Goal: Task Accomplishment & Management: Complete application form

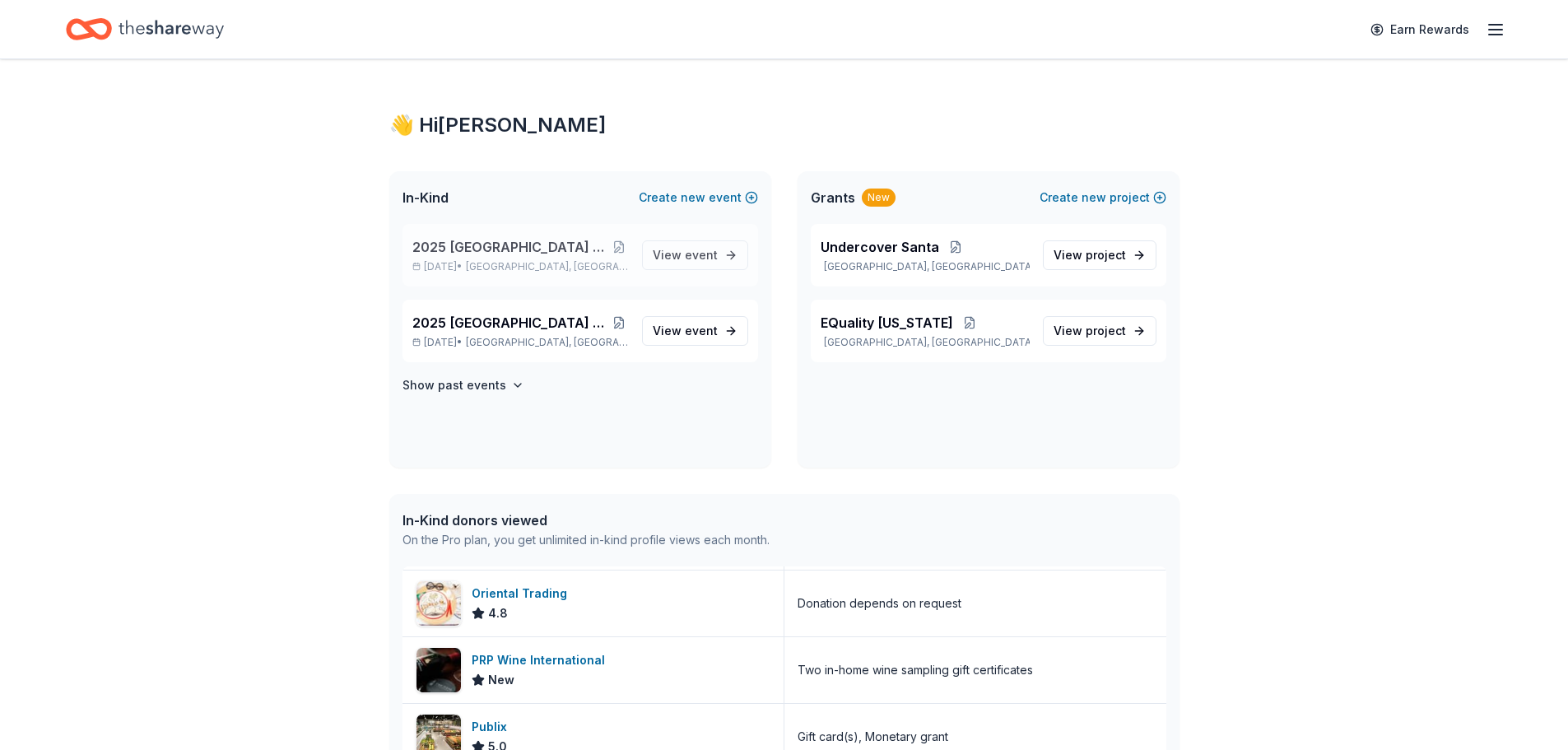
click at [505, 260] on span "Wilton Manors, FL" at bounding box center [547, 267] width 162 height 13
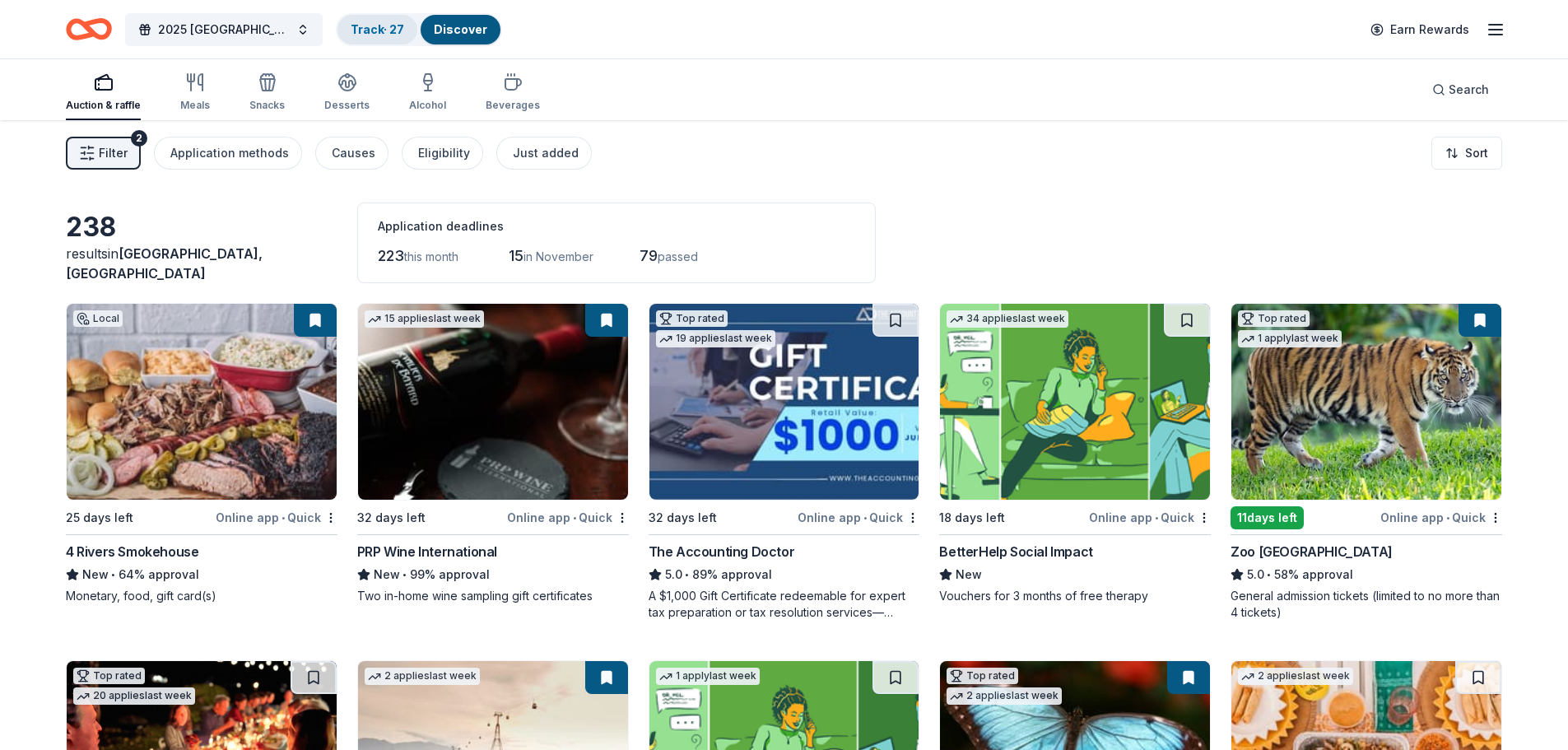
click at [372, 31] on link "Track · 27" at bounding box center [377, 30] width 54 height 14
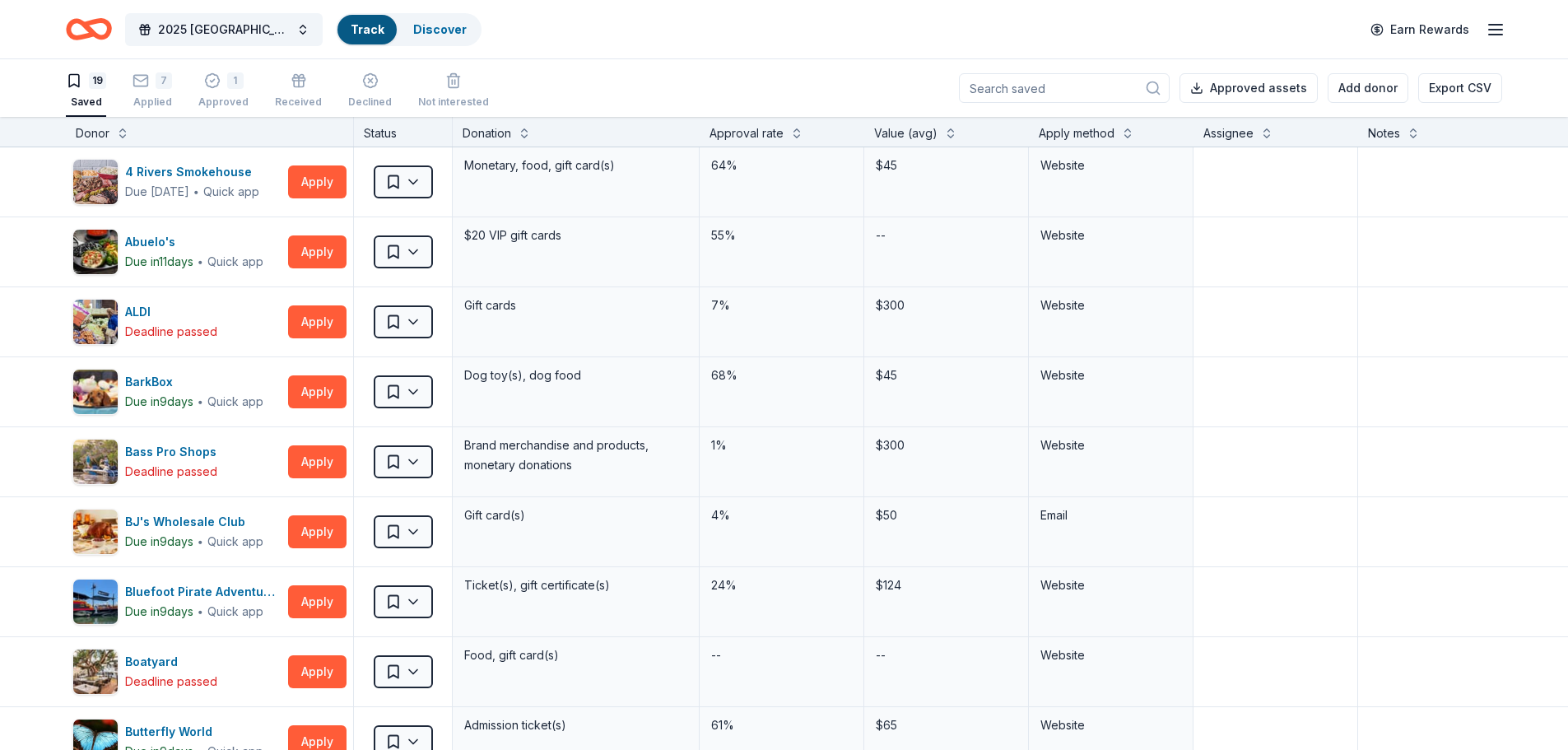
scroll to position [1, 0]
click at [381, 34] on link "Track" at bounding box center [367, 30] width 33 height 14
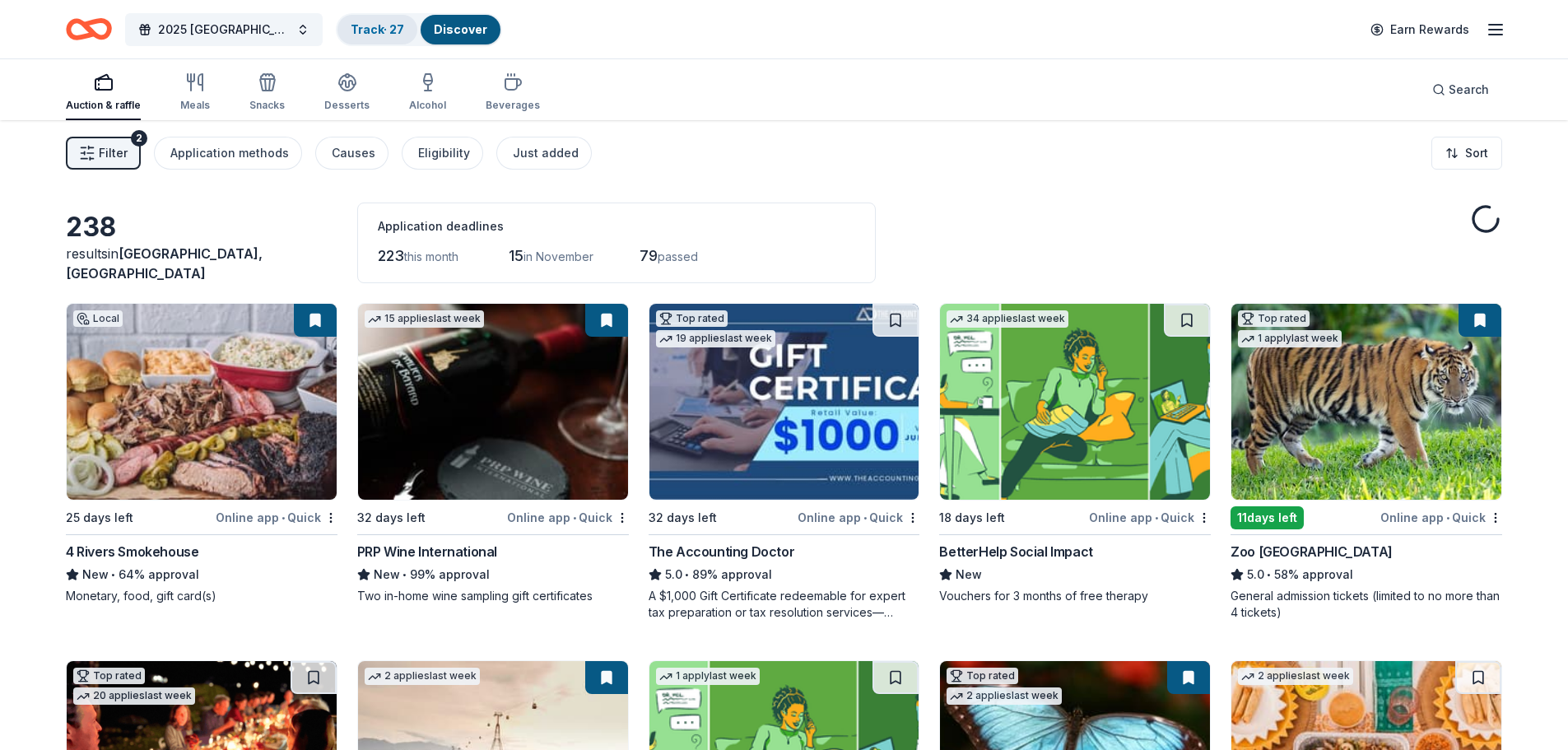
click at [386, 23] on link "Track · 27" at bounding box center [377, 30] width 54 height 14
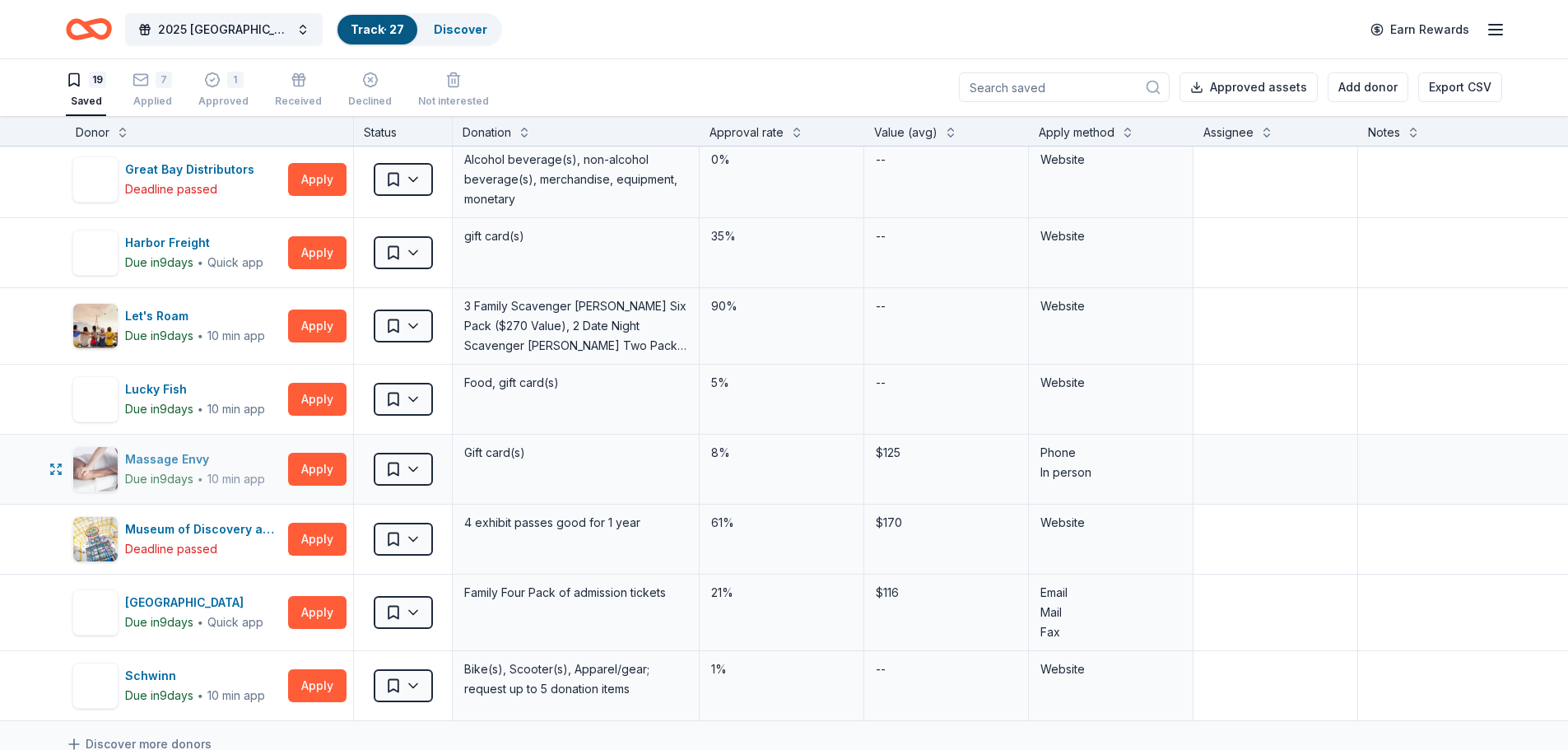
scroll to position [738, 0]
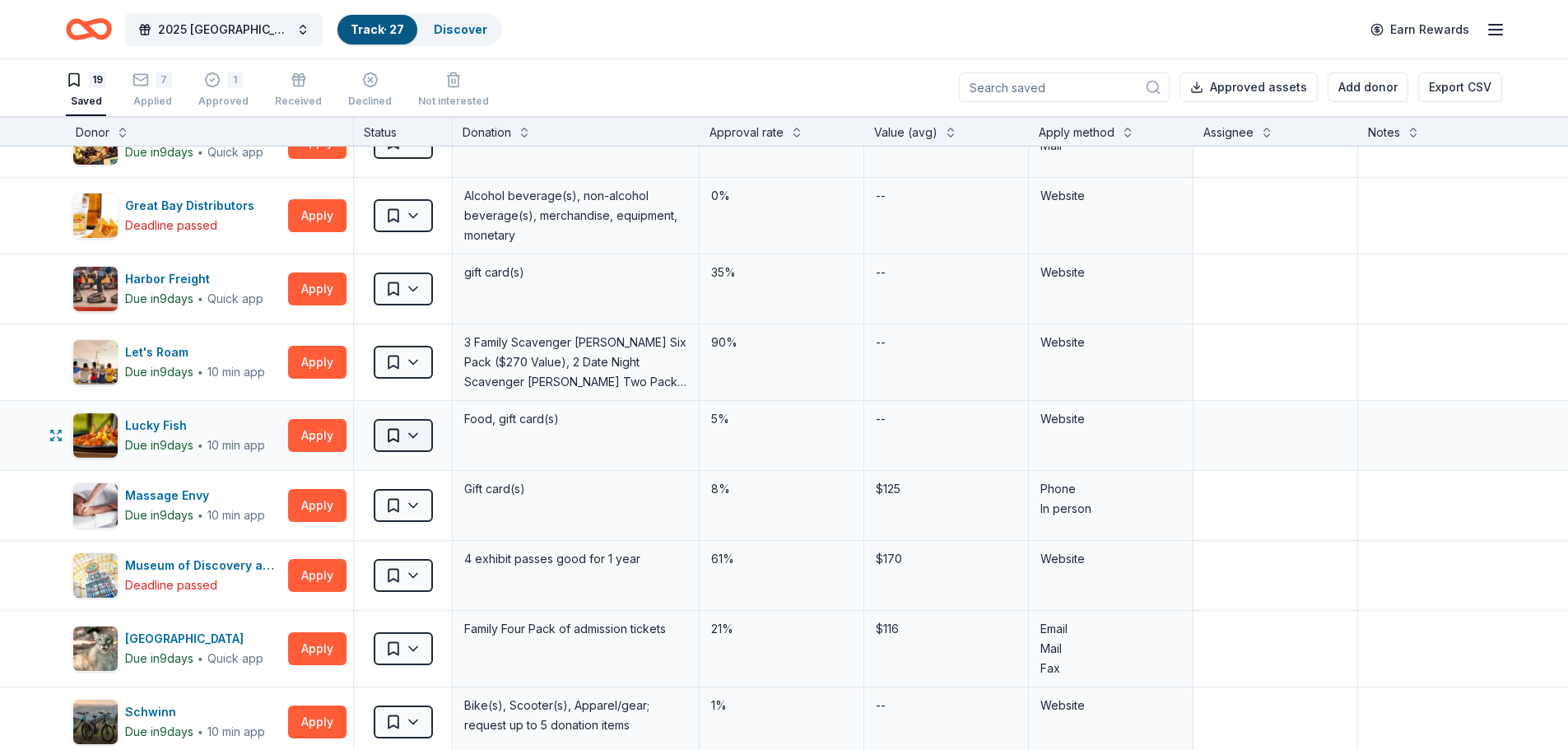
click at [417, 432] on html "2025 Broward County Equality Florida Gala Track · 27 Discover Earn Rewards 19 S…" at bounding box center [784, 374] width 1568 height 750
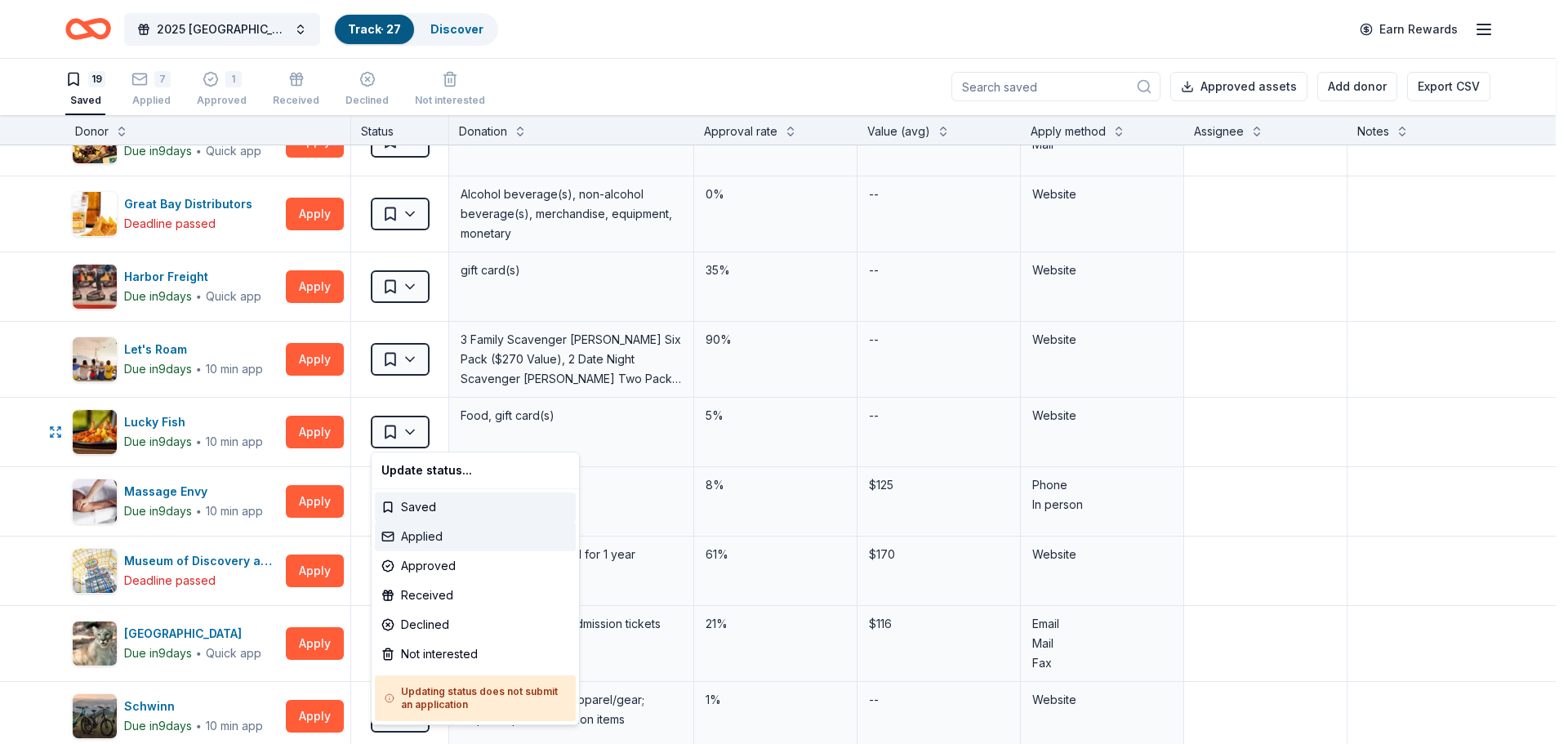
click at [423, 531] on div "Applied" at bounding box center [475, 536] width 201 height 29
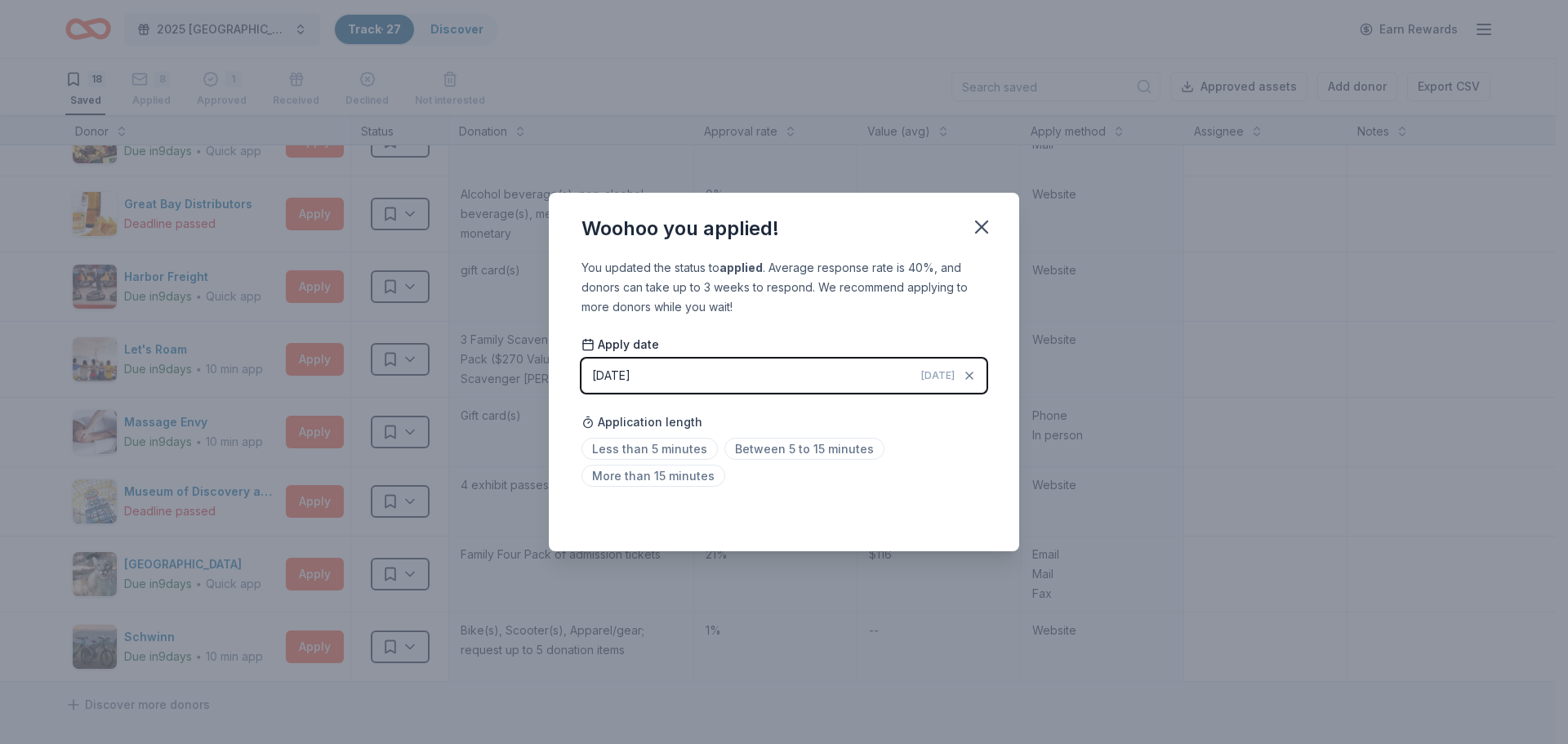
click at [625, 375] on div "10/07/2025" at bounding box center [611, 375] width 38 height 20
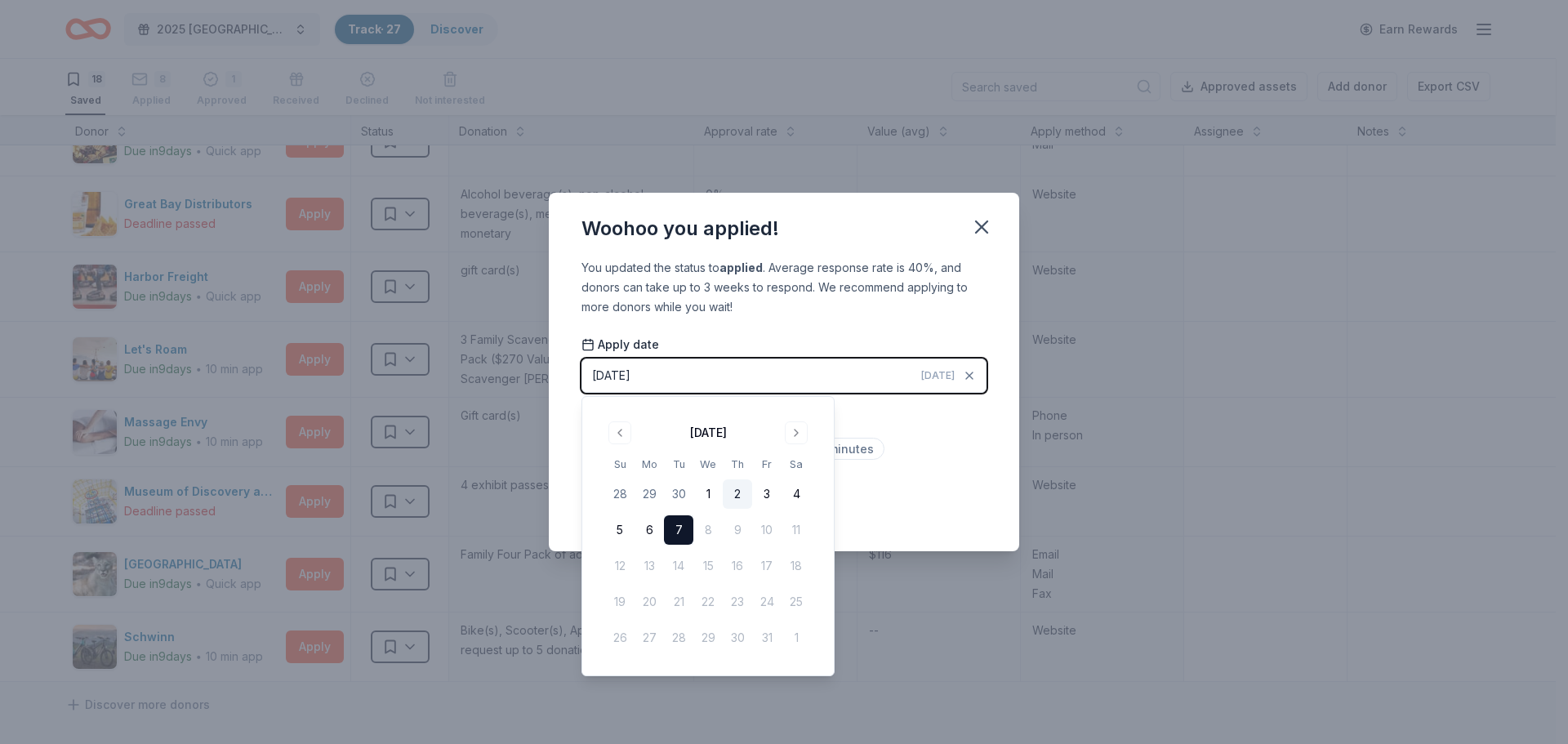
click at [735, 492] on button "2" at bounding box center [737, 494] width 29 height 29
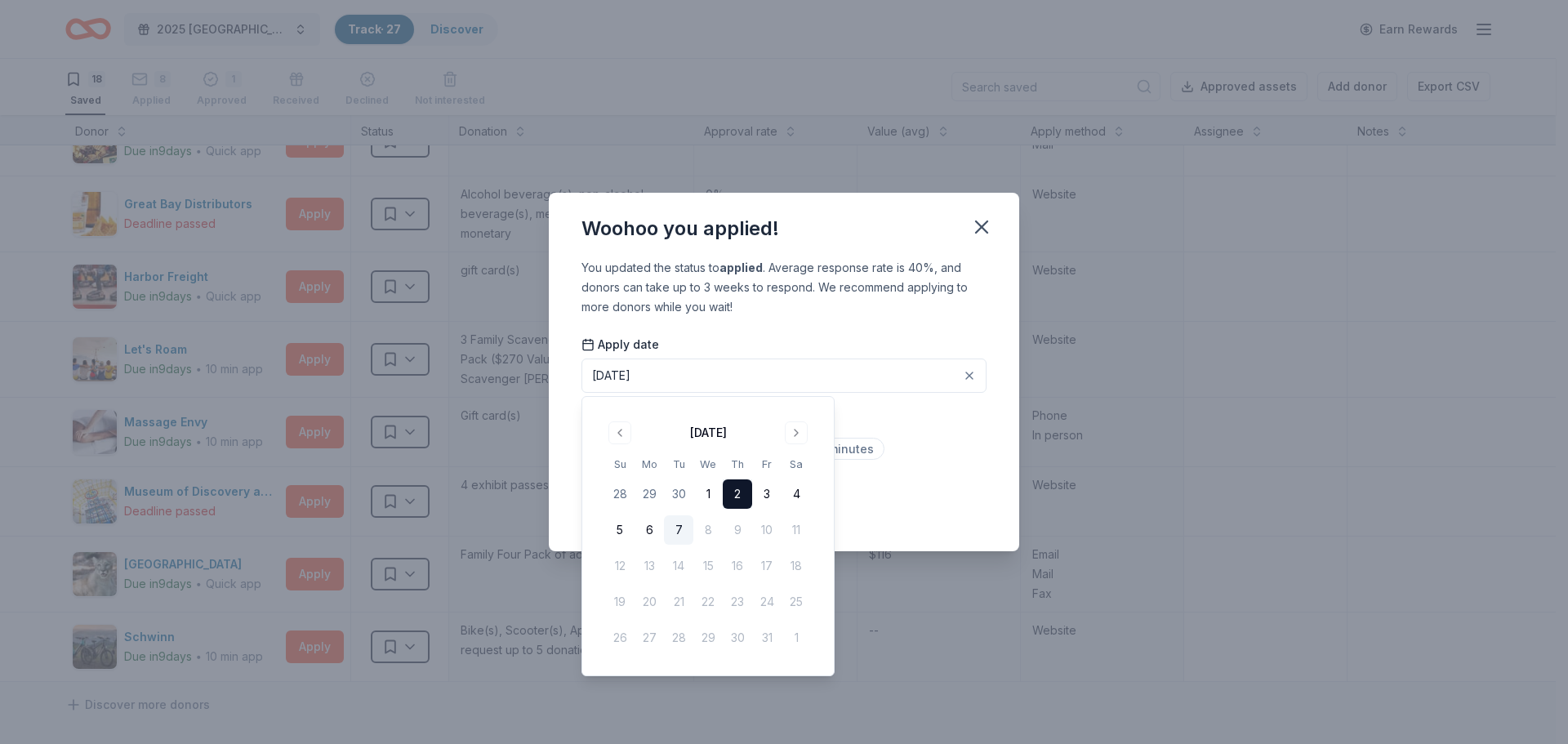
click at [945, 462] on div "Less than 5 minutes Between 5 to 15 minutes More than 15 minutes" at bounding box center [784, 465] width 405 height 53
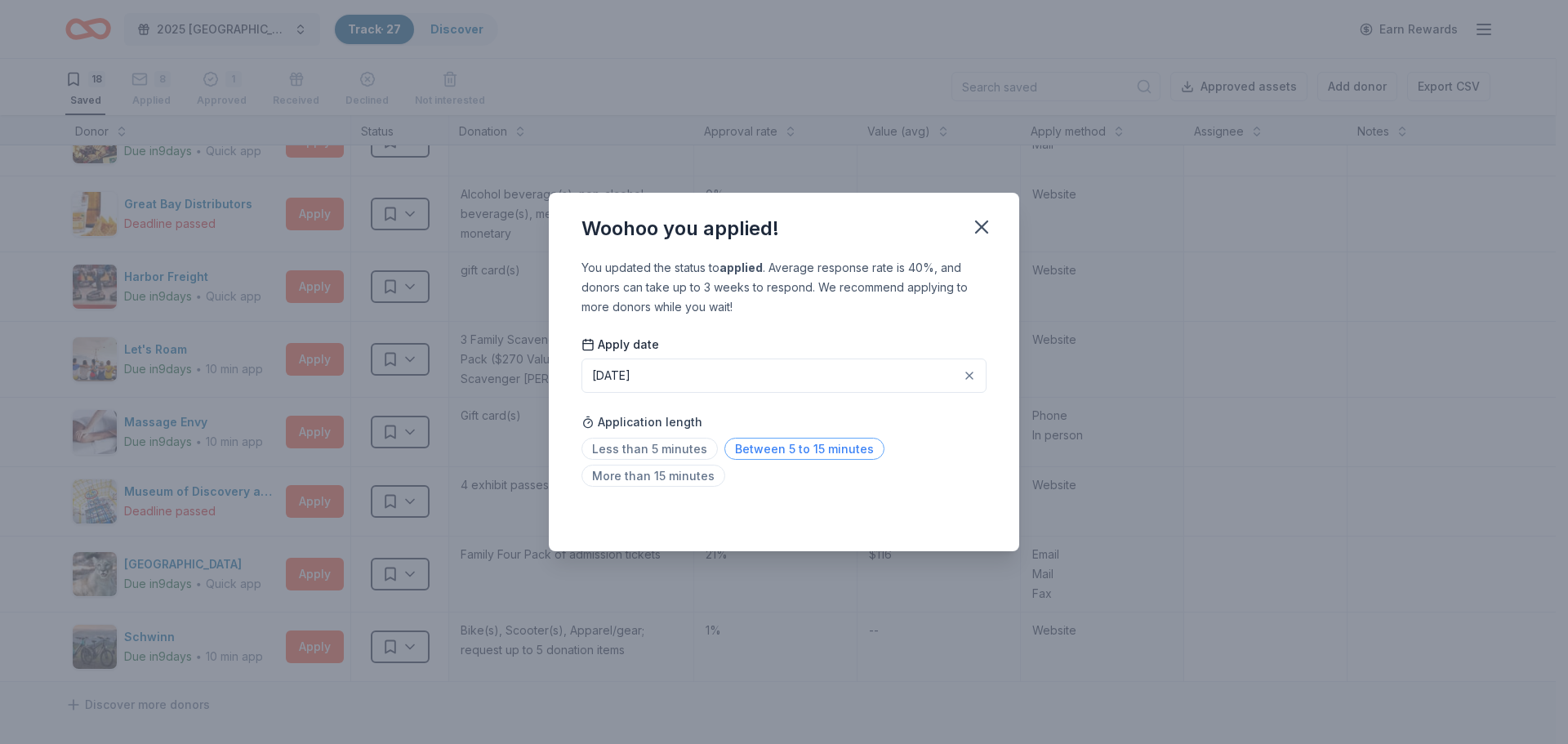
click at [793, 443] on span "Between 5 to 15 minutes" at bounding box center [805, 448] width 160 height 22
click at [986, 229] on icon "button" at bounding box center [981, 226] width 12 height 12
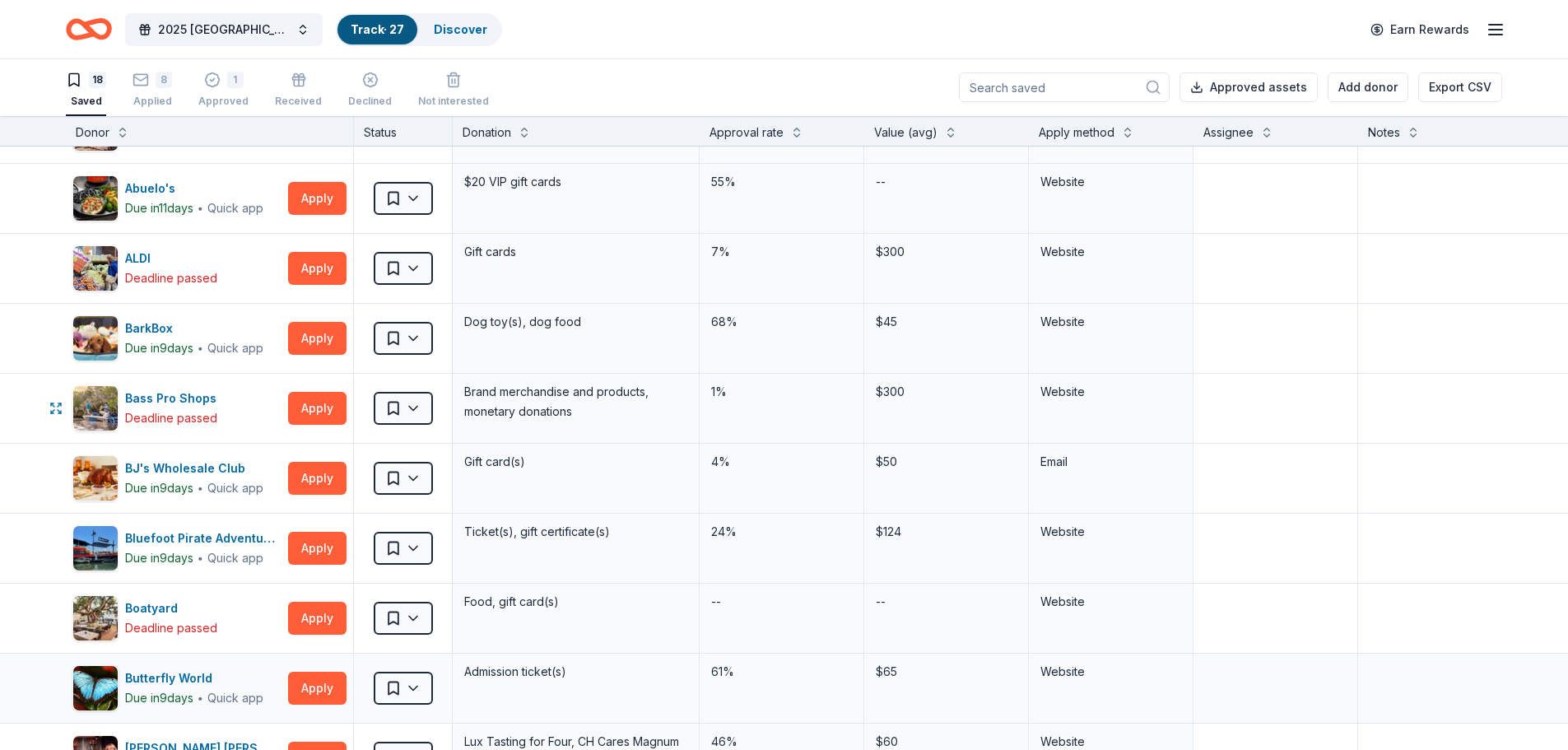
scroll to position [83, 0]
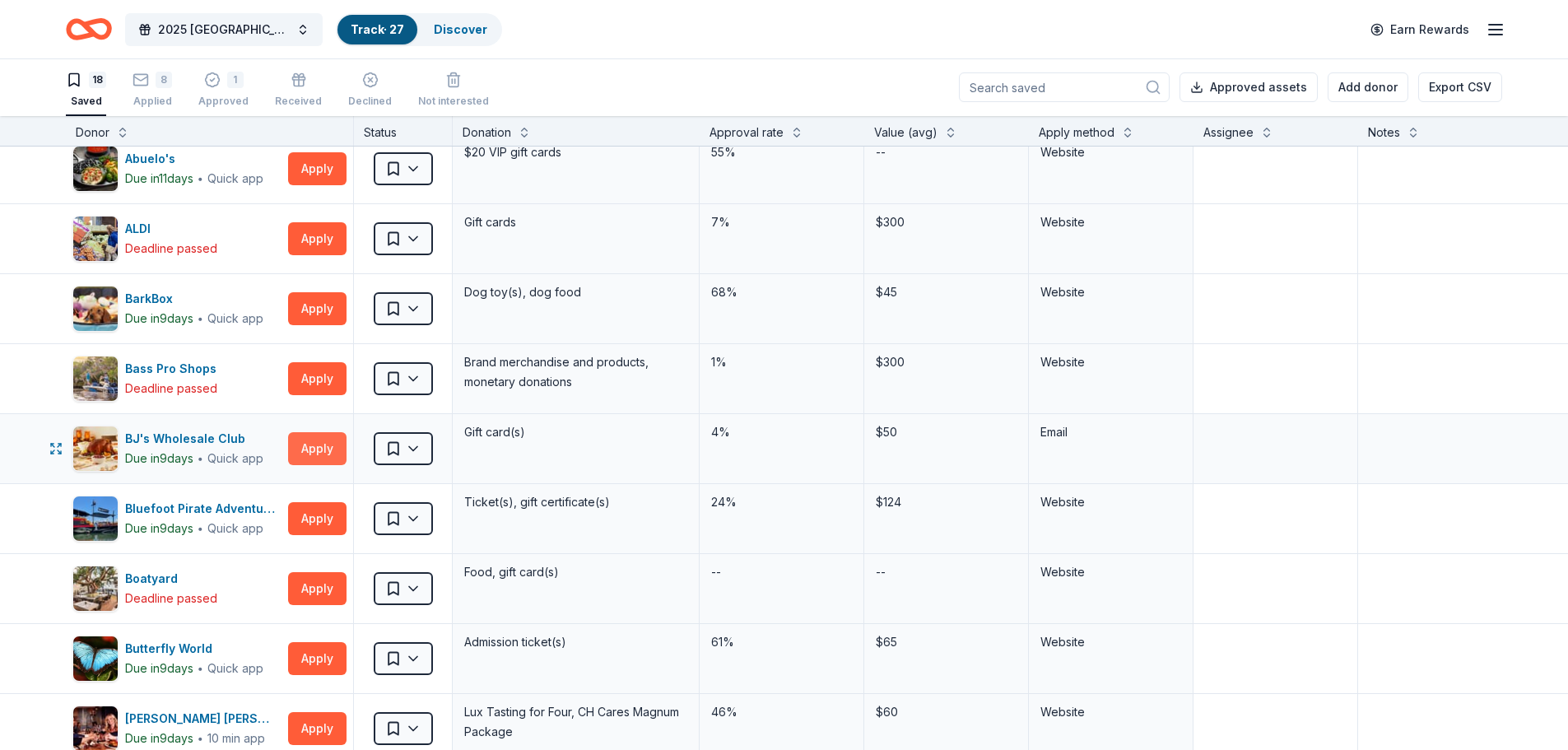
click at [309, 446] on button "Apply" at bounding box center [317, 448] width 58 height 33
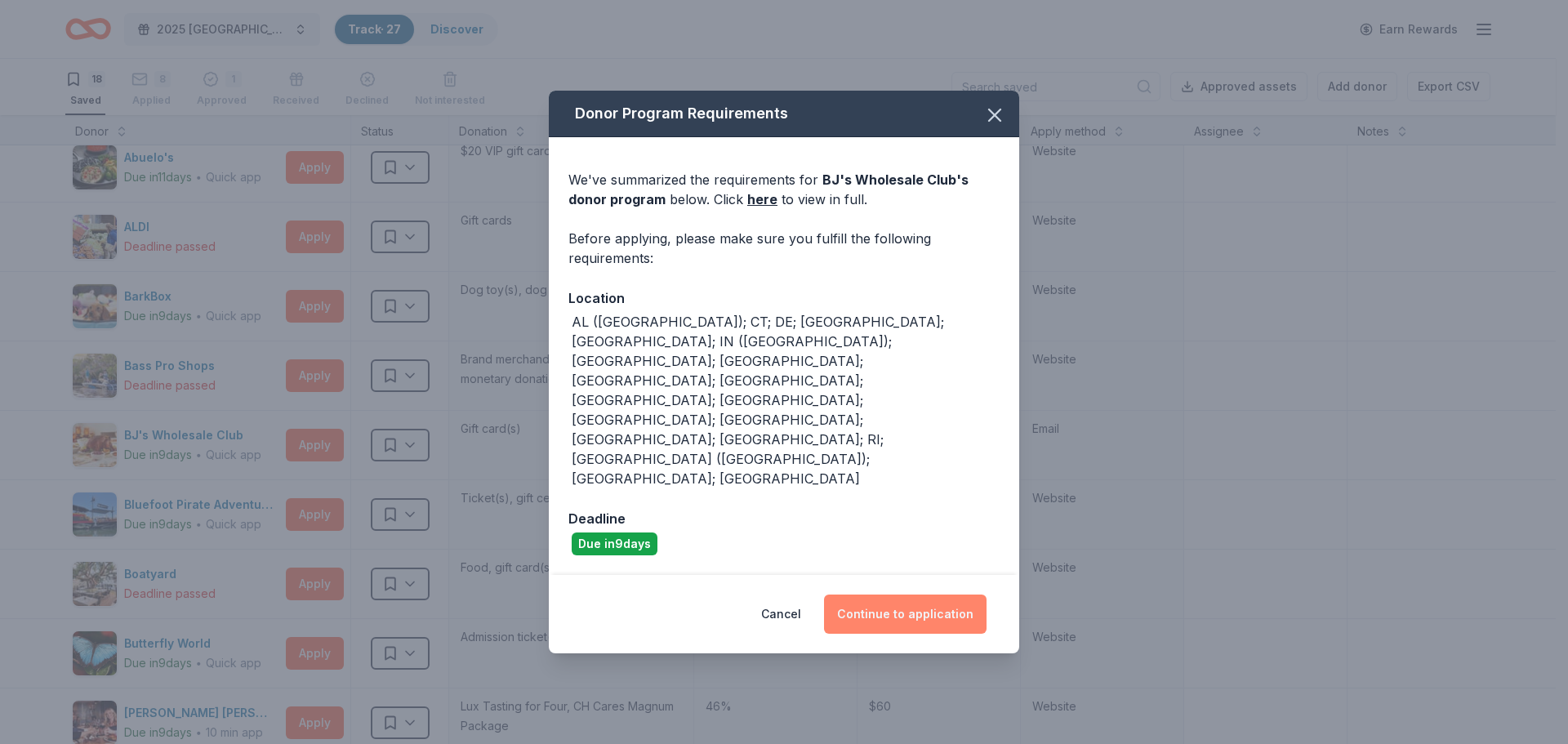
click at [948, 594] on button "Continue to application" at bounding box center [905, 614] width 162 height 39
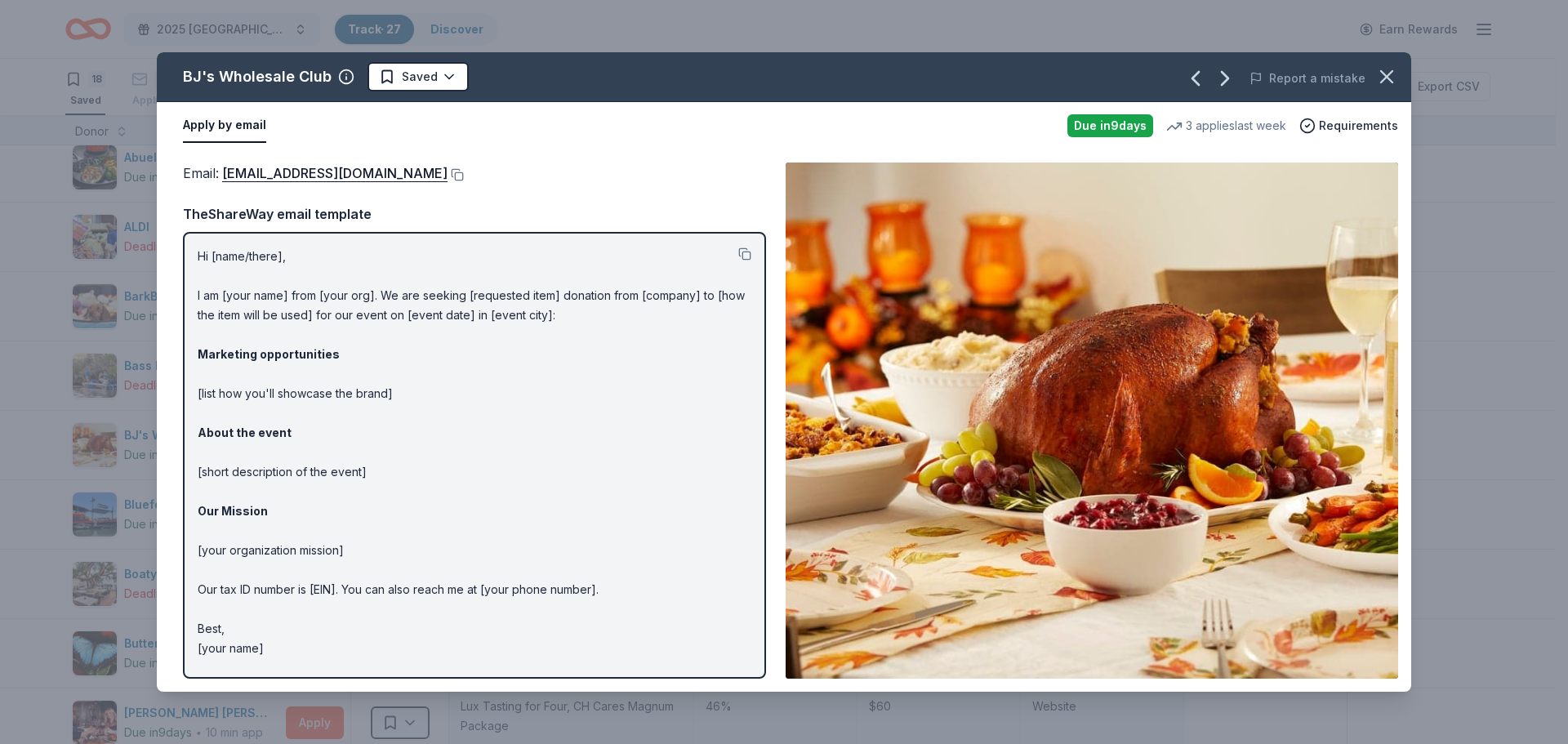
drag, startPoint x: 192, startPoint y: 253, endPoint x: 230, endPoint y: 262, distance: 39.1
click at [257, 265] on div "Hi [name/there], I am [your name] from [your org]. We are seeking [requested it…" at bounding box center [474, 454] width 583 height 446
drag, startPoint x: 202, startPoint y: 254, endPoint x: 216, endPoint y: 255, distance: 14.0
click at [215, 255] on p "Hi [name/there], I am [your name] from [your org]. We are seeking [requested it…" at bounding box center [474, 453] width 554 height 412
click at [748, 256] on button at bounding box center [744, 254] width 13 height 13
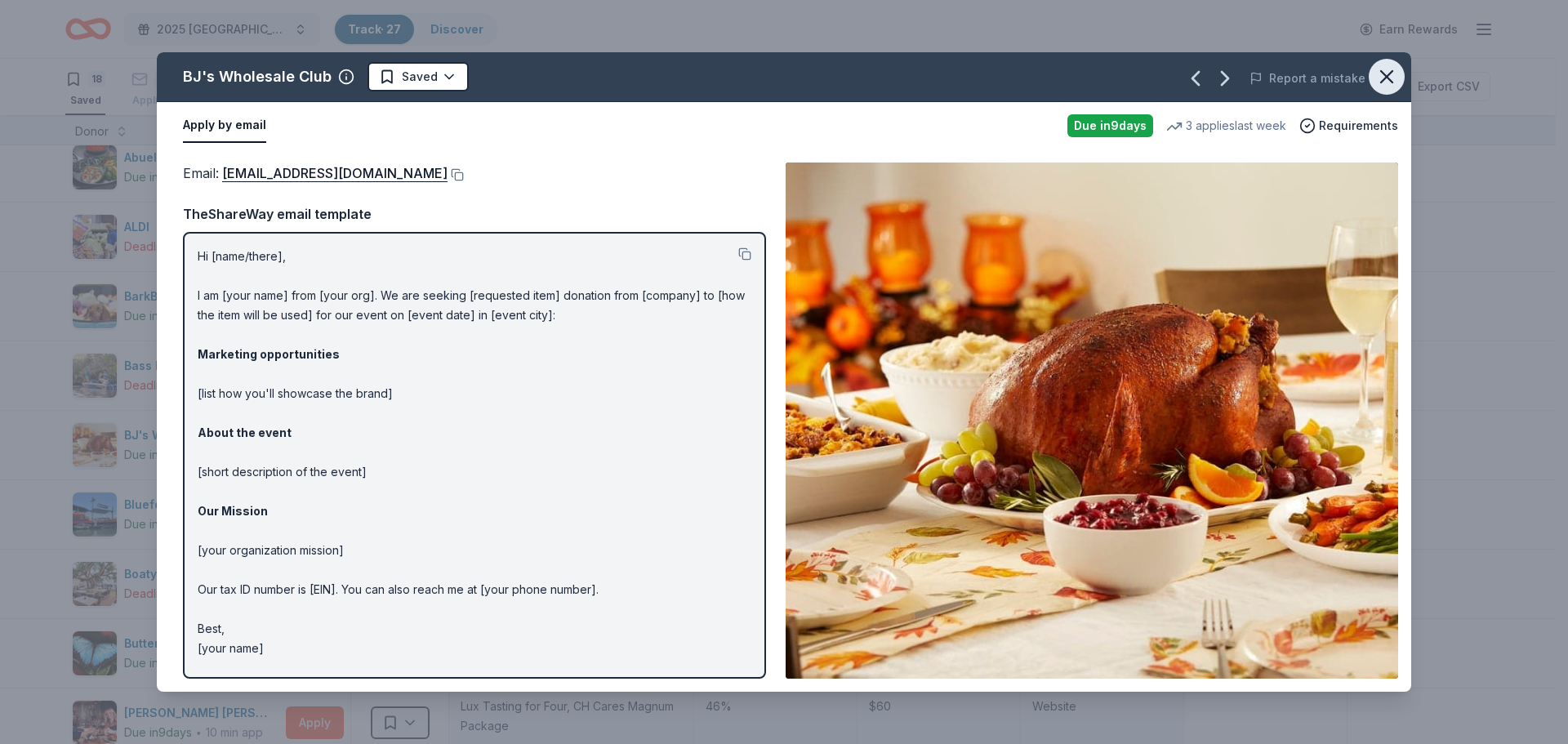
click at [1382, 84] on icon "button" at bounding box center [1387, 77] width 23 height 23
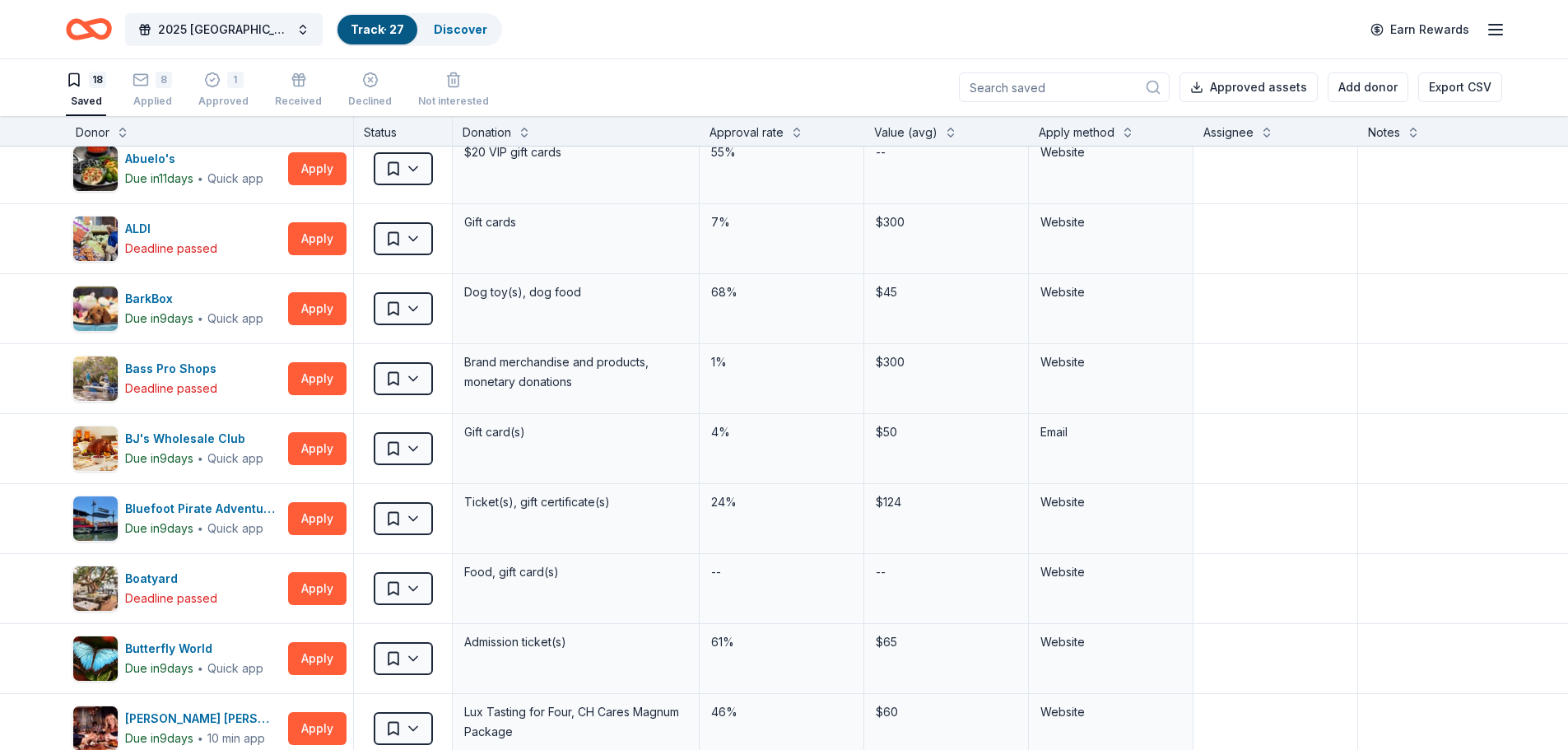
click at [1047, 89] on input at bounding box center [1064, 87] width 211 height 30
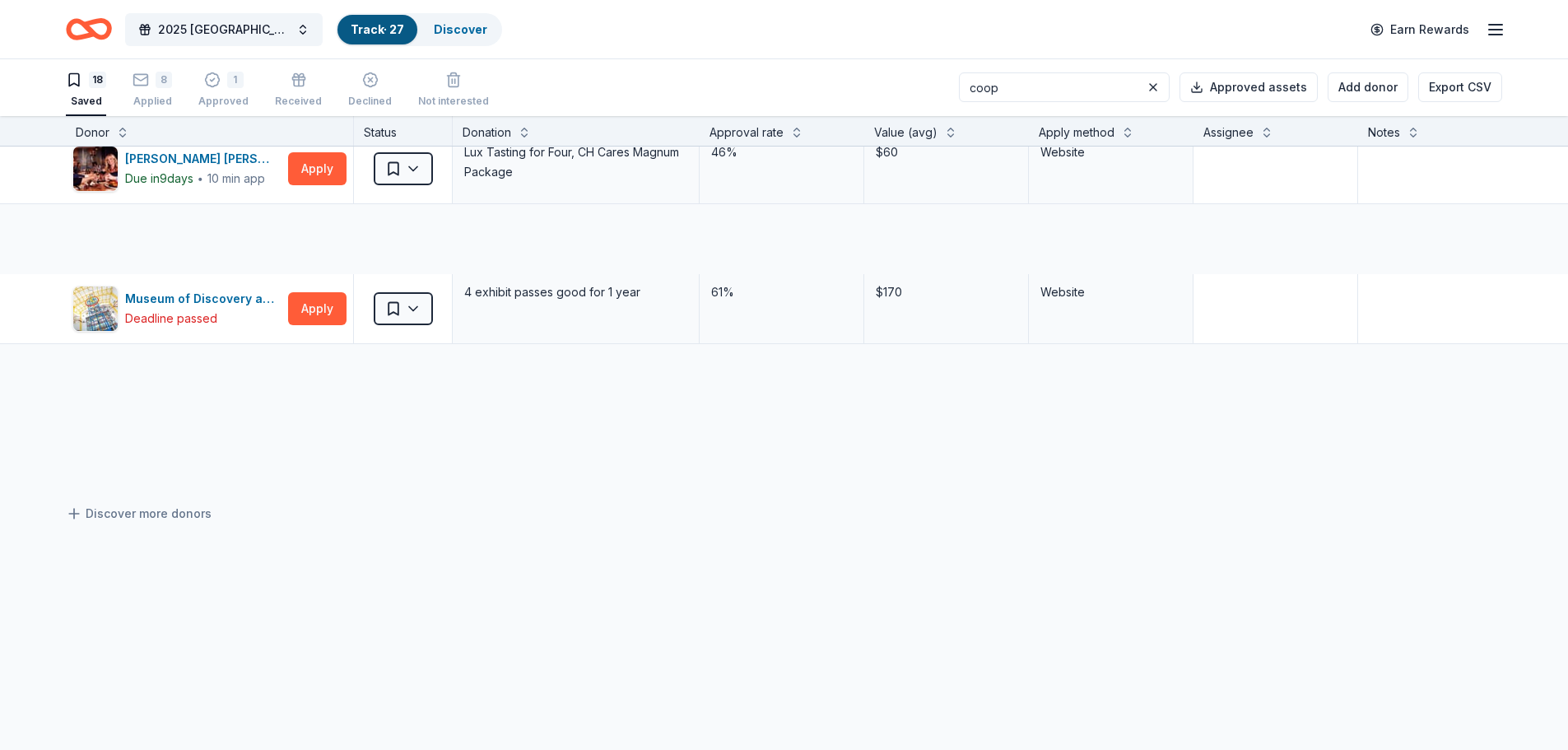
scroll to position [0, 0]
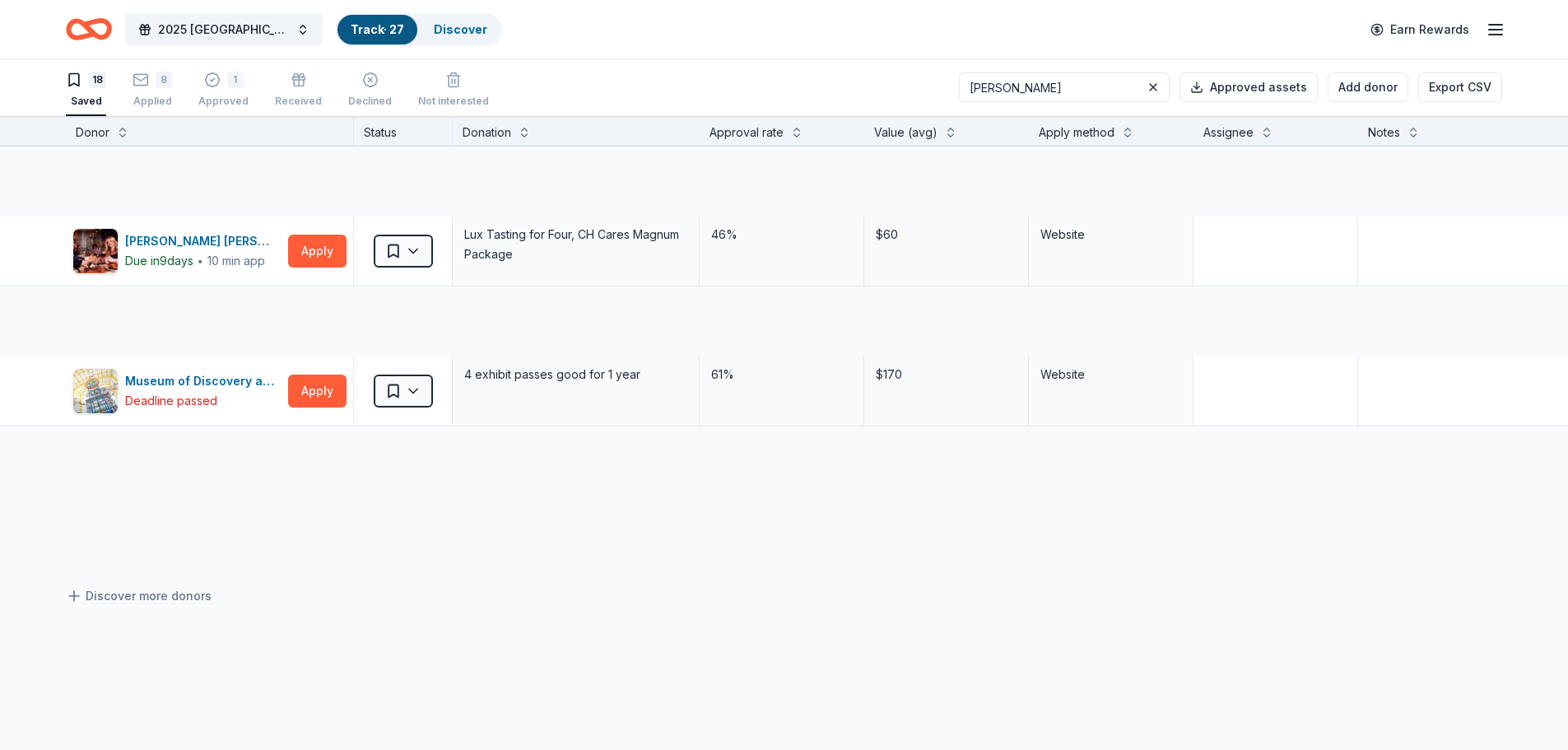
type input "cooper"
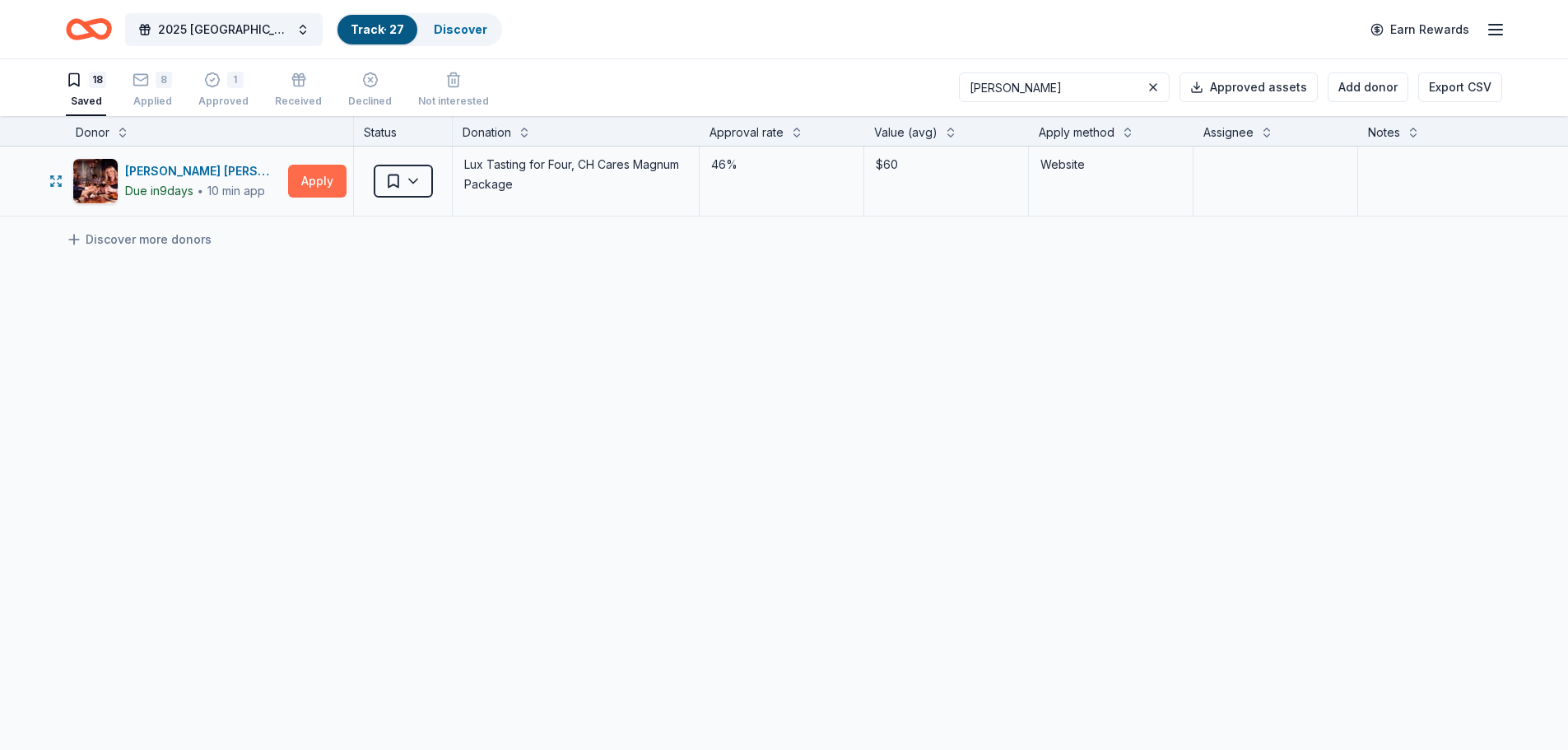
click at [303, 175] on button "Apply" at bounding box center [317, 181] width 58 height 33
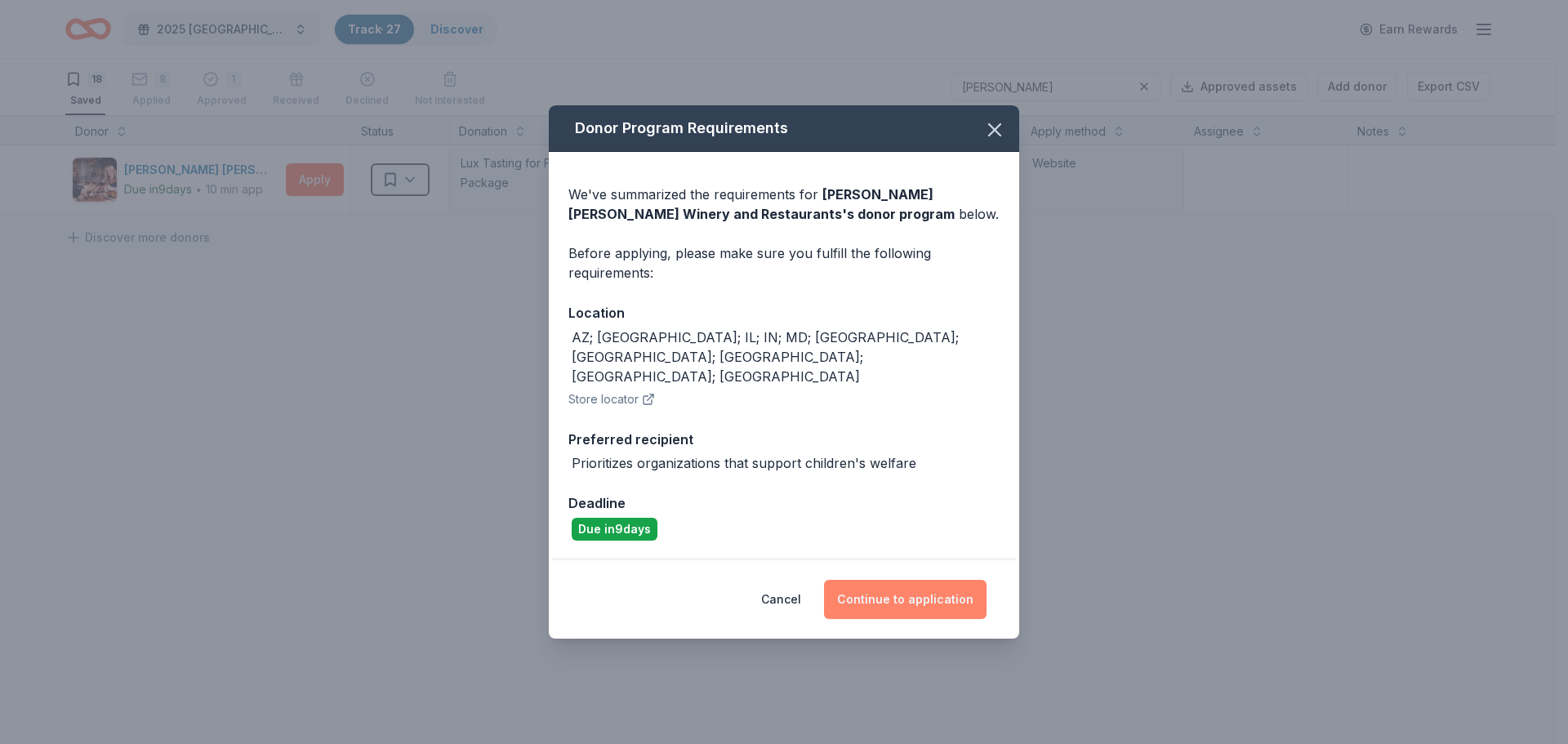
click at [899, 589] on button "Continue to application" at bounding box center [905, 599] width 162 height 39
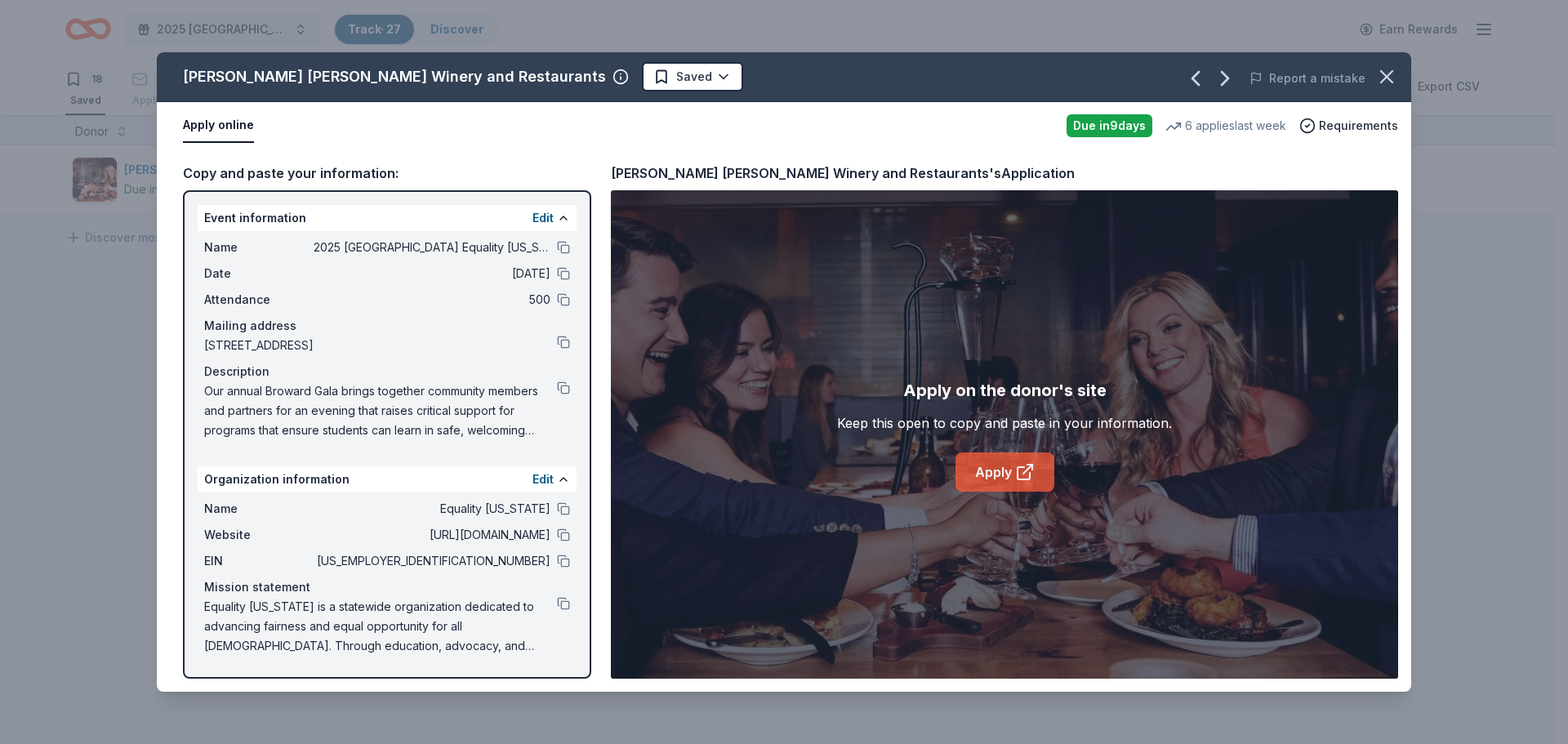
click at [995, 462] on link "Apply" at bounding box center [1005, 472] width 99 height 39
click at [1379, 76] on icon "button" at bounding box center [1387, 77] width 23 height 23
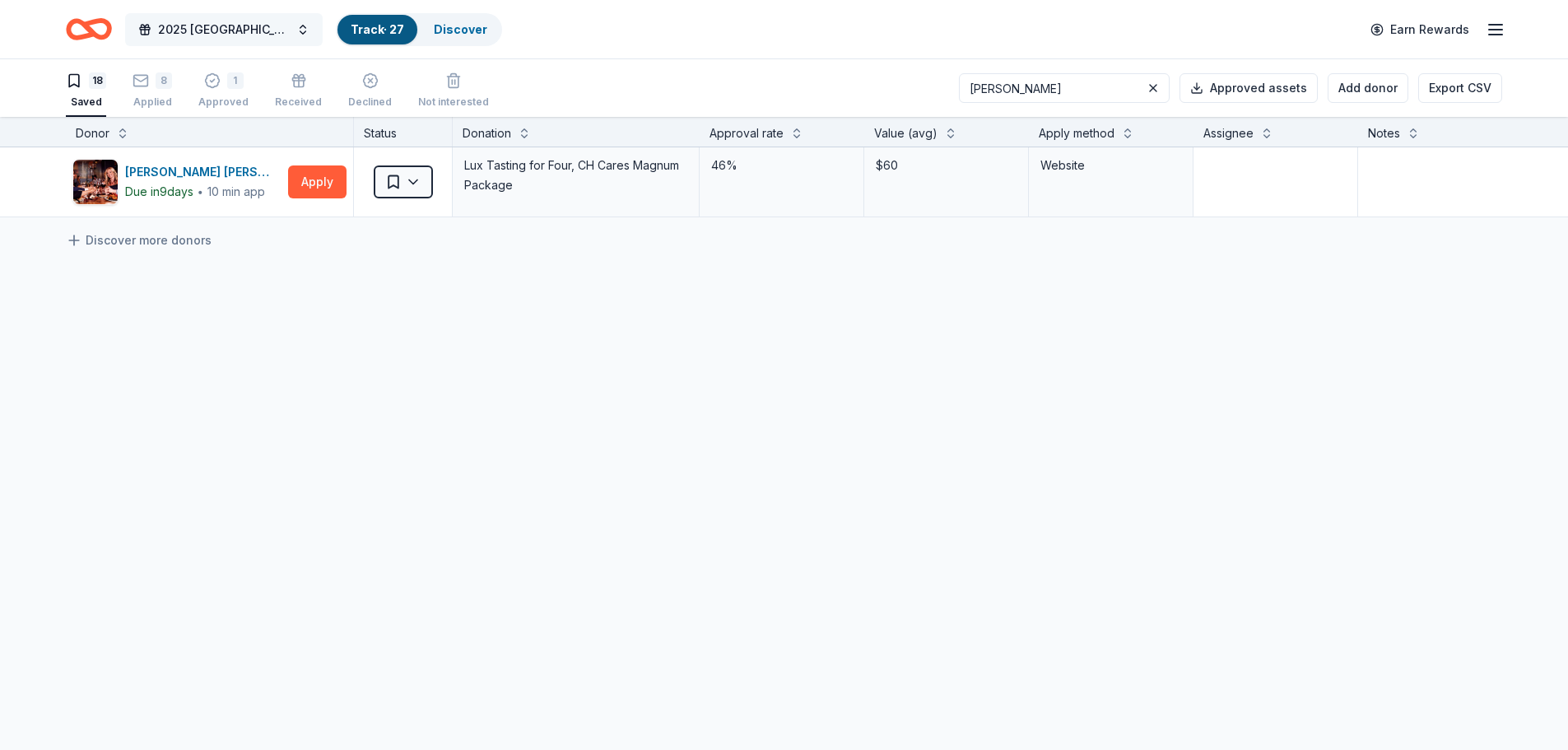
click at [237, 35] on span "2025 [GEOGRAPHIC_DATA] Equality [US_STATE] Gala" at bounding box center [224, 30] width 132 height 20
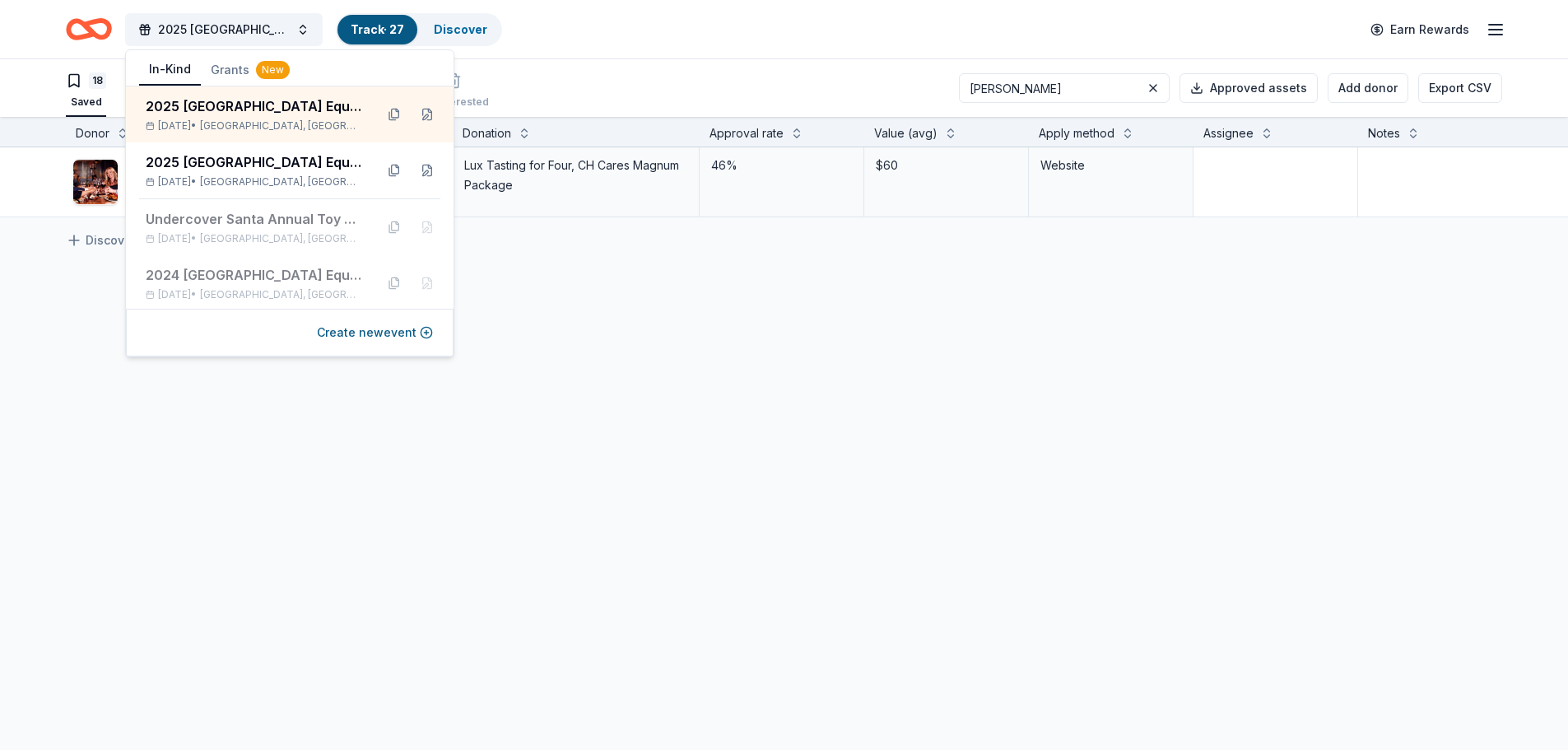
click at [736, 260] on div "Discover more donors" at bounding box center [836, 240] width 1671 height 46
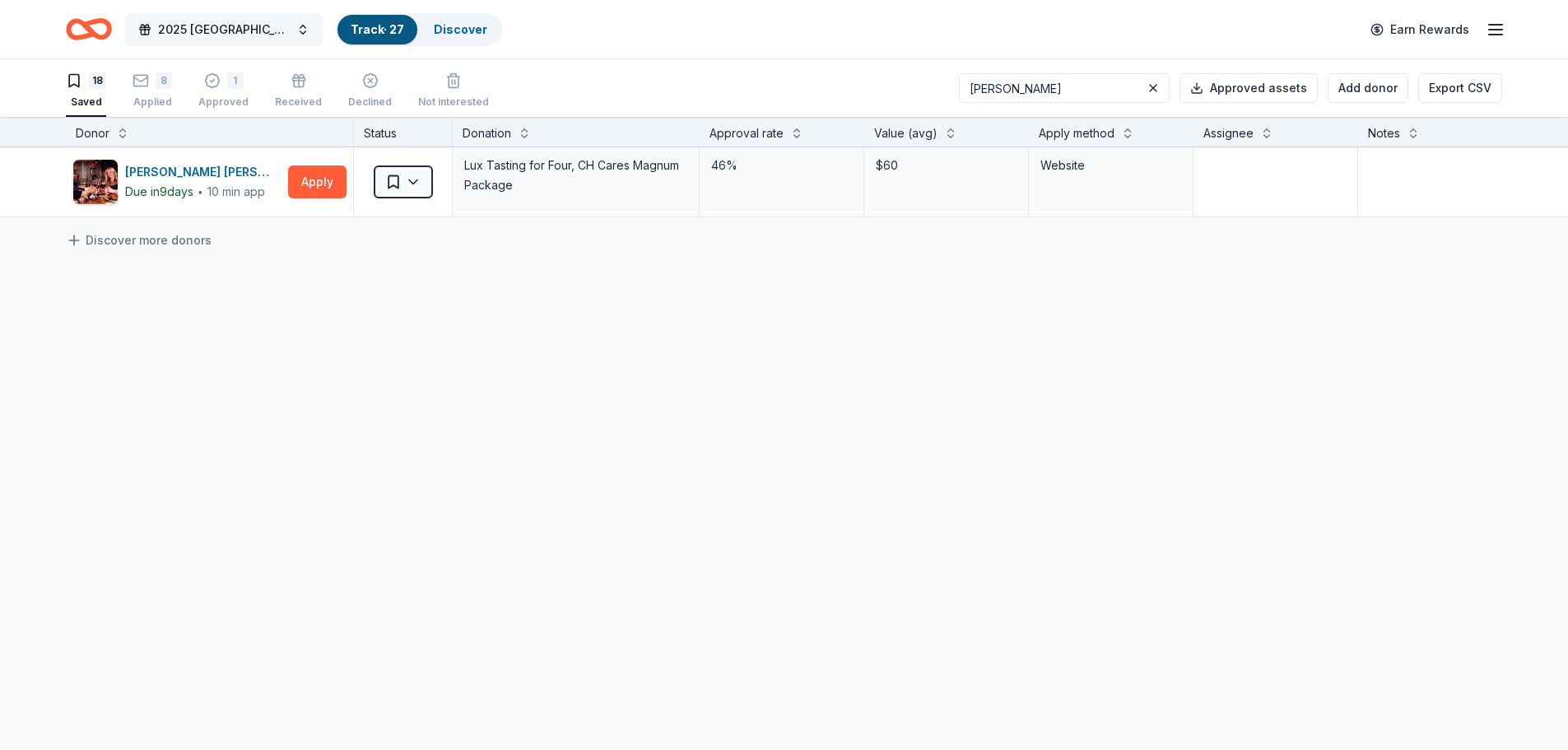
click at [226, 27] on span "2025 [GEOGRAPHIC_DATA] Equality [US_STATE] Gala" at bounding box center [224, 30] width 132 height 20
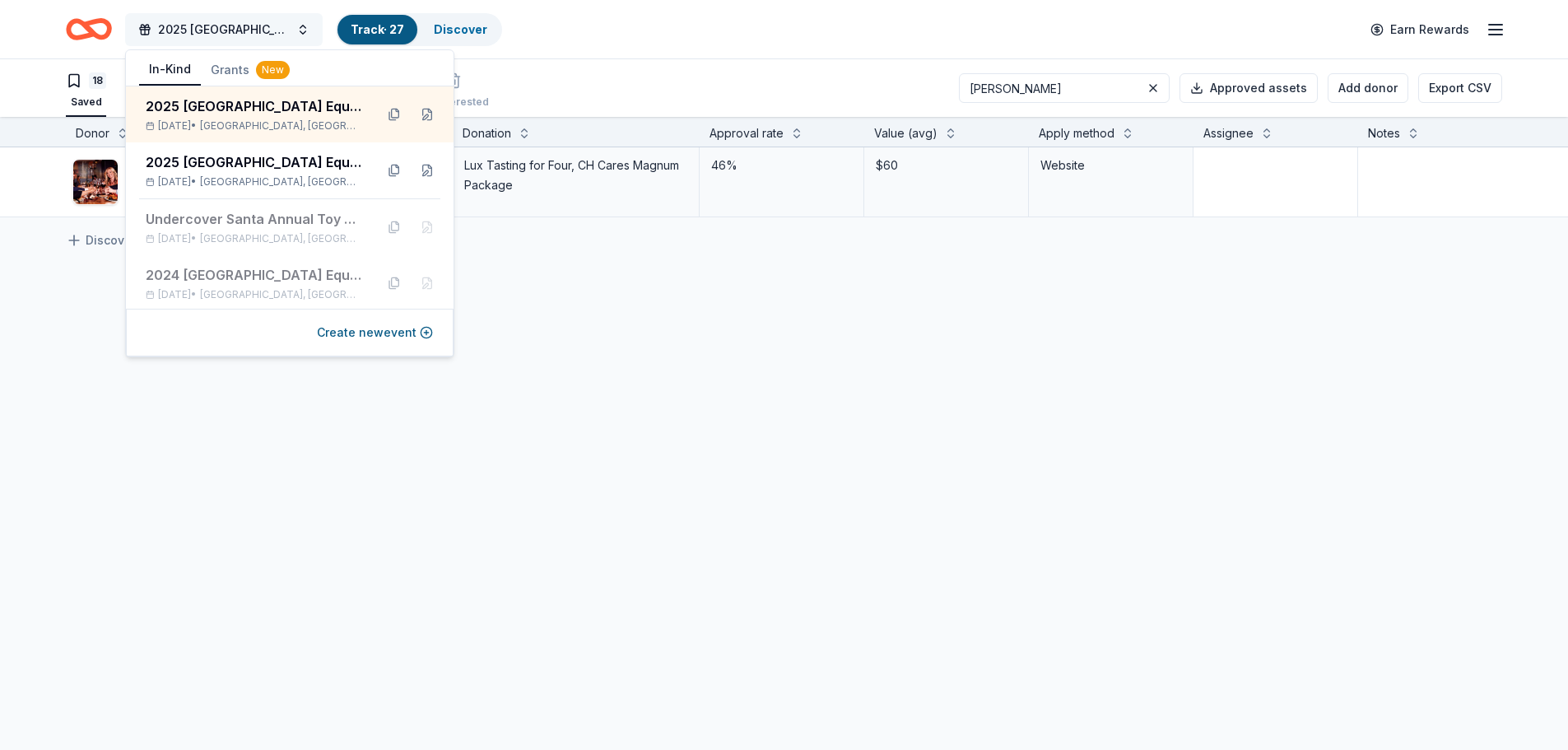
click at [226, 27] on span "2025 [GEOGRAPHIC_DATA] Equality [US_STATE] Gala" at bounding box center [224, 30] width 132 height 20
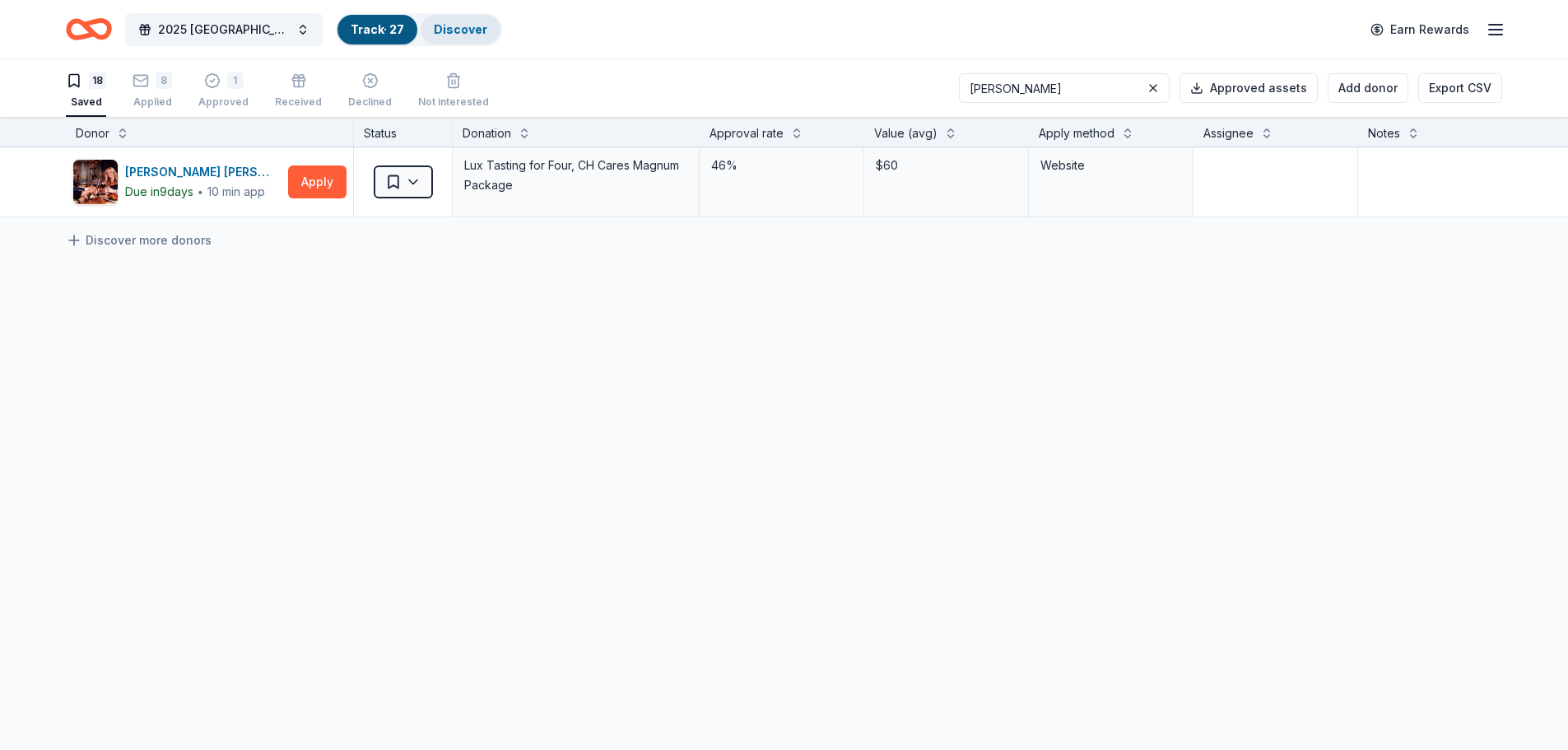
click at [468, 29] on link "Discover" at bounding box center [461, 30] width 54 height 14
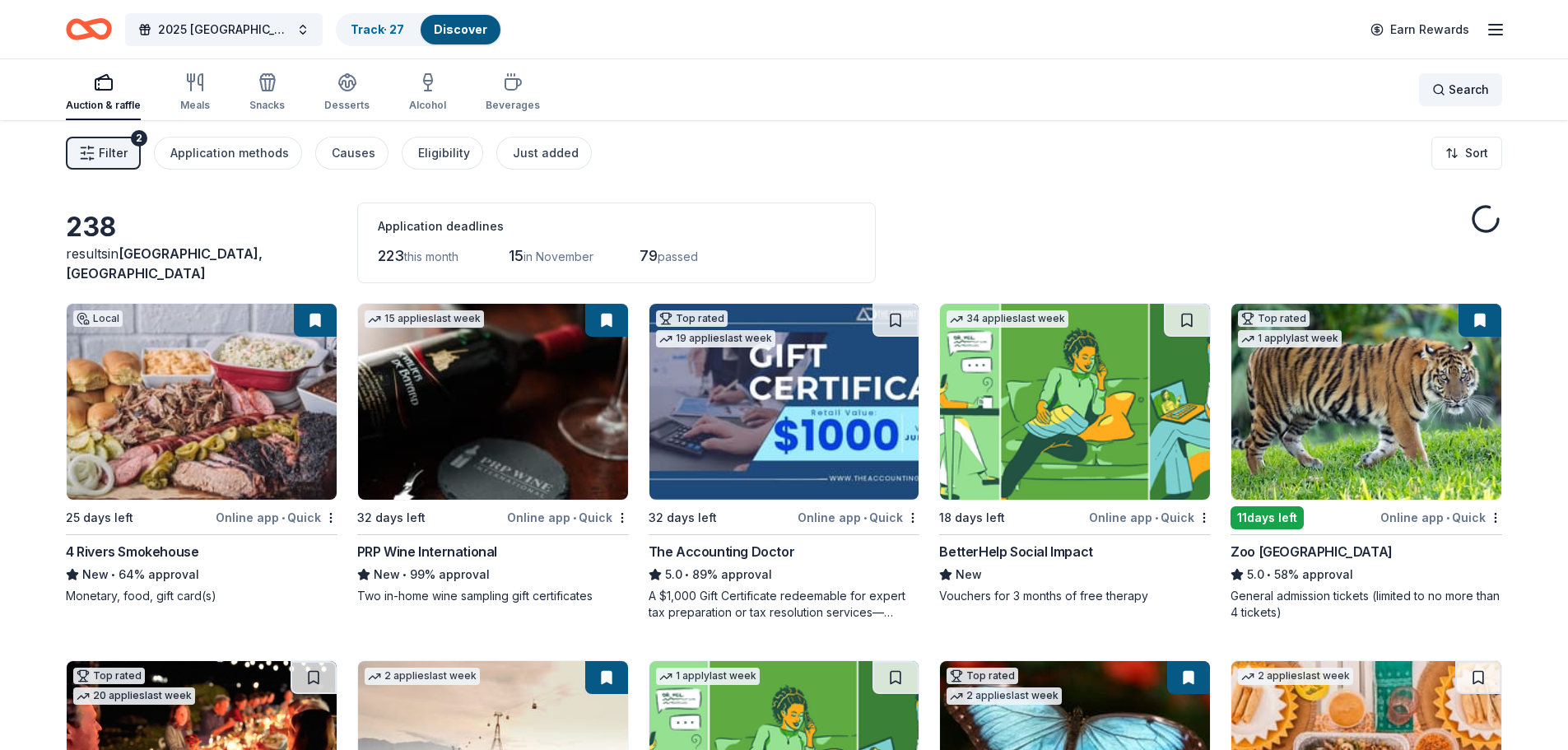
click at [1444, 92] on div "Search" at bounding box center [1460, 90] width 57 height 20
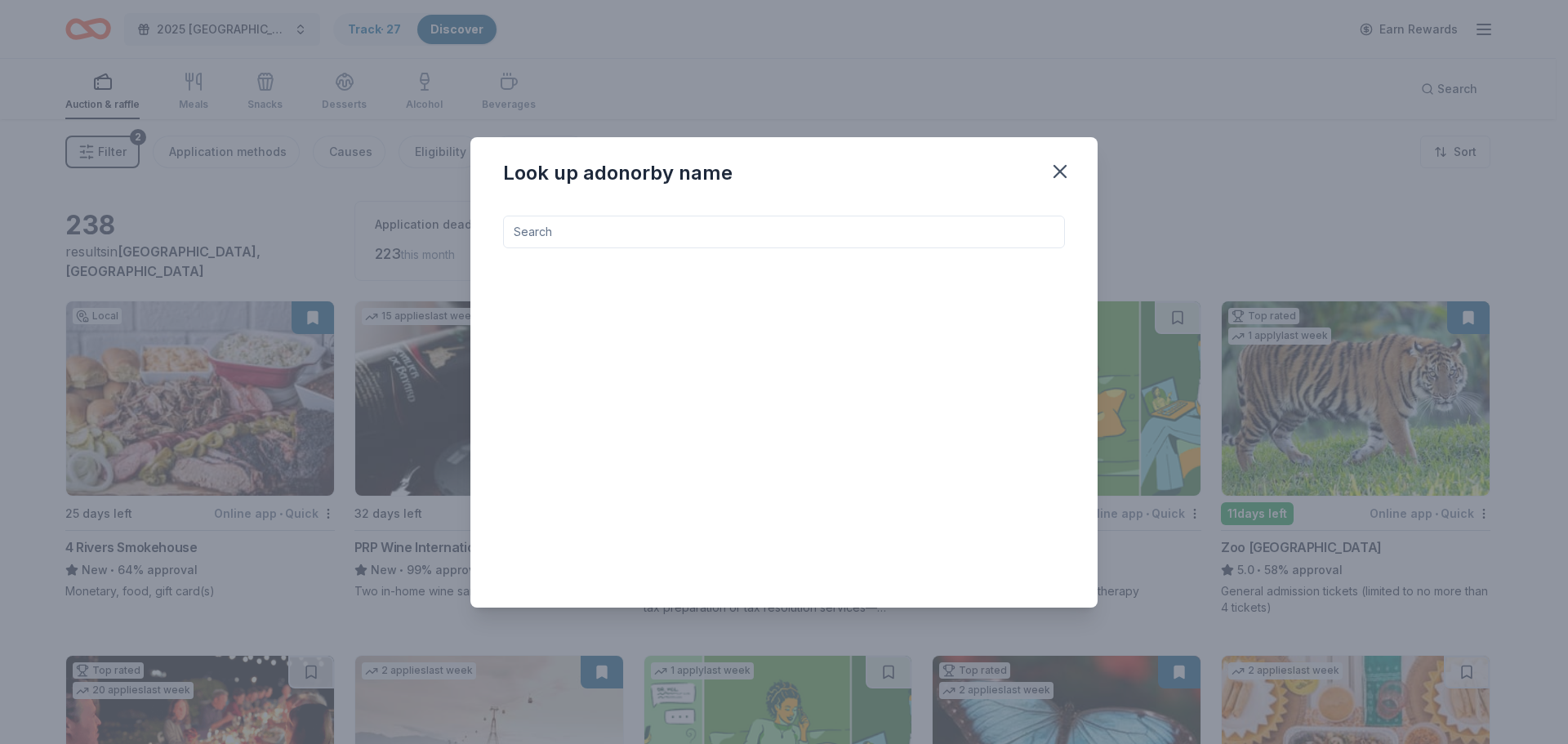
click at [715, 230] on input at bounding box center [784, 232] width 562 height 33
type input "palm beach zoo"
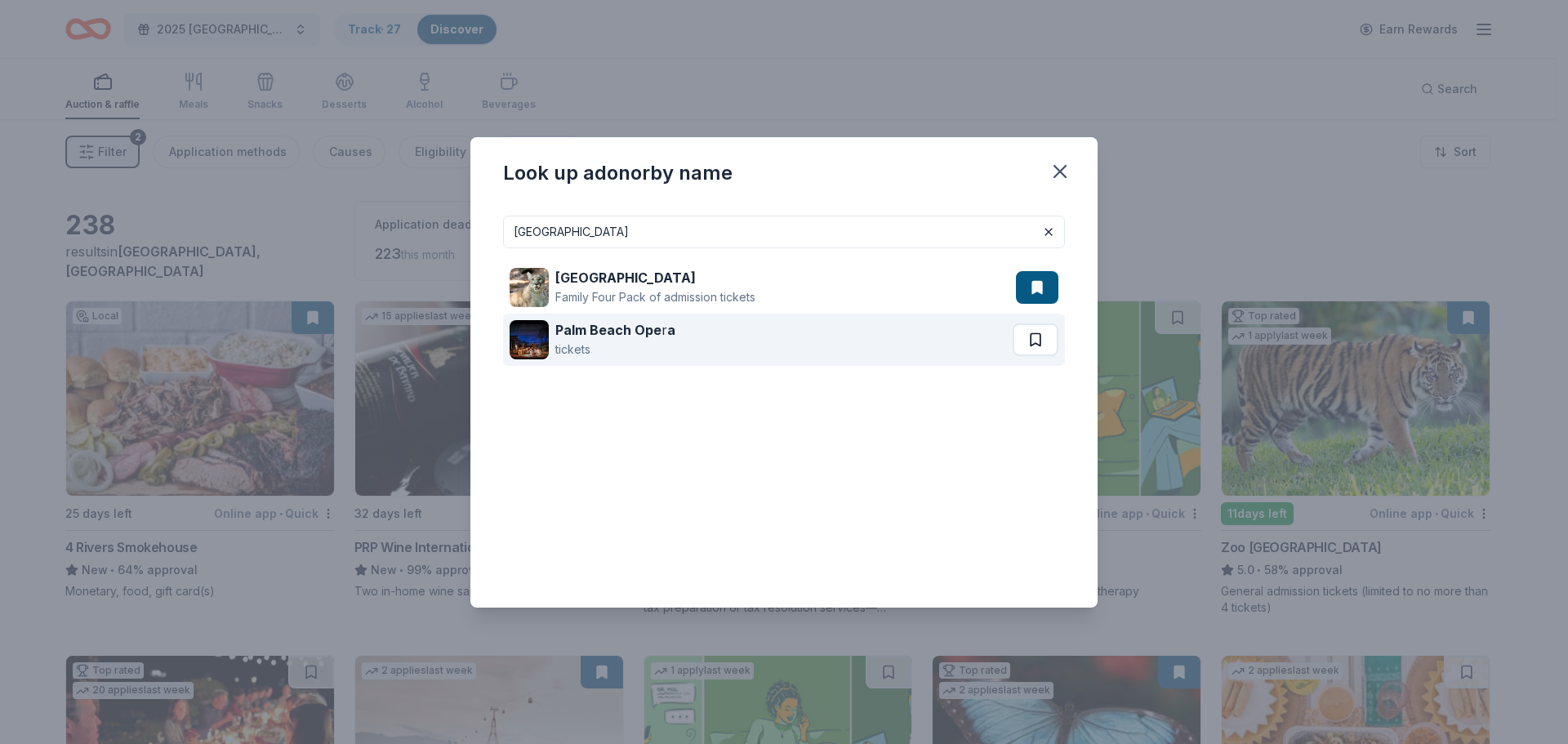
click at [1032, 332] on button at bounding box center [1035, 339] width 45 height 33
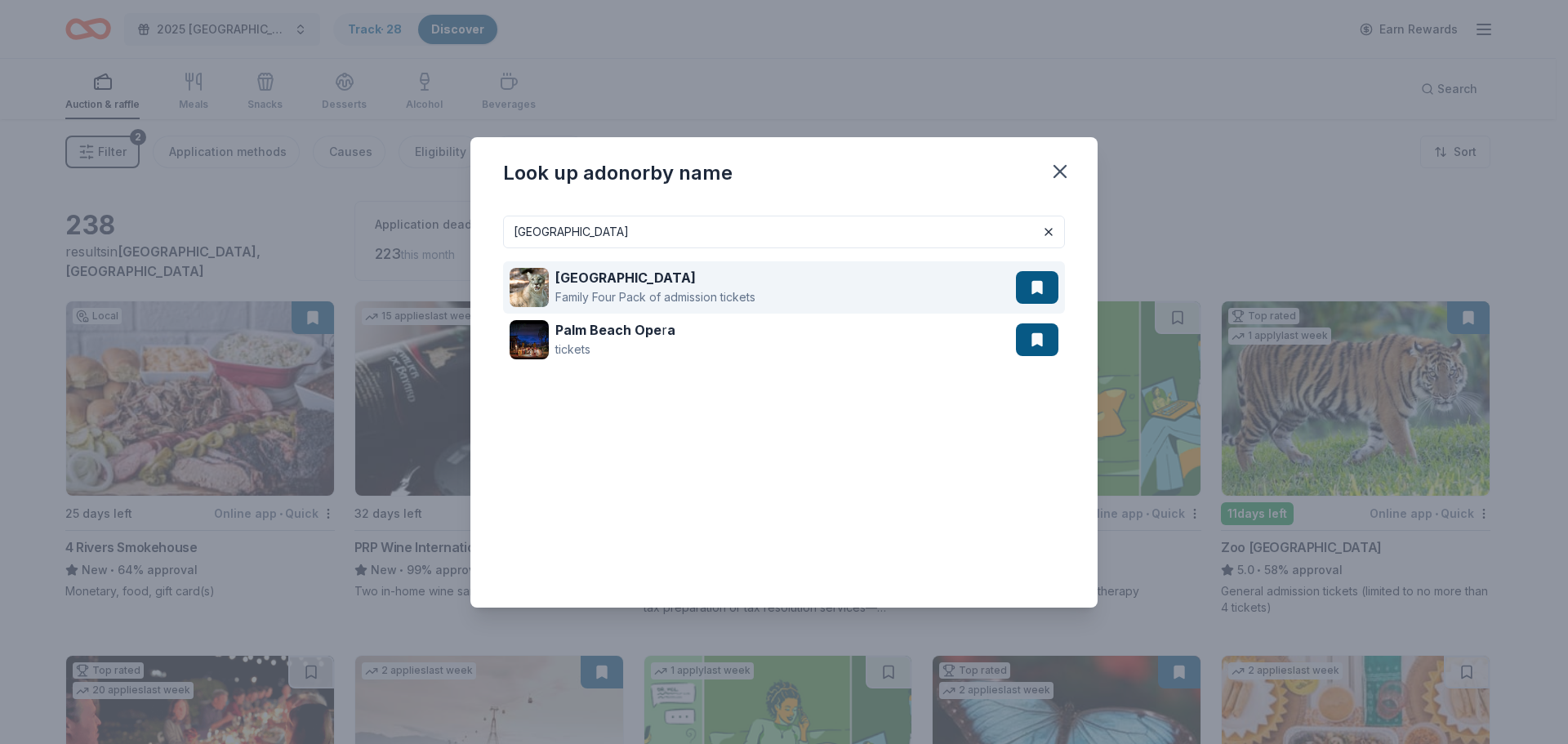
click at [651, 281] on strong "Palm Beach Zoo" at bounding box center [626, 277] width 141 height 16
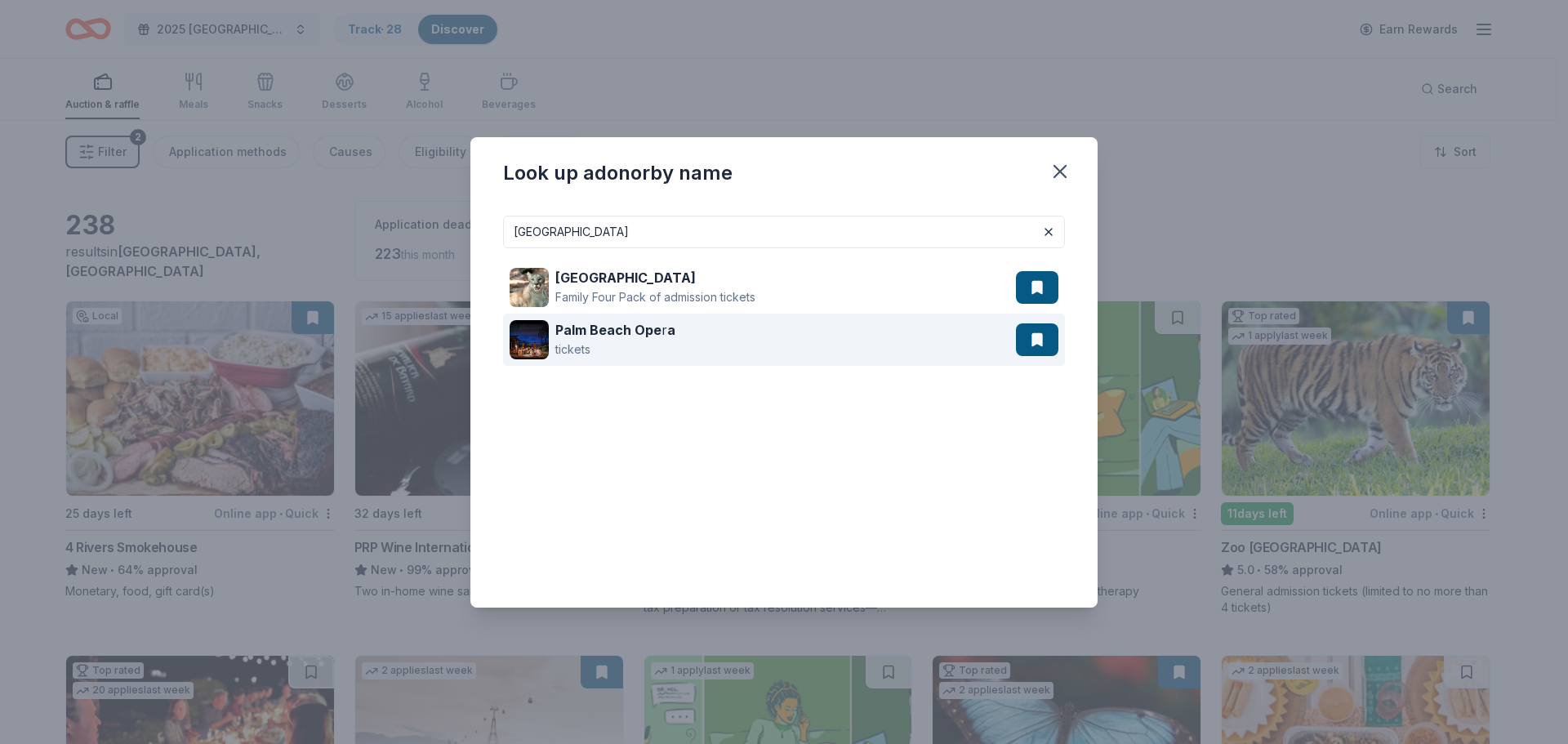
click at [628, 327] on strong "Palm Beach Ope" at bounding box center [608, 330] width 106 height 16
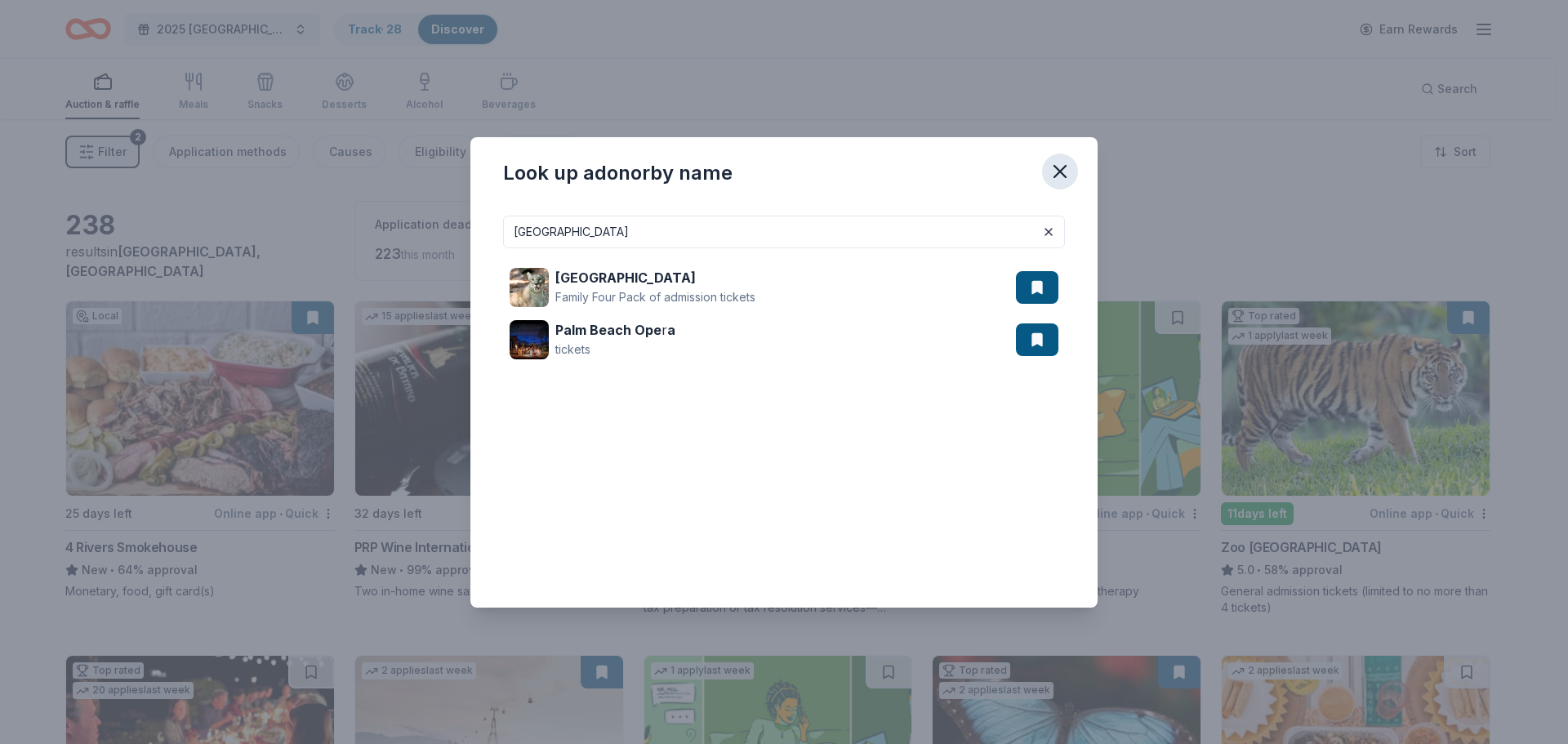
click at [1062, 170] on icon "button" at bounding box center [1060, 171] width 12 height 12
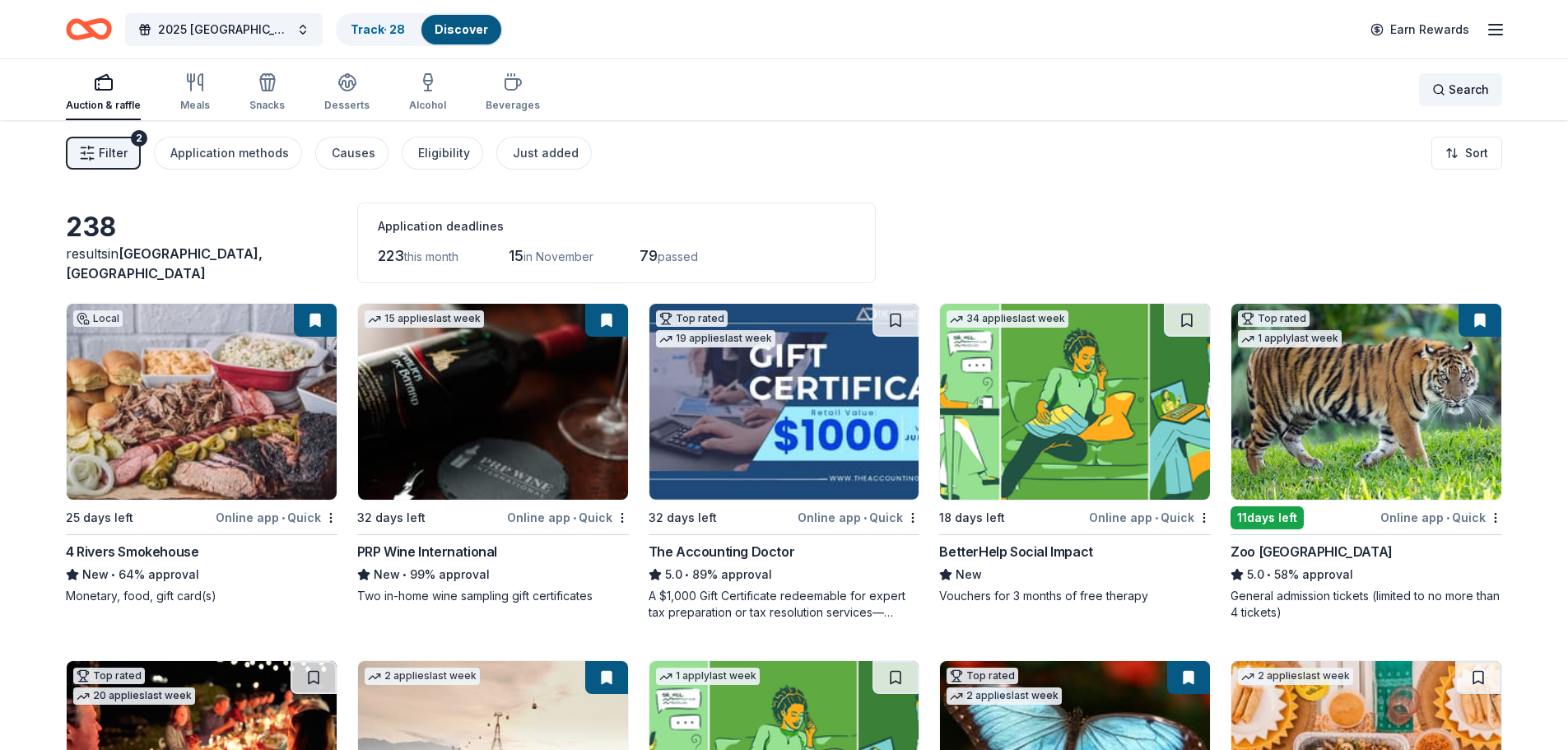
click at [1443, 86] on div "Search" at bounding box center [1460, 90] width 57 height 20
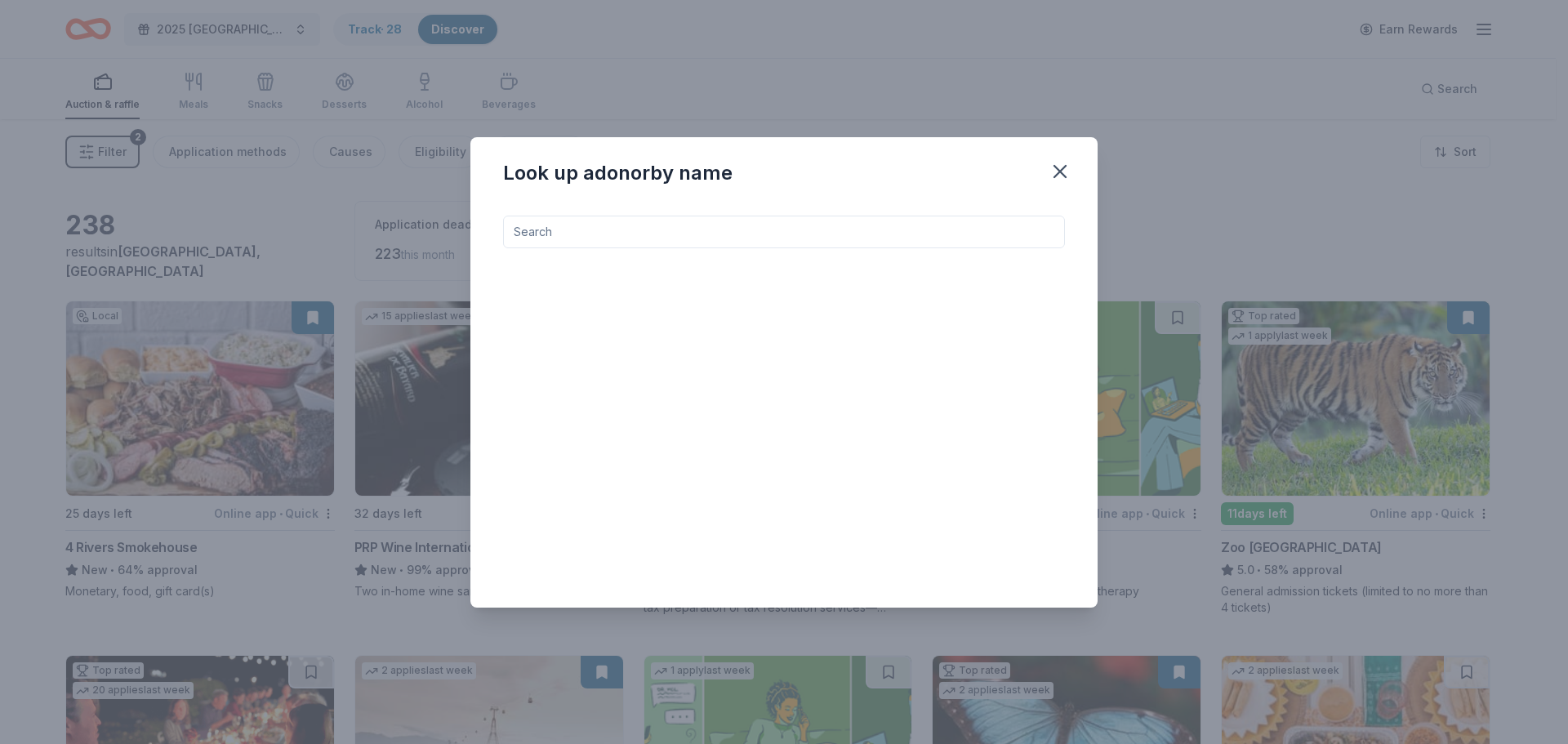
click at [579, 228] on input at bounding box center [784, 232] width 562 height 33
type input "abc liquor"
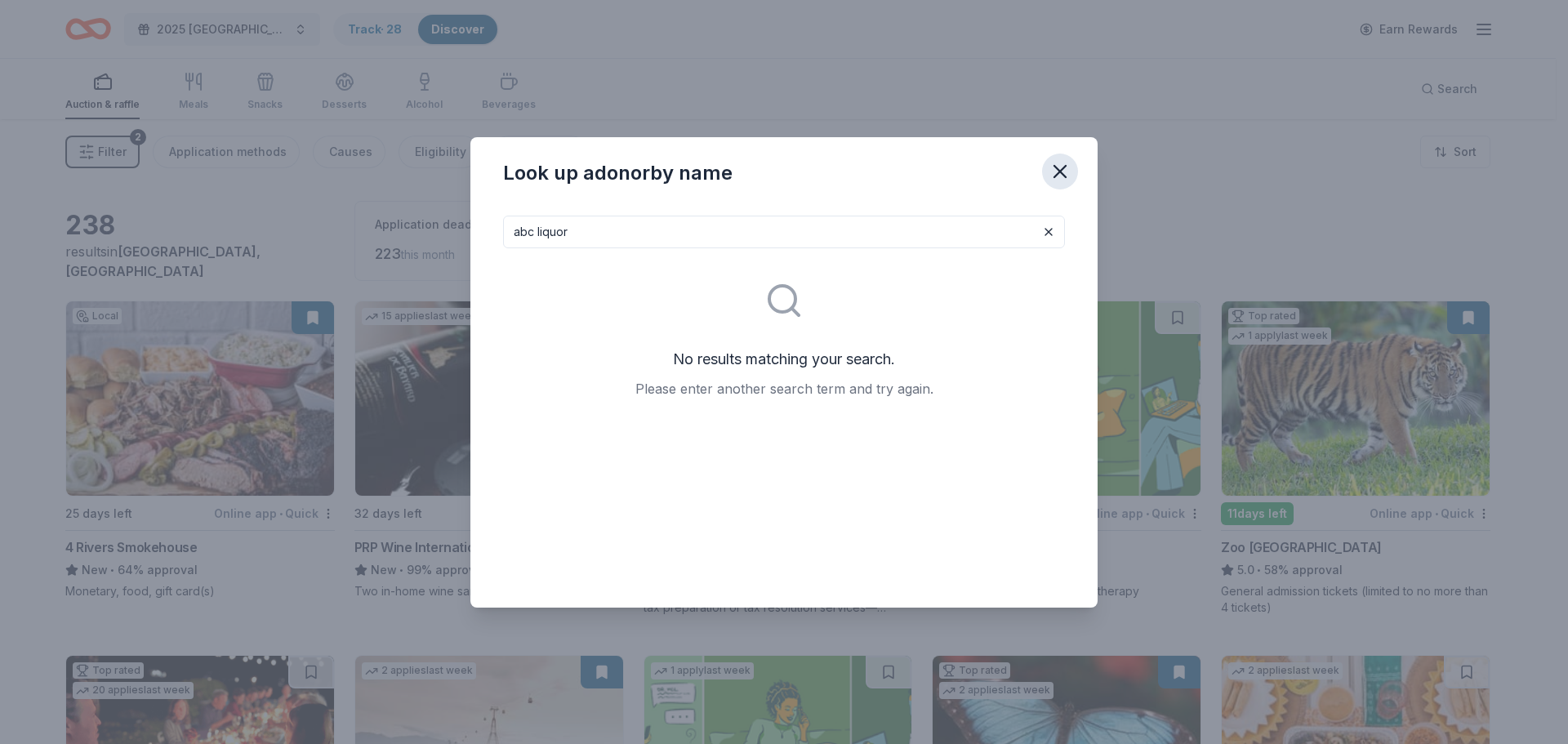
click at [1055, 168] on icon "button" at bounding box center [1060, 171] width 12 height 12
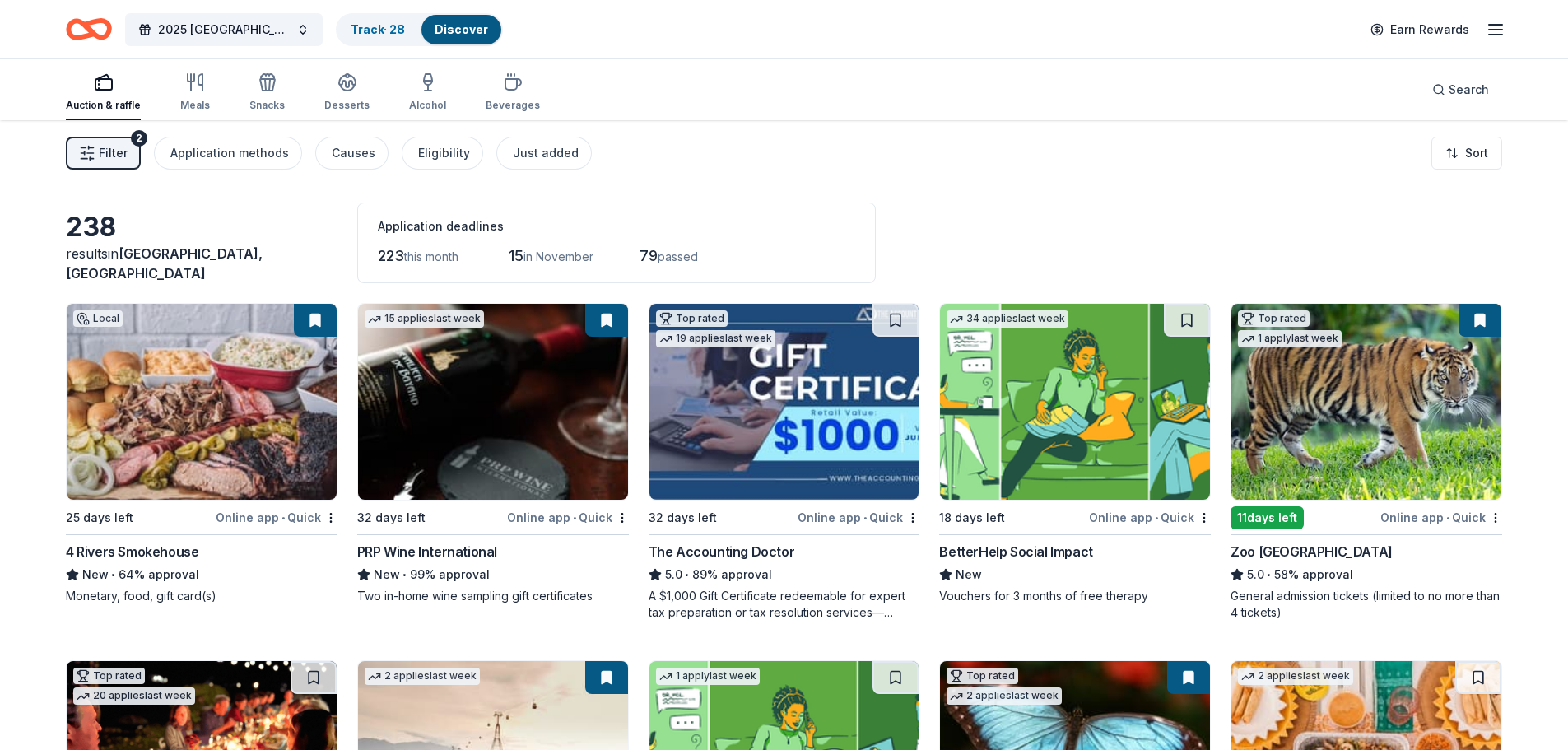
click at [602, 321] on button at bounding box center [607, 320] width 43 height 33
click at [607, 322] on button at bounding box center [607, 320] width 43 height 33
click at [607, 322] on button at bounding box center [607, 320] width 43 height 33
click at [474, 381] on img at bounding box center [493, 401] width 270 height 196
click at [388, 33] on link "Track · 28" at bounding box center [377, 30] width 54 height 14
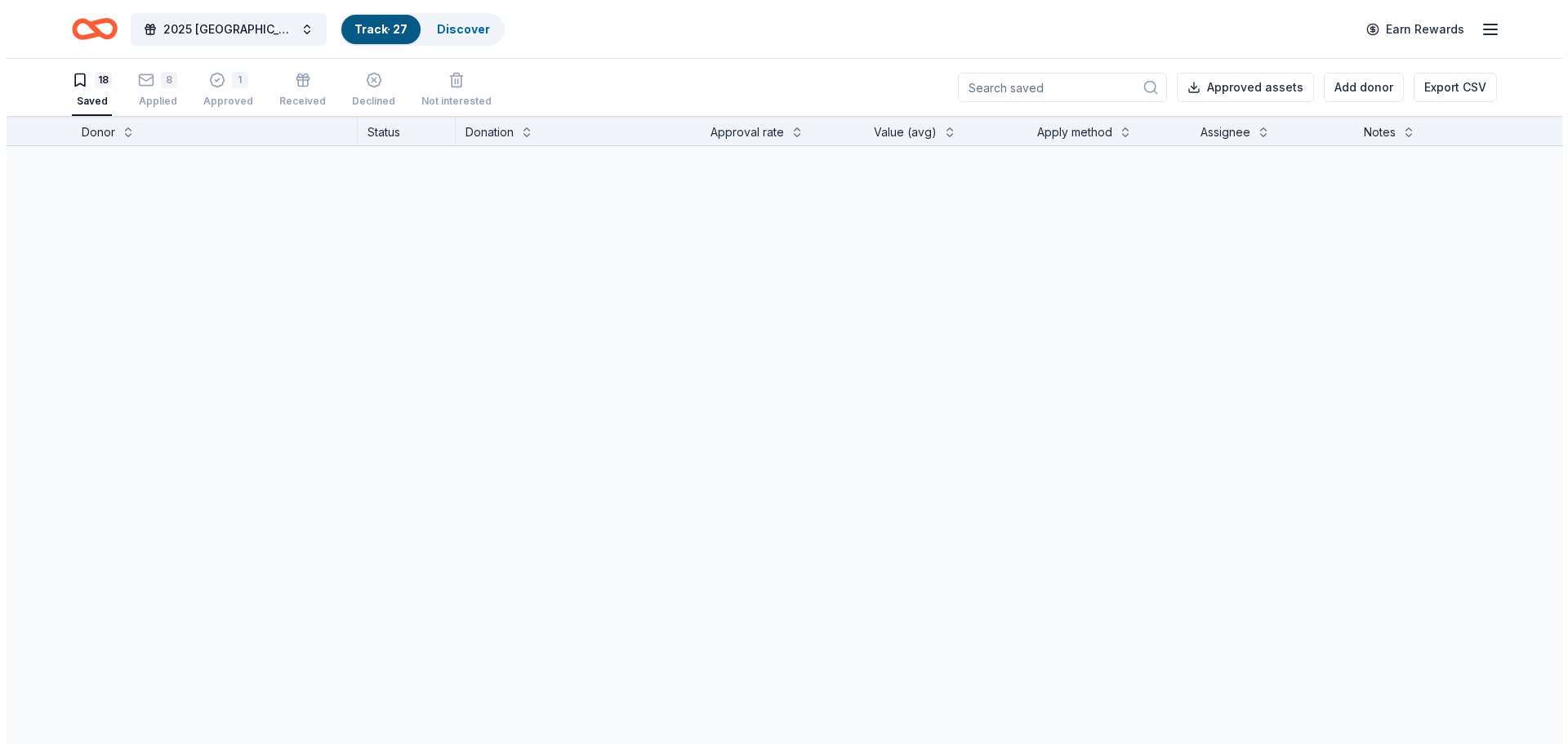
scroll to position [1, 0]
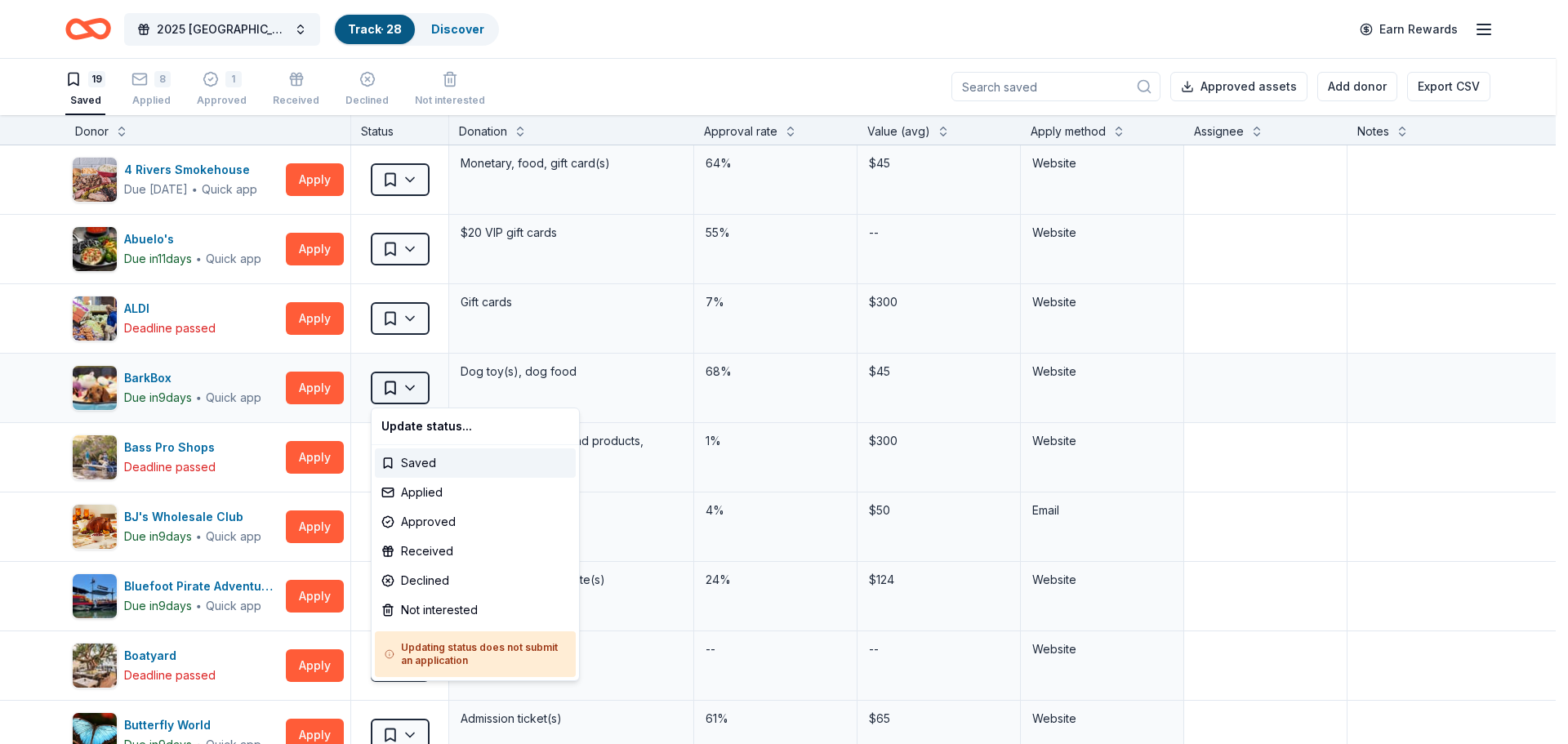
click at [415, 385] on html "2025 Broward County Equality Florida Gala Track · 28 Discover Earn Rewards 19 S…" at bounding box center [784, 371] width 1568 height 744
click at [440, 617] on div "Not interested" at bounding box center [475, 609] width 201 height 29
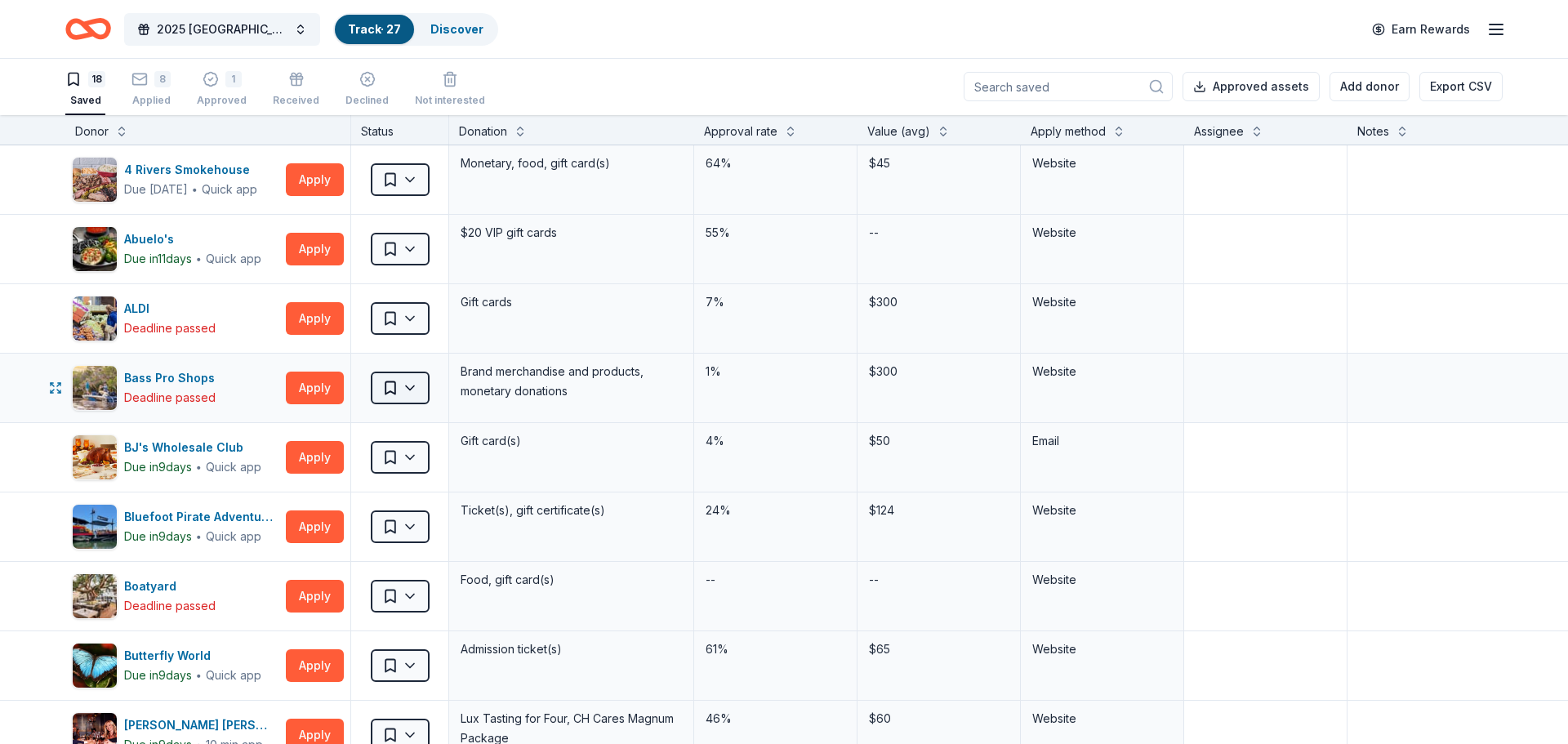
click at [414, 380] on html "2025 Broward County Equality Florida Gala Track · 27 Discover Earn Rewards 18 S…" at bounding box center [784, 371] width 1568 height 744
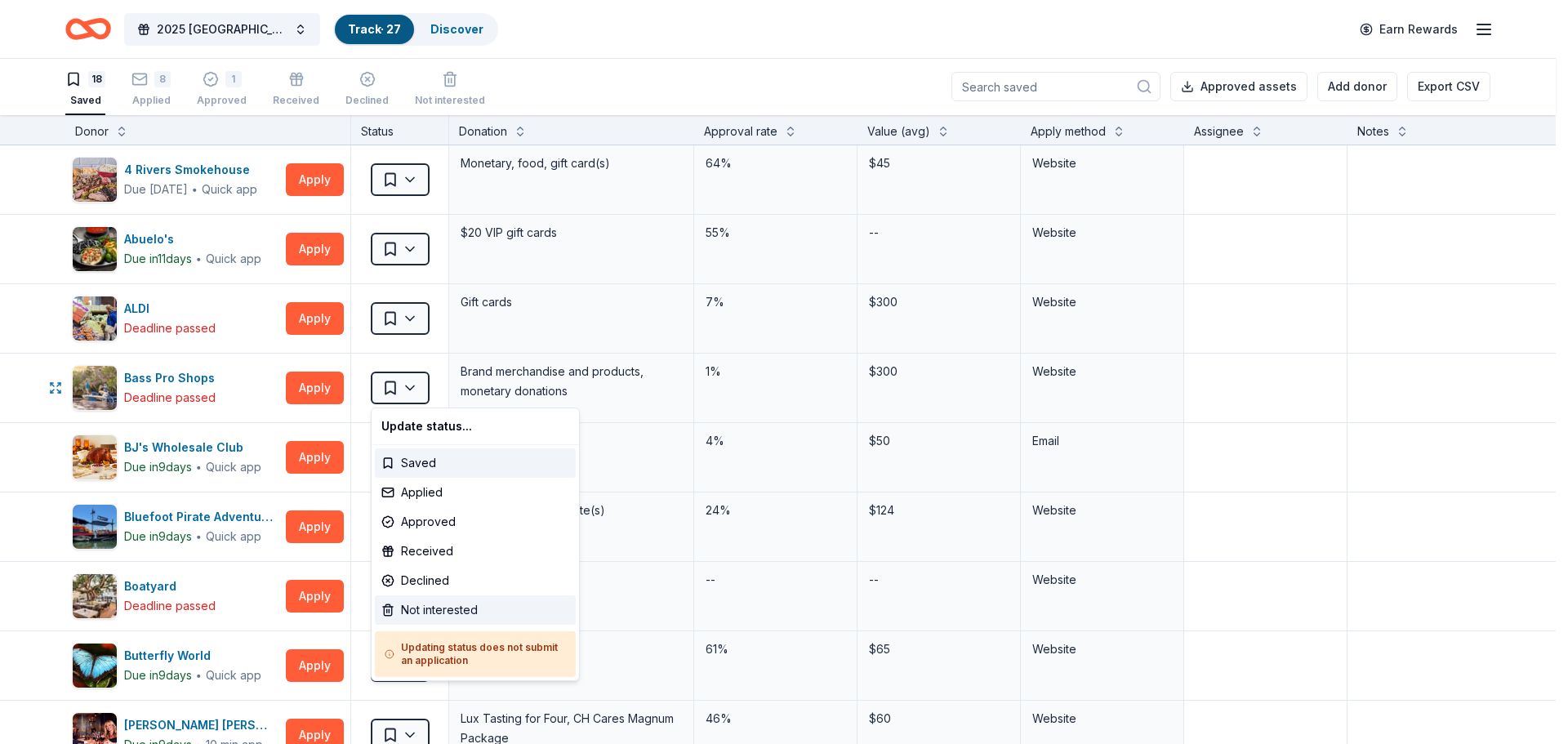
click at [431, 617] on div "Not interested" at bounding box center [475, 609] width 201 height 29
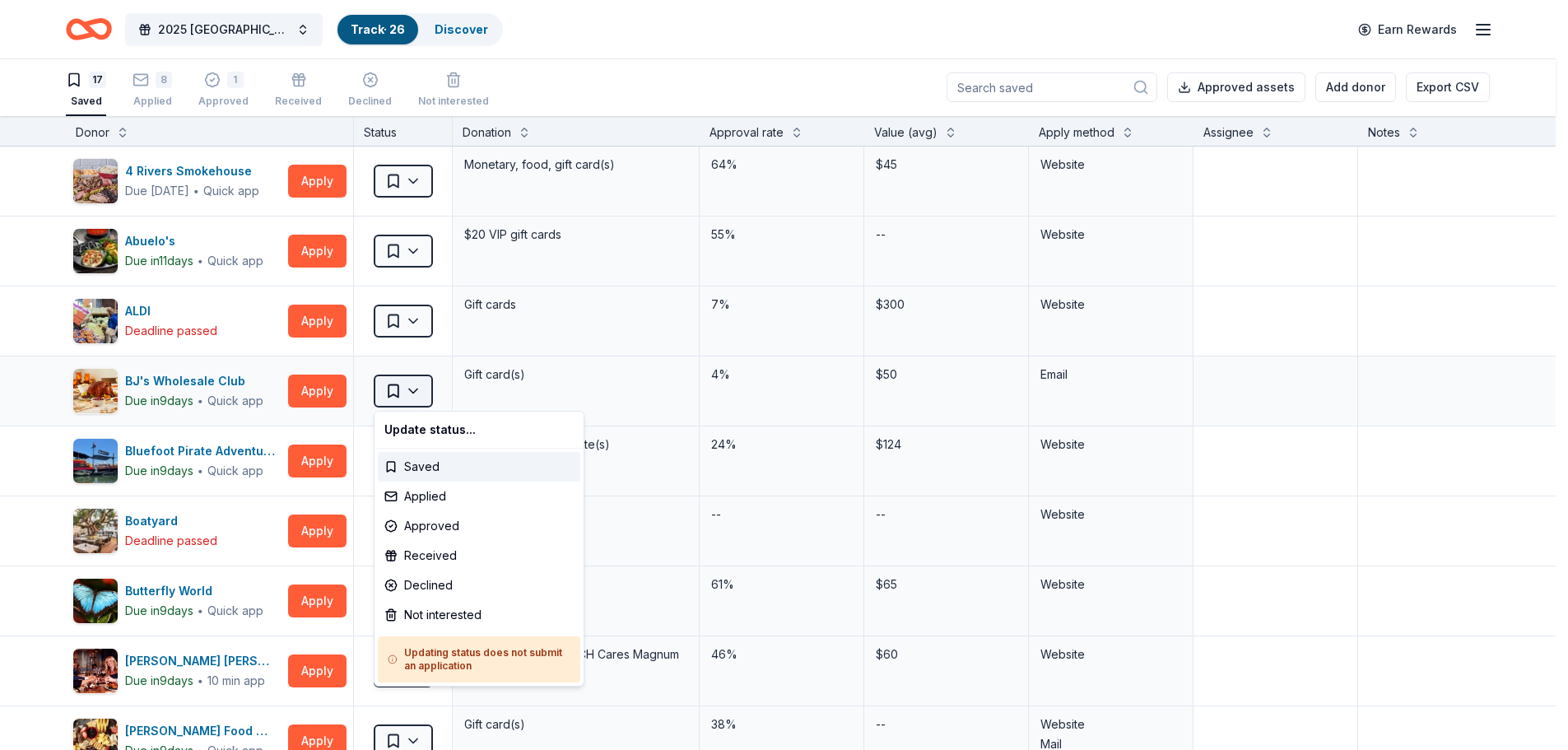
click at [419, 387] on html "2025 Broward County Equality Florida Gala Track · 26 Discover Earn Rewards 17 S…" at bounding box center [784, 374] width 1568 height 750
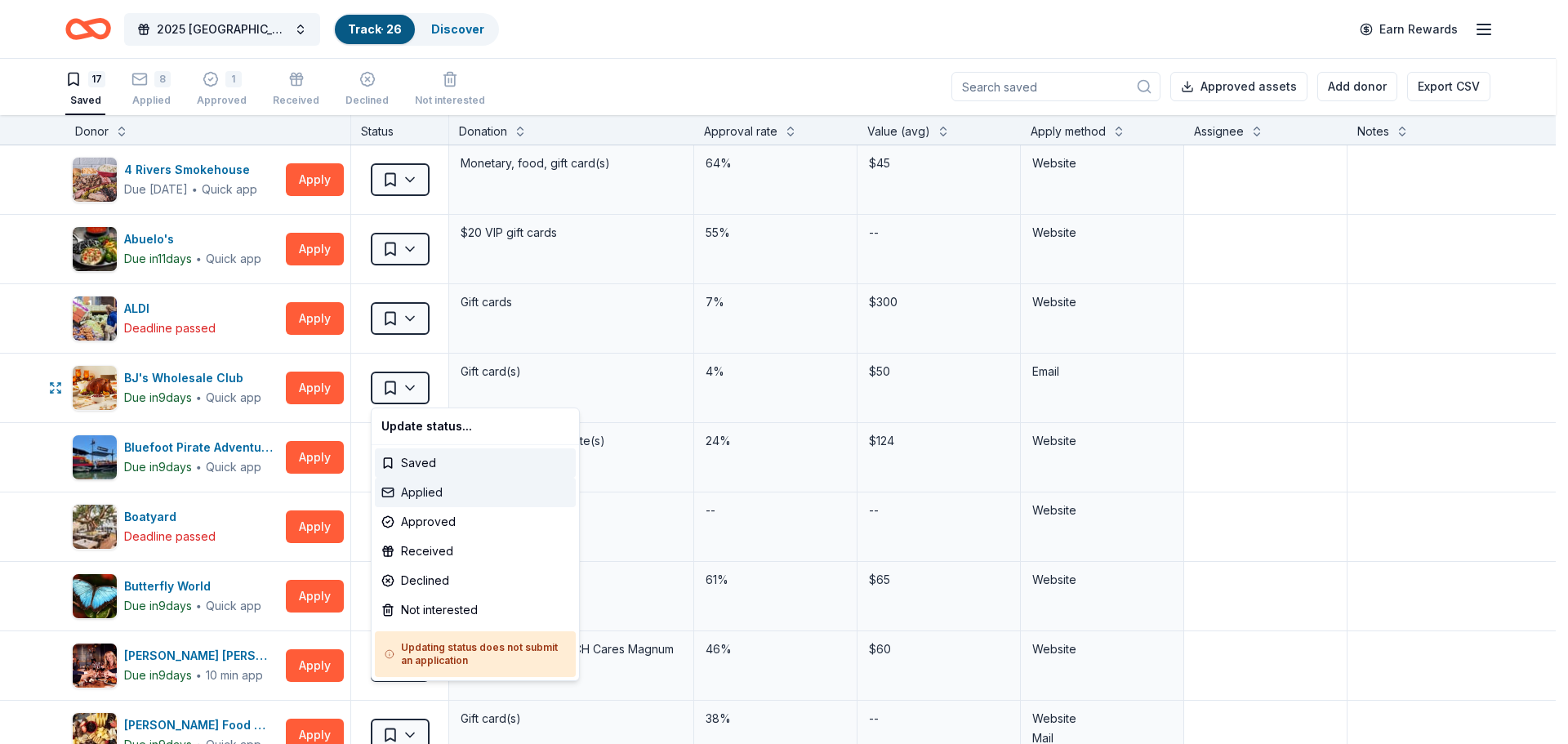
click at [404, 488] on div "Applied" at bounding box center [475, 492] width 201 height 29
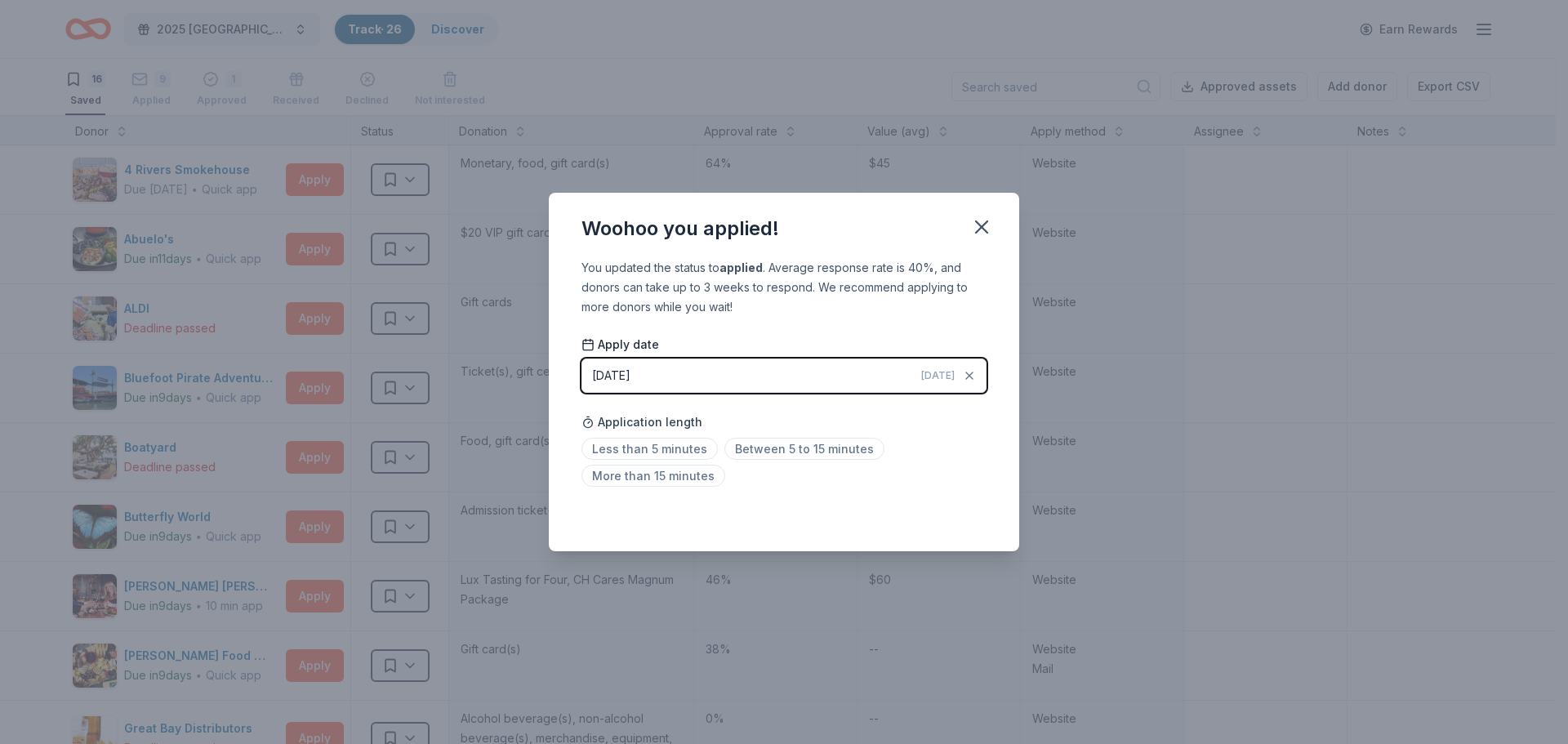
click at [972, 516] on div "Saved" at bounding box center [784, 515] width 405 height 20
click at [649, 443] on span "Less than 5 minutes" at bounding box center [649, 448] width 136 height 22
click at [984, 227] on icon "button" at bounding box center [981, 227] width 23 height 23
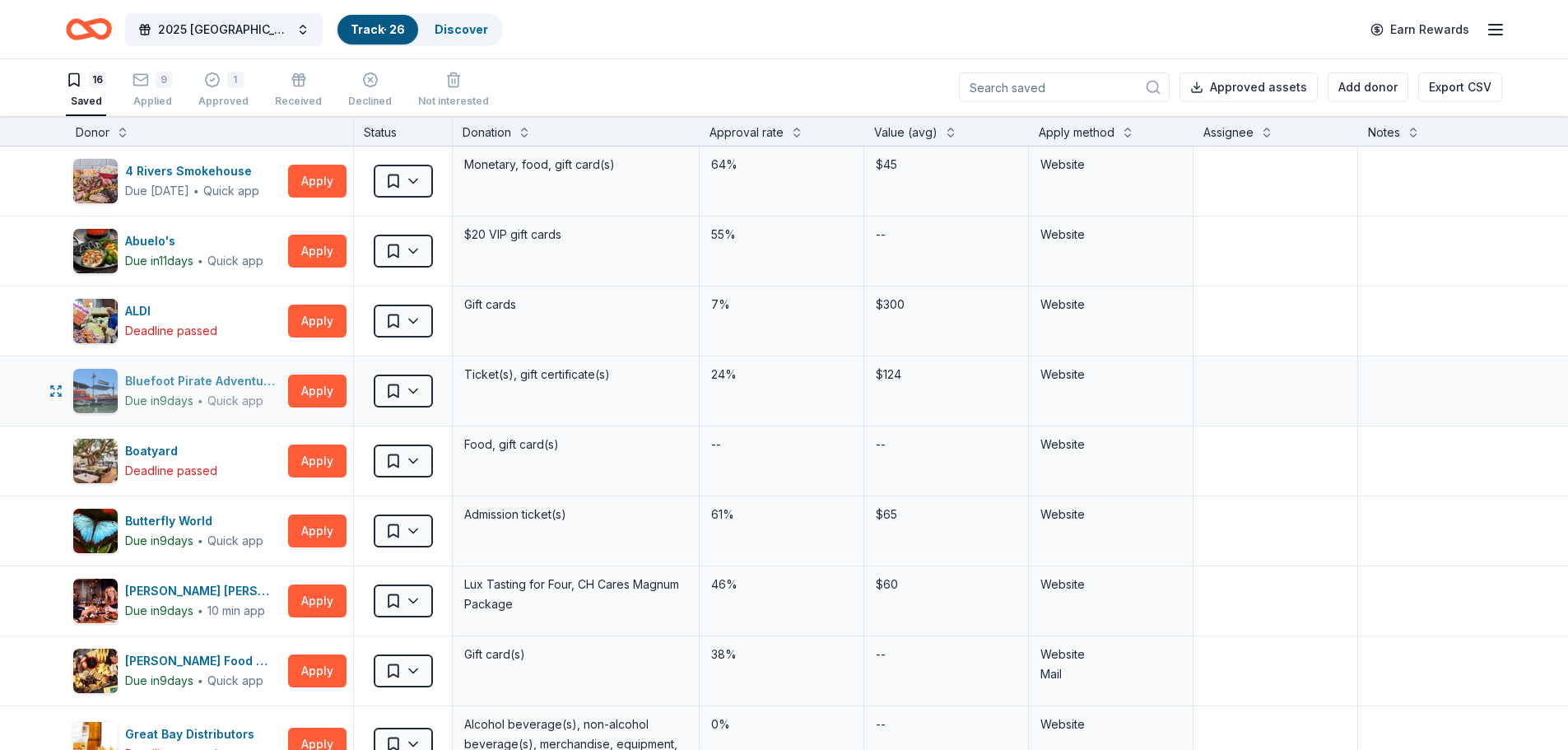
click at [183, 384] on div "Bluefoot Pirate Adventures" at bounding box center [203, 381] width 156 height 20
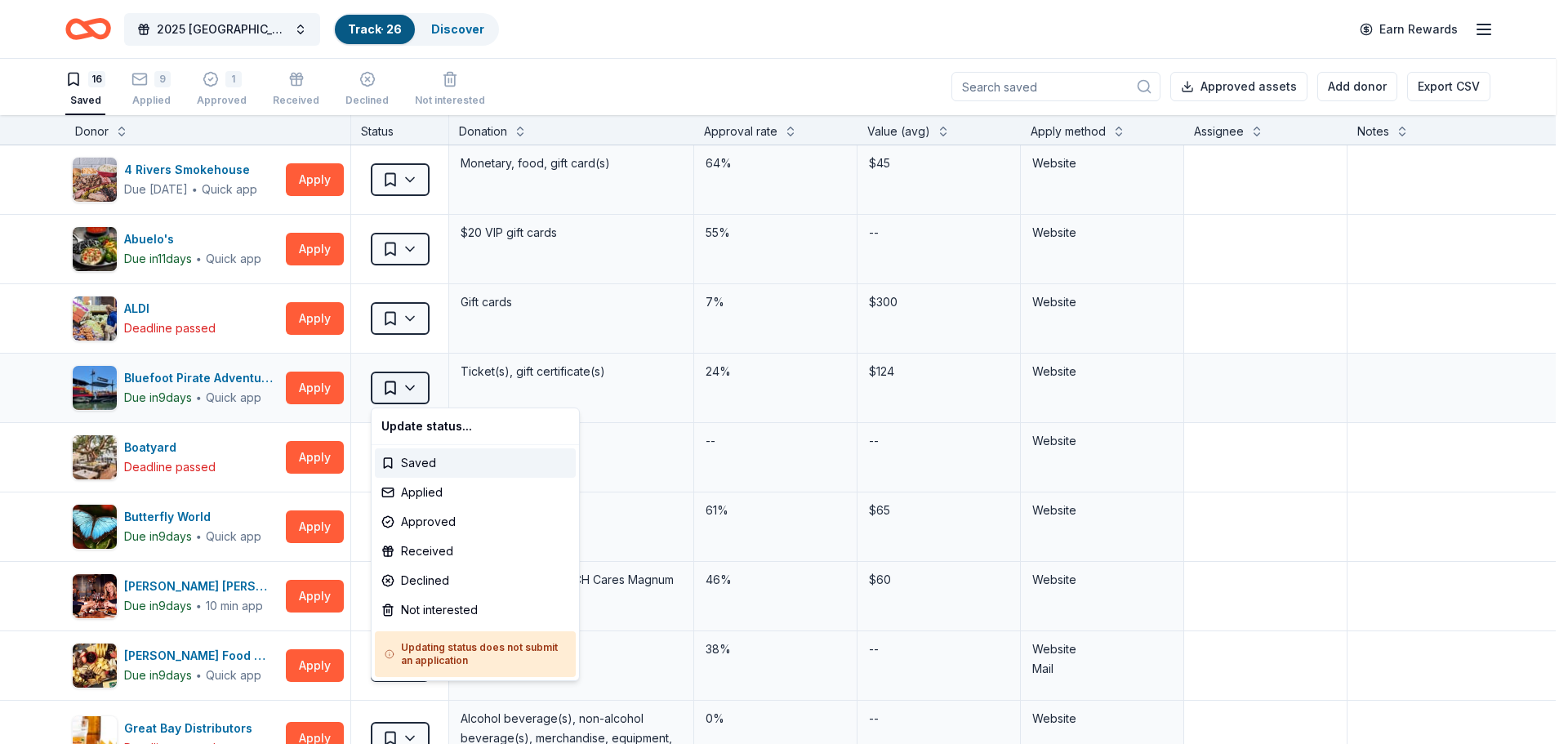
click at [421, 379] on html "2025 Broward County Equality Florida Gala Track · 26 Discover Earn Rewards 16 S…" at bounding box center [784, 371] width 1568 height 744
click at [446, 500] on div "Applied" at bounding box center [475, 492] width 201 height 29
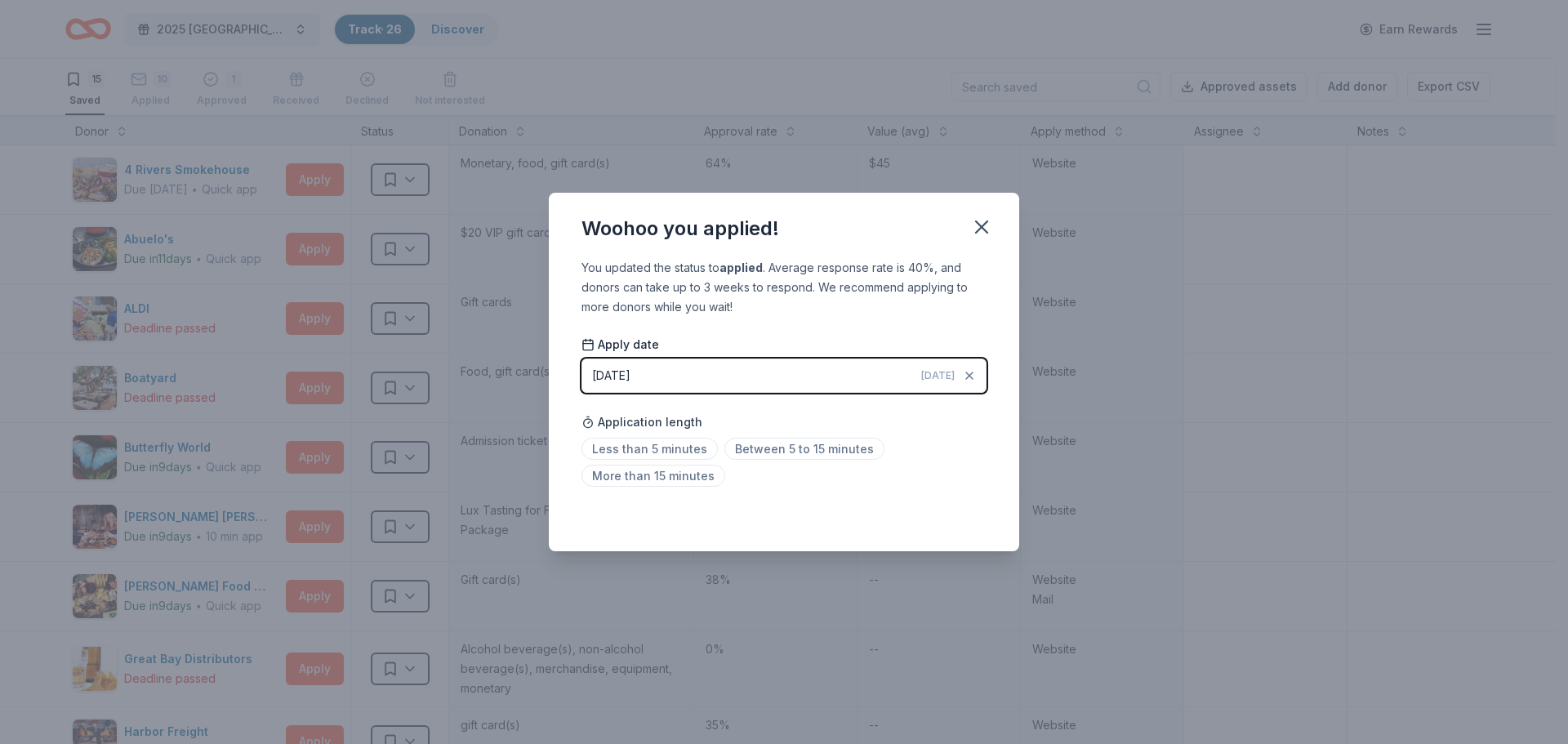
click at [972, 516] on div "Saved" at bounding box center [784, 515] width 405 height 20
click at [821, 447] on span "Between 5 to 15 minutes" at bounding box center [805, 448] width 160 height 22
click at [620, 450] on span "Less than 5 minutes" at bounding box center [649, 448] width 136 height 22
click at [989, 228] on icon "button" at bounding box center [981, 227] width 23 height 23
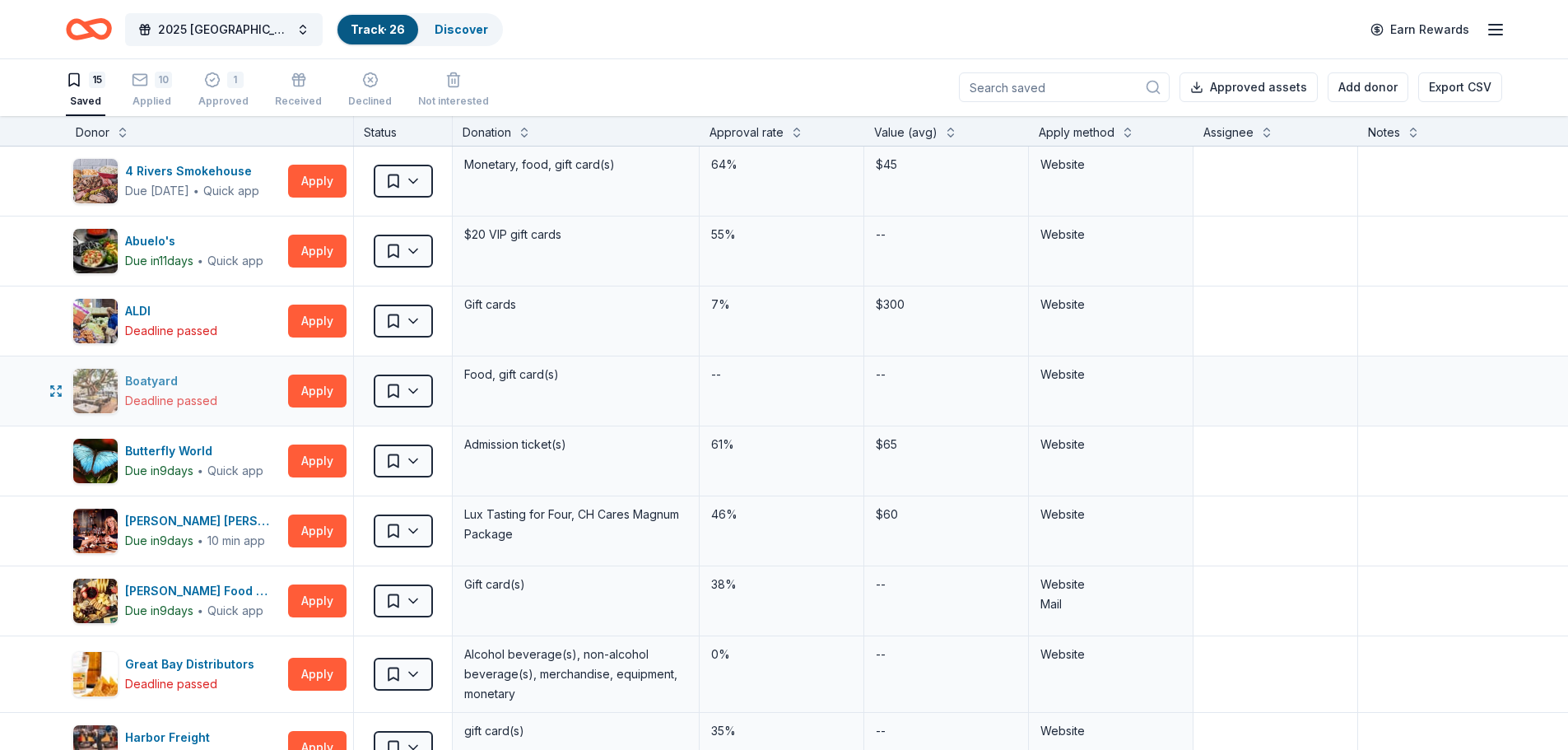
click at [159, 378] on div "Boatyard" at bounding box center [171, 381] width 93 height 20
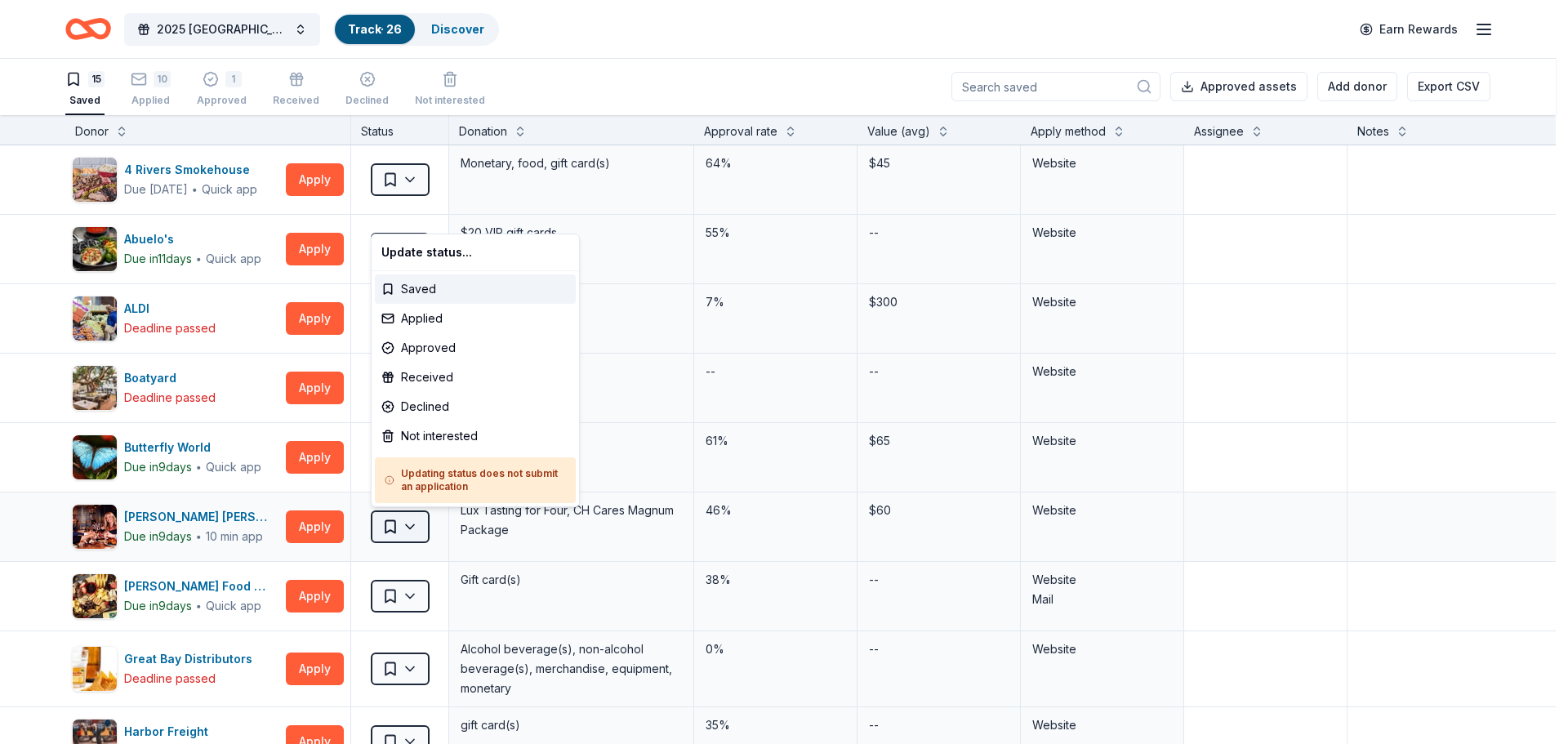
click at [415, 526] on html "2025 Broward County Equality Florida Gala Track · 26 Discover Earn Rewards 15 S…" at bounding box center [784, 371] width 1568 height 744
click at [431, 312] on div "Applied" at bounding box center [475, 318] width 201 height 29
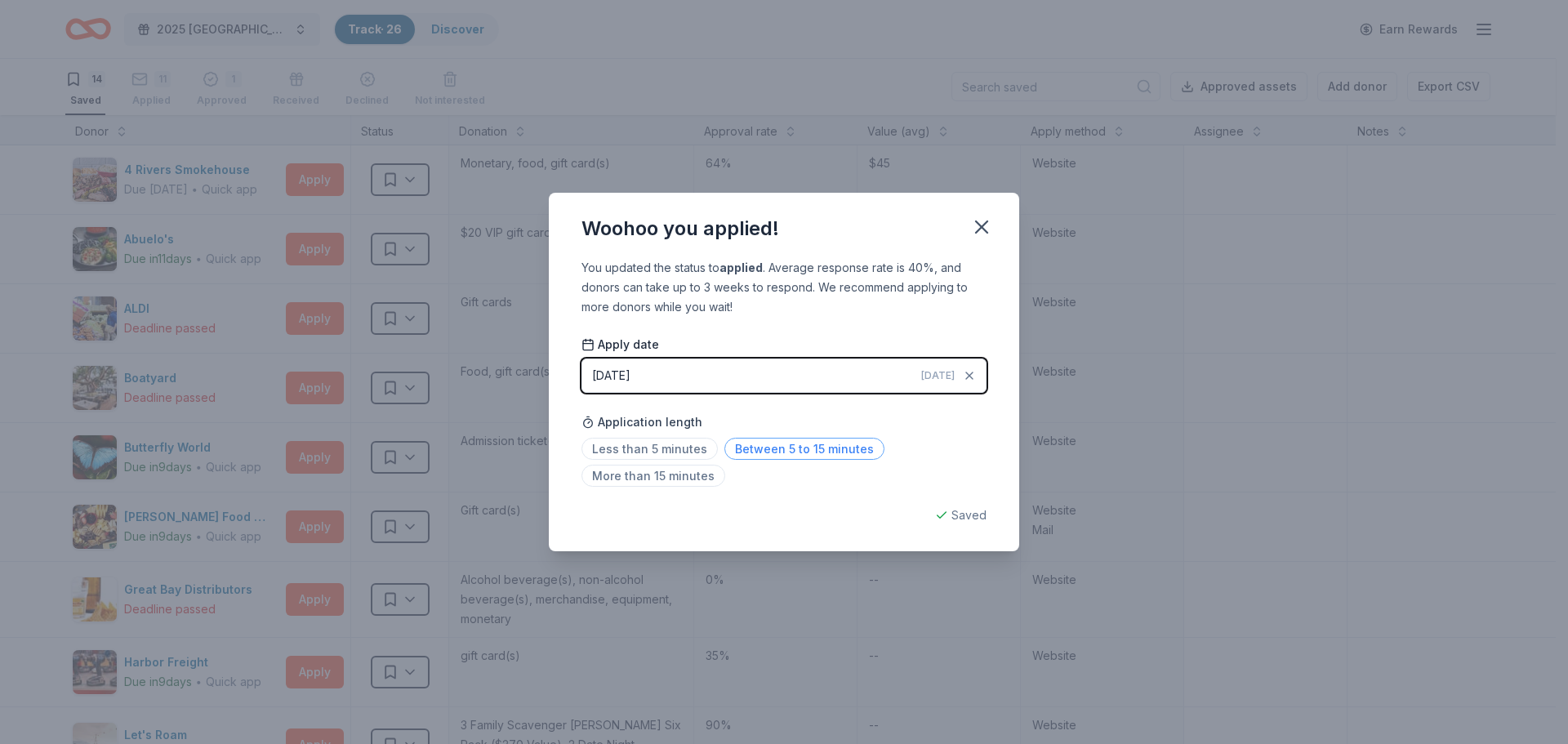
click at [795, 452] on span "Between 5 to 15 minutes" at bounding box center [805, 448] width 160 height 22
click at [981, 224] on icon "button" at bounding box center [981, 227] width 23 height 23
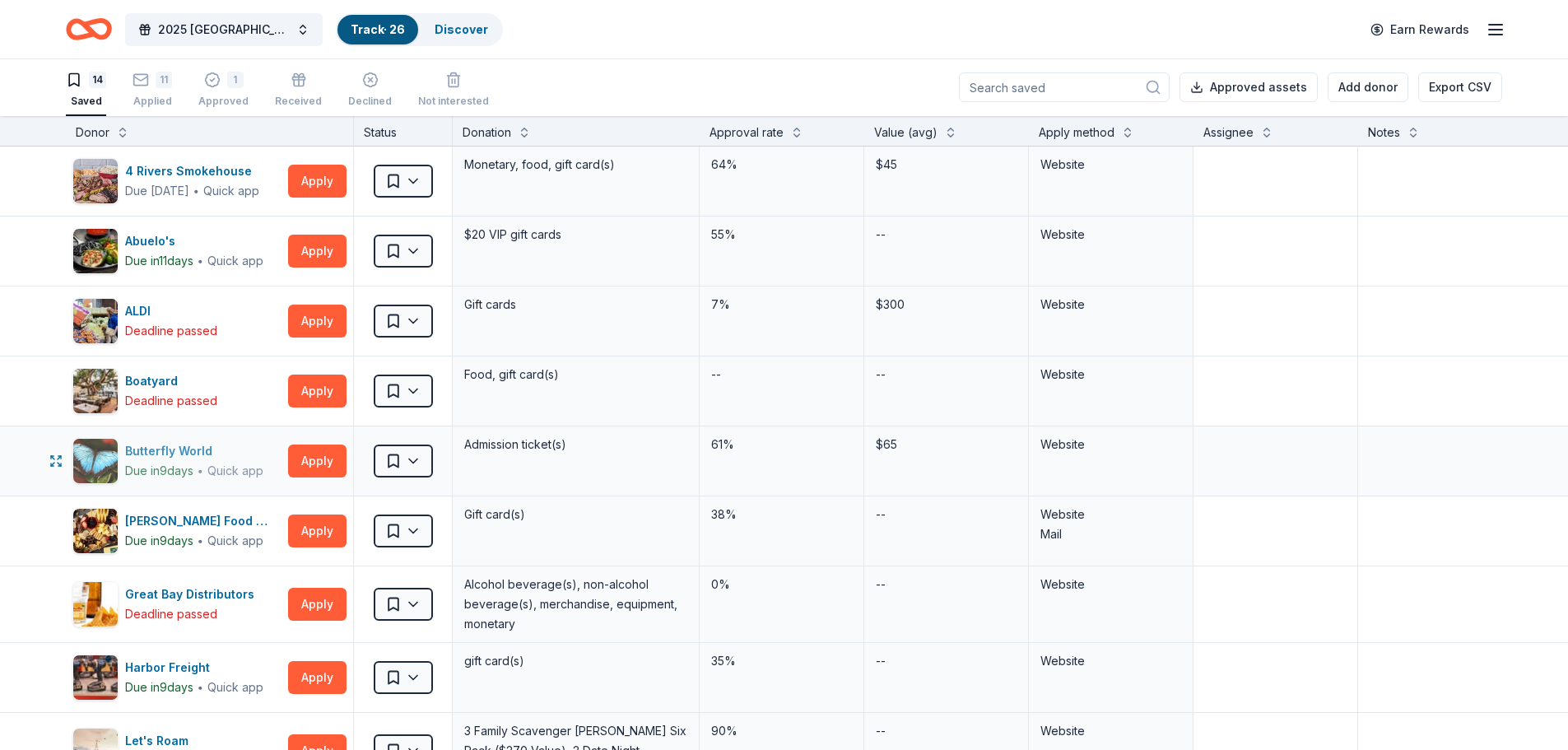
click at [159, 455] on div "Butterfly World" at bounding box center [194, 451] width 138 height 20
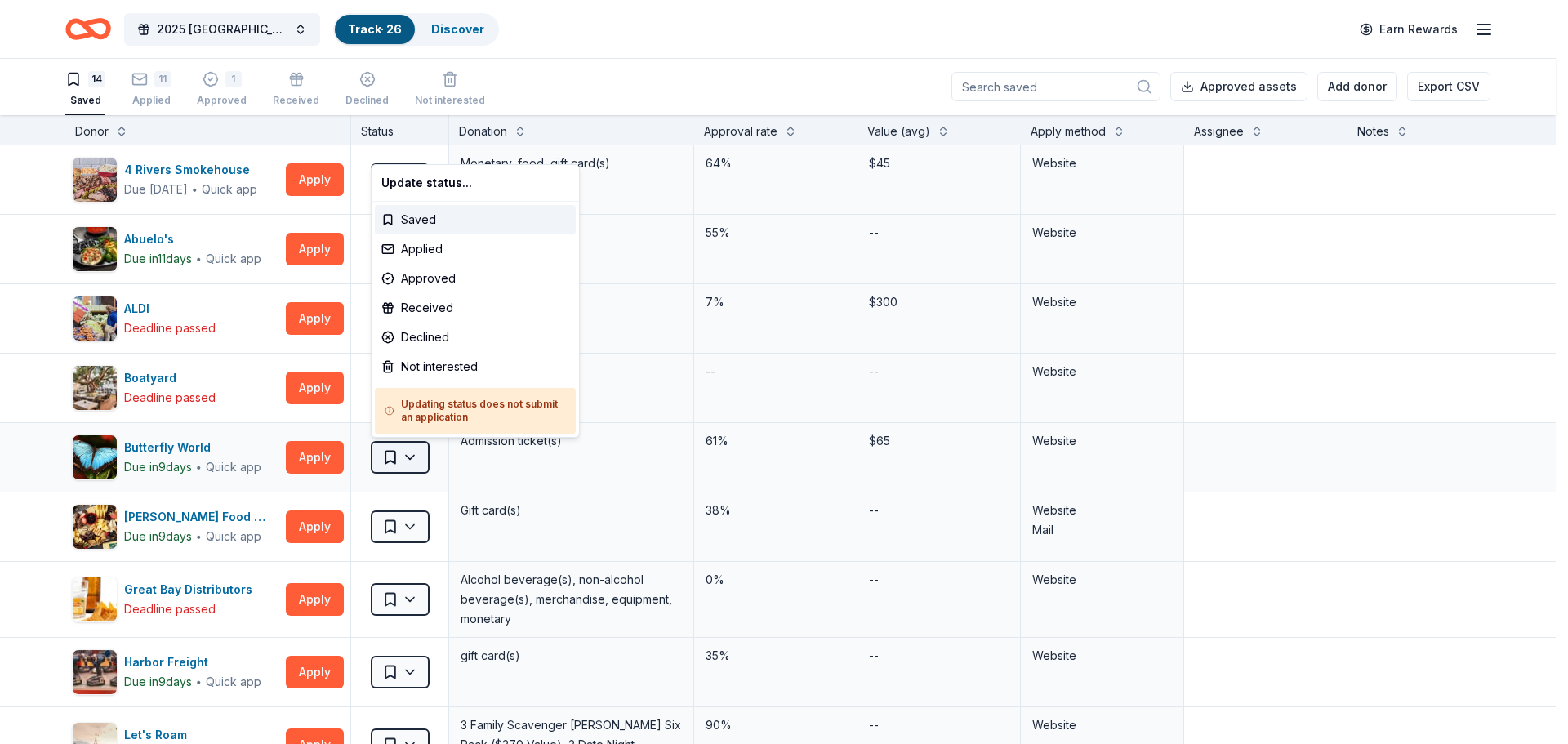
click at [413, 456] on html "2025 Broward County Equality Florida Gala Track · 26 Discover Earn Rewards 14 S…" at bounding box center [784, 371] width 1568 height 744
click at [444, 239] on div "Applied" at bounding box center [475, 249] width 201 height 29
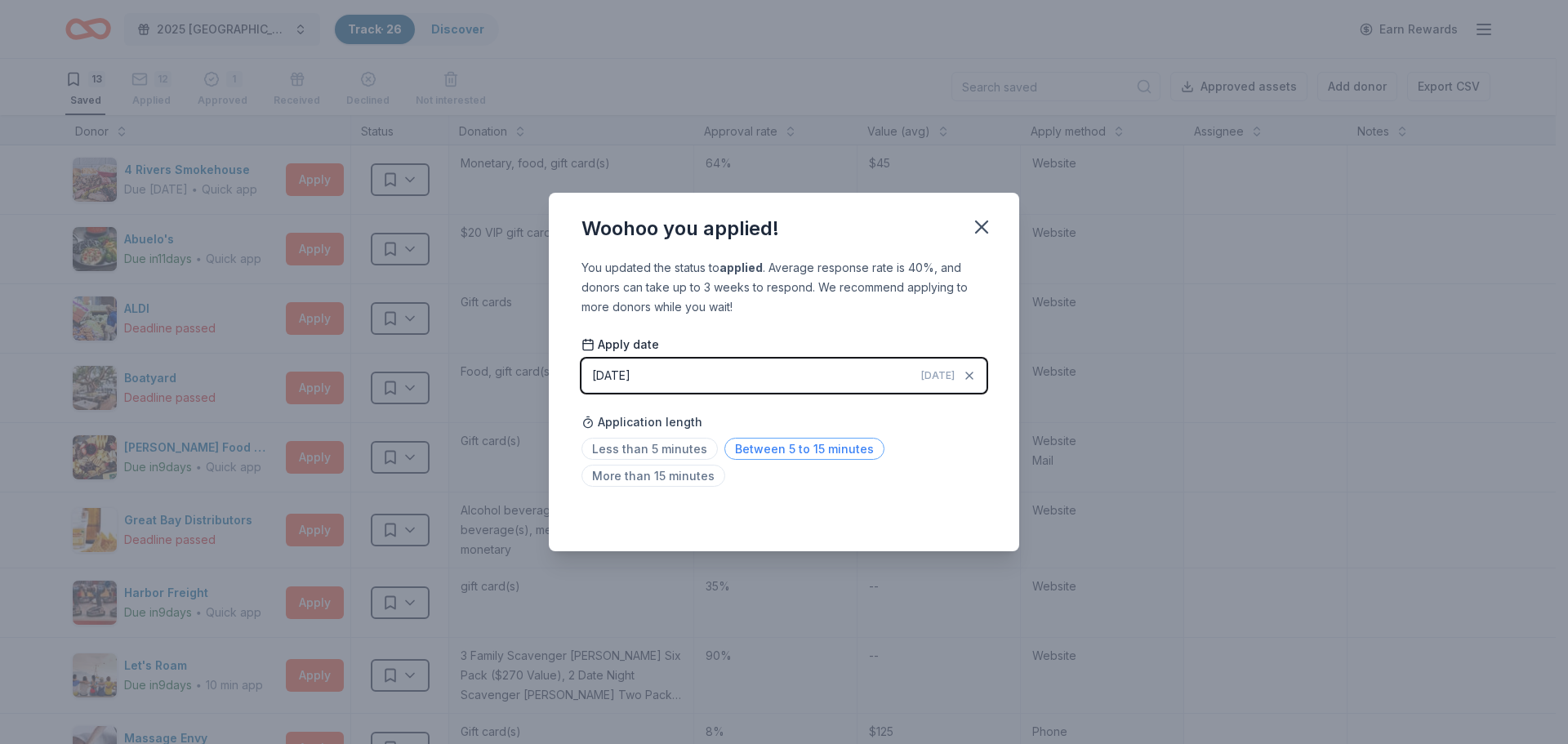
click at [747, 449] on span "Between 5 to 15 minutes" at bounding box center [805, 448] width 160 height 22
click at [986, 228] on icon "button" at bounding box center [981, 227] width 23 height 23
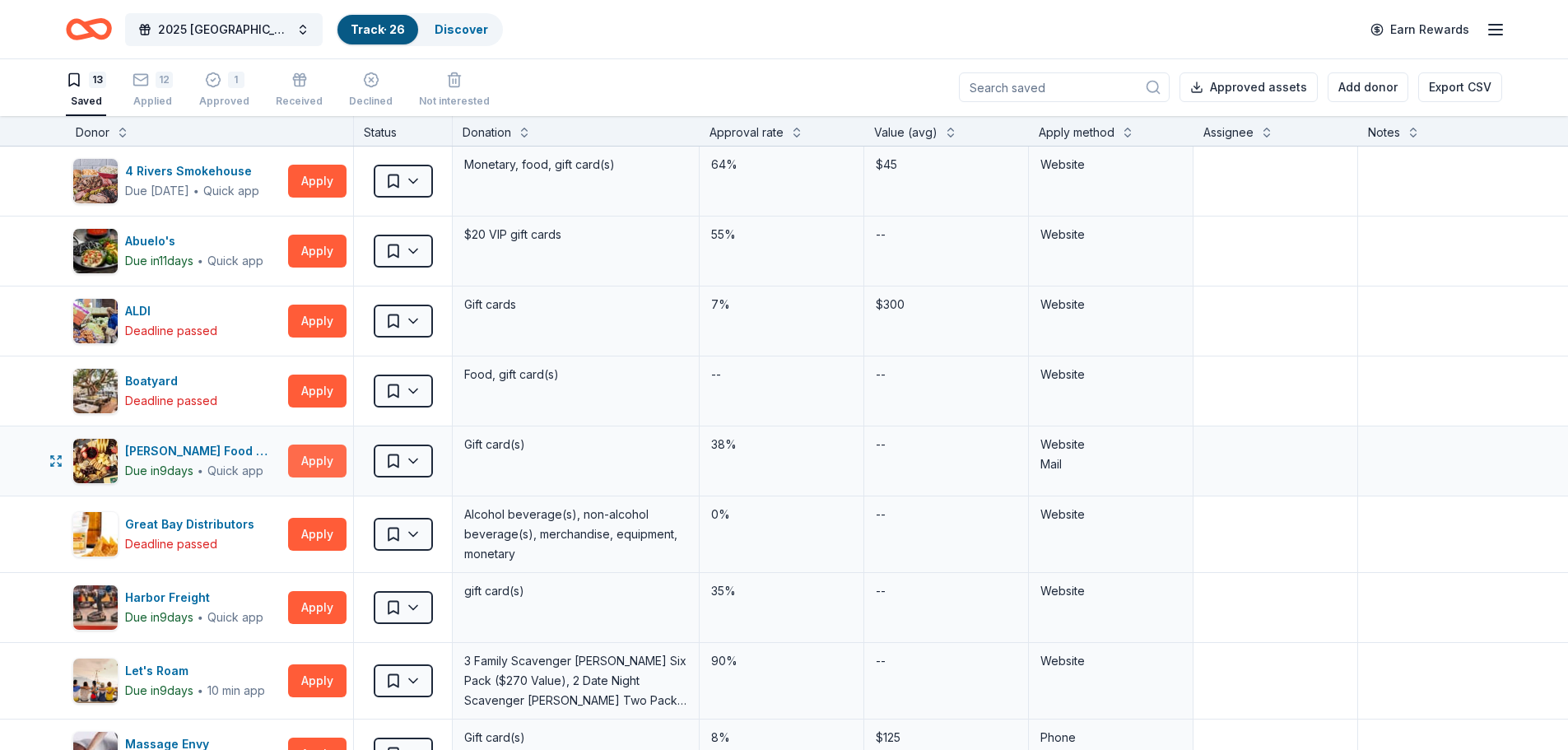
click at [322, 463] on button "Apply" at bounding box center [317, 461] width 58 height 33
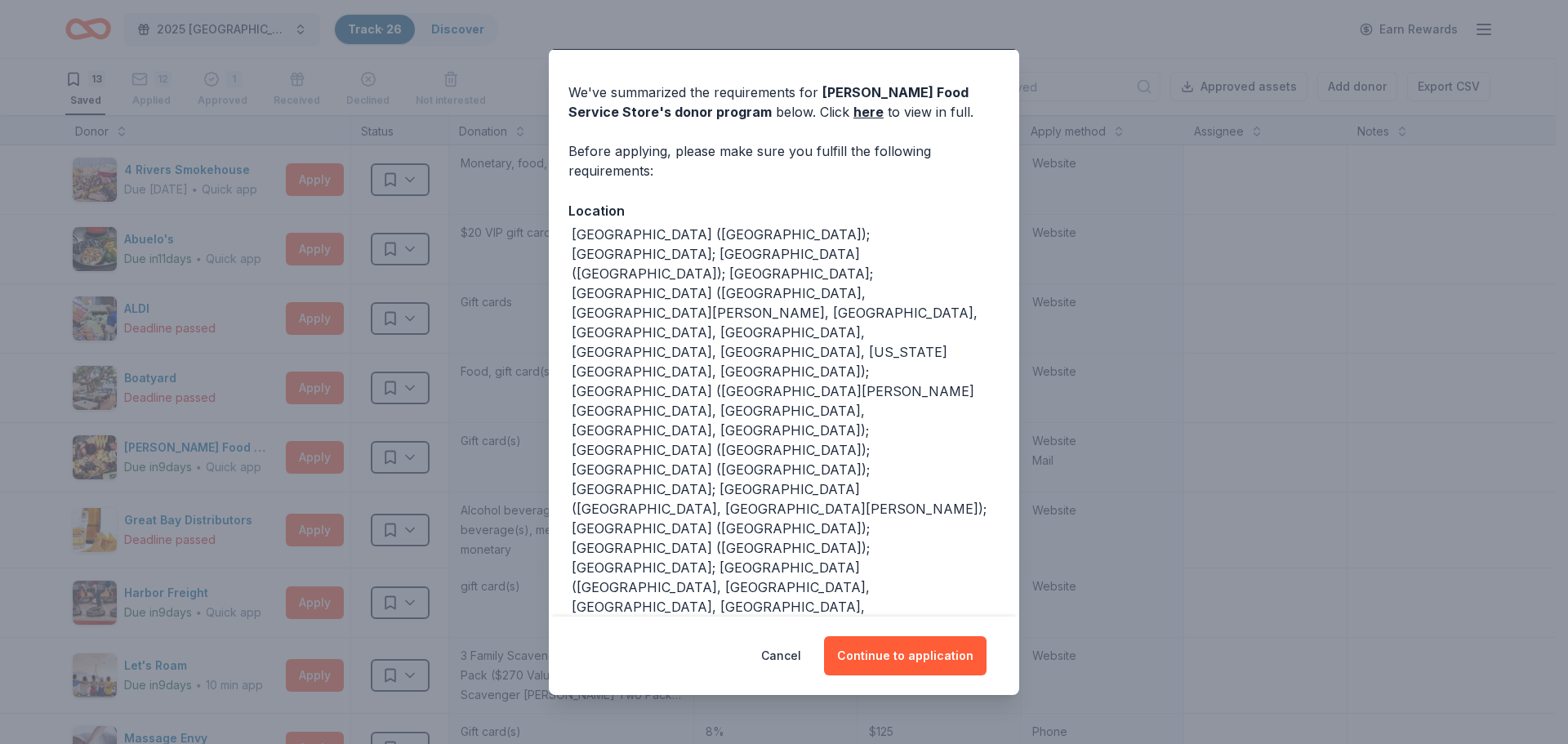
scroll to position [61, 0]
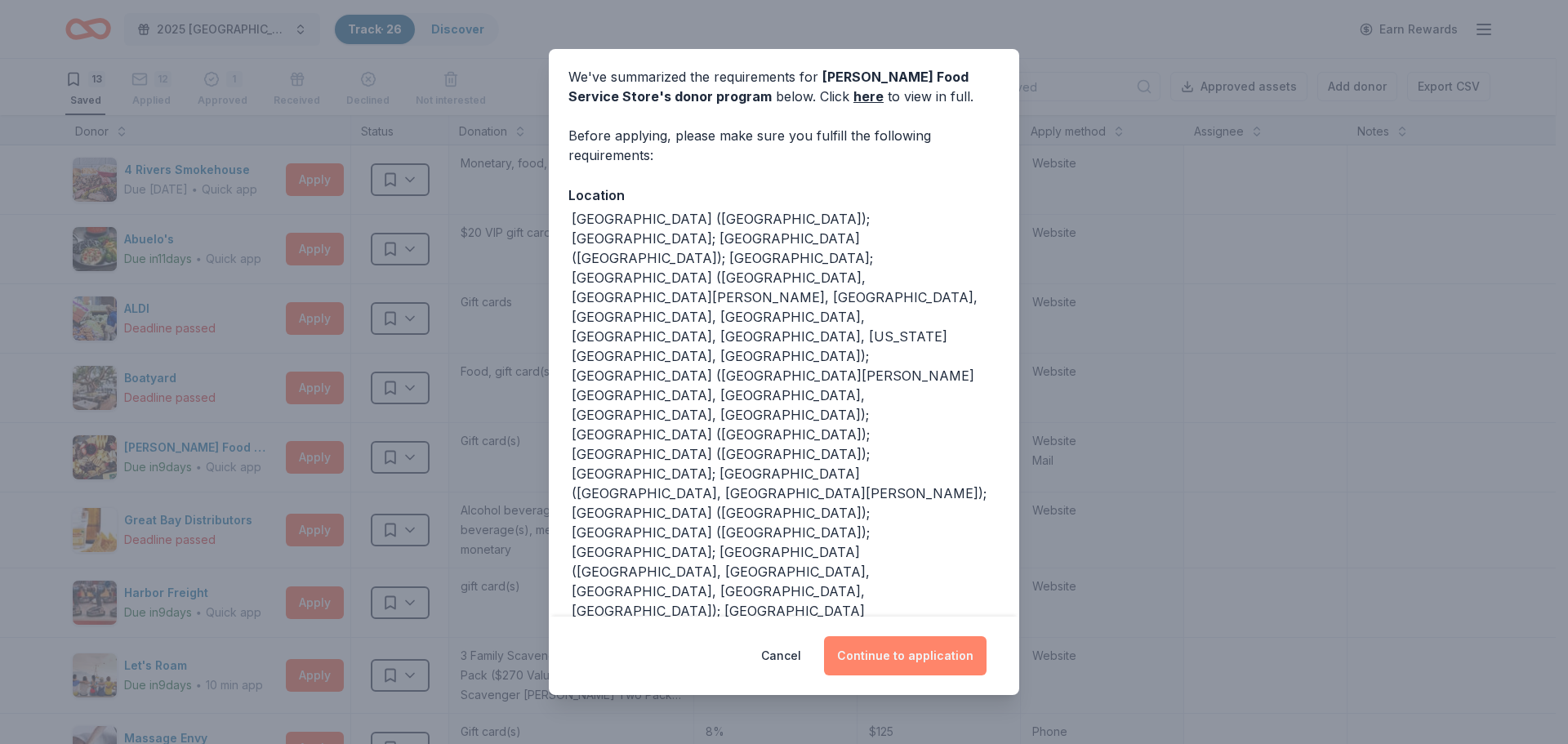
click at [889, 657] on button "Continue to application" at bounding box center [905, 656] width 162 height 39
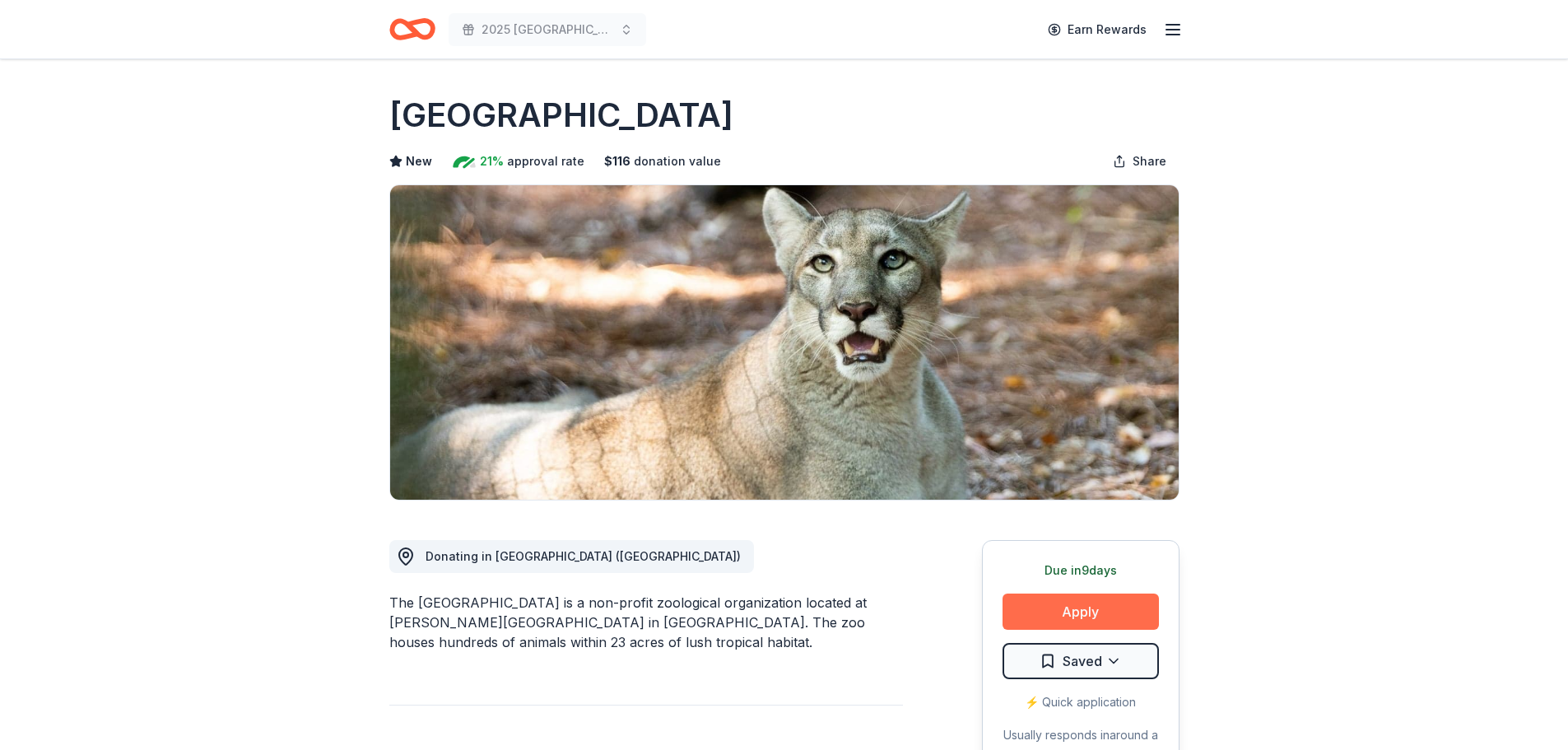
click at [1069, 613] on button "Apply" at bounding box center [1081, 612] width 156 height 36
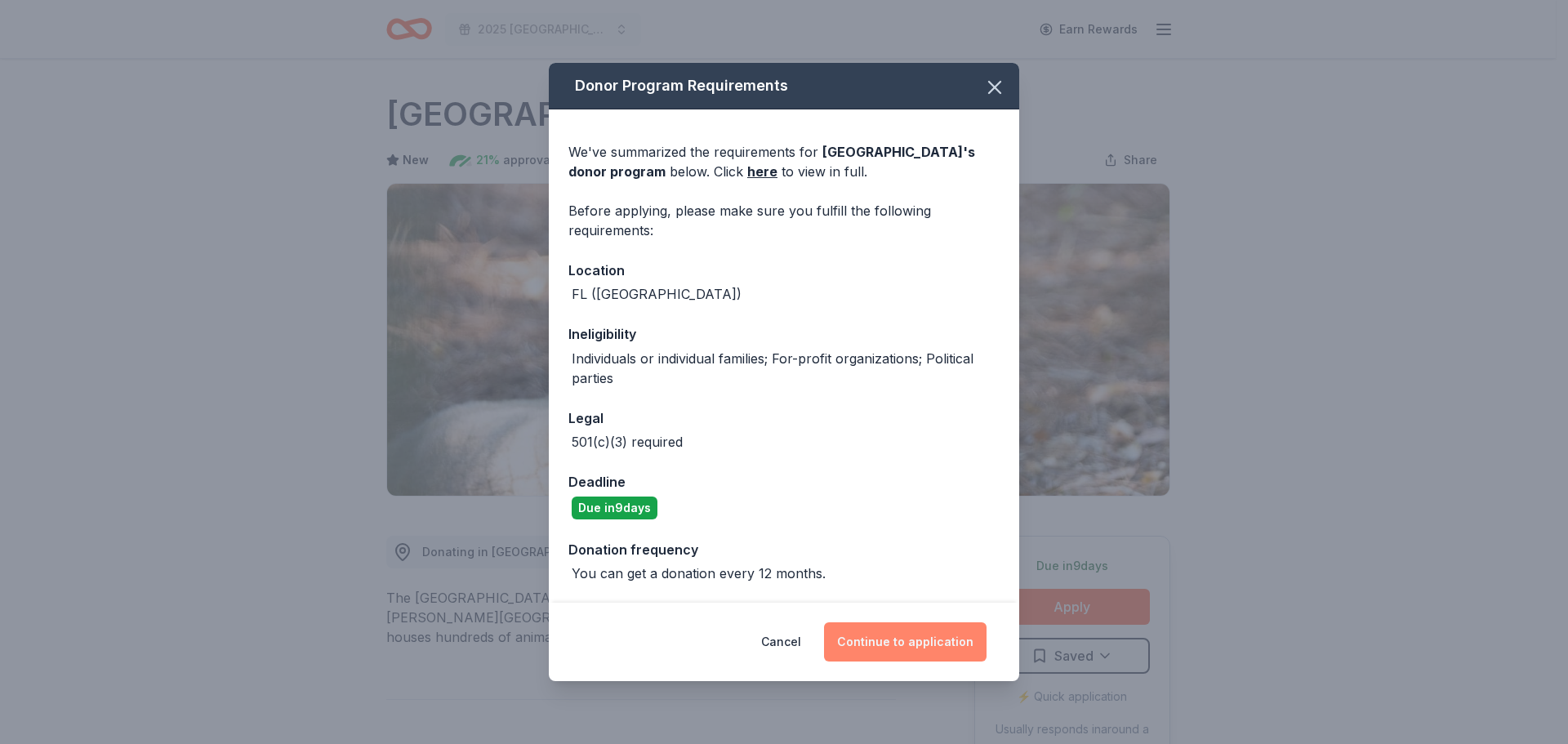
click at [898, 650] on button "Continue to application" at bounding box center [905, 642] width 162 height 39
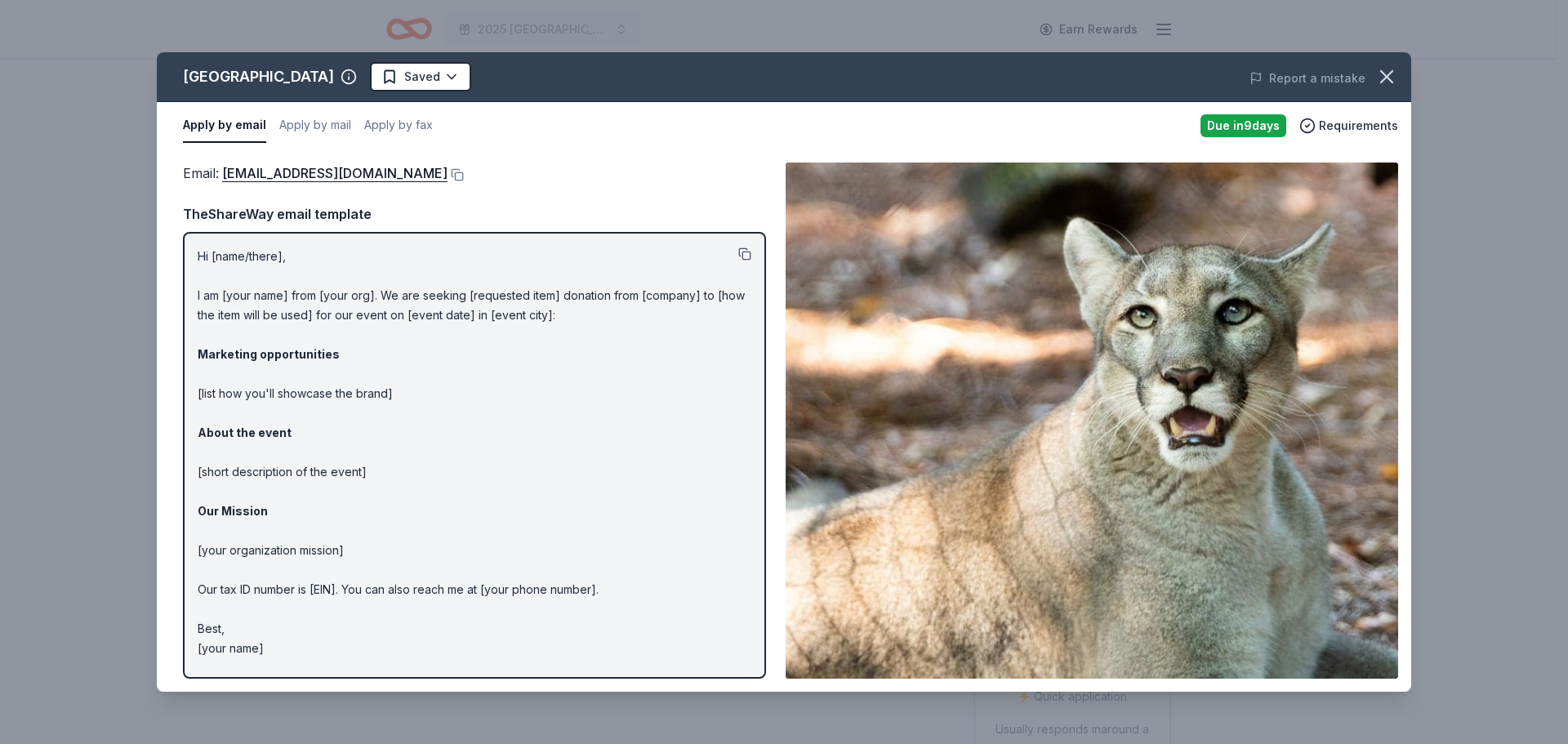
click at [746, 252] on button at bounding box center [744, 254] width 13 height 13
click at [1390, 80] on icon "button" at bounding box center [1386, 77] width 12 height 12
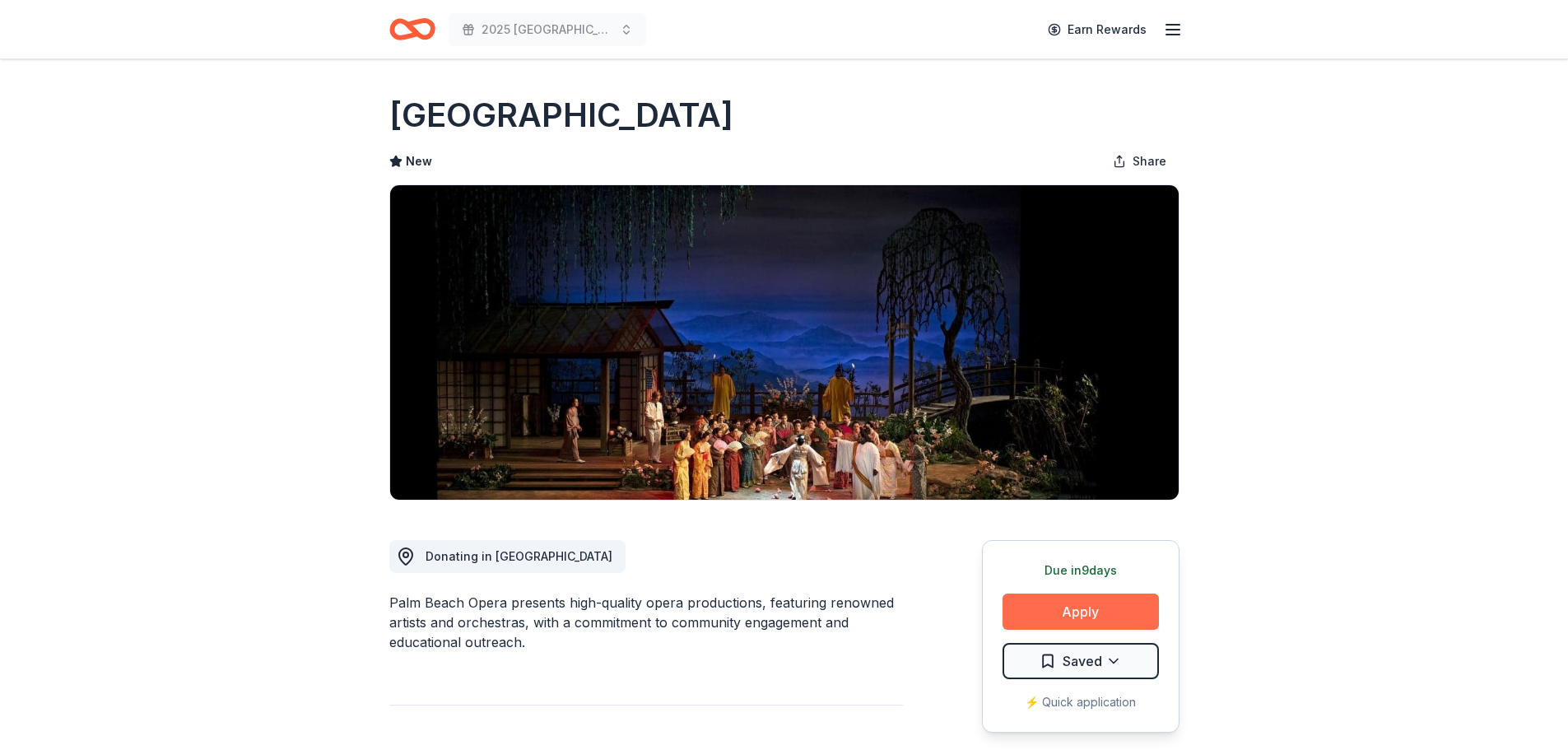
click at [1073, 613] on button "Apply" at bounding box center [1081, 612] width 156 height 36
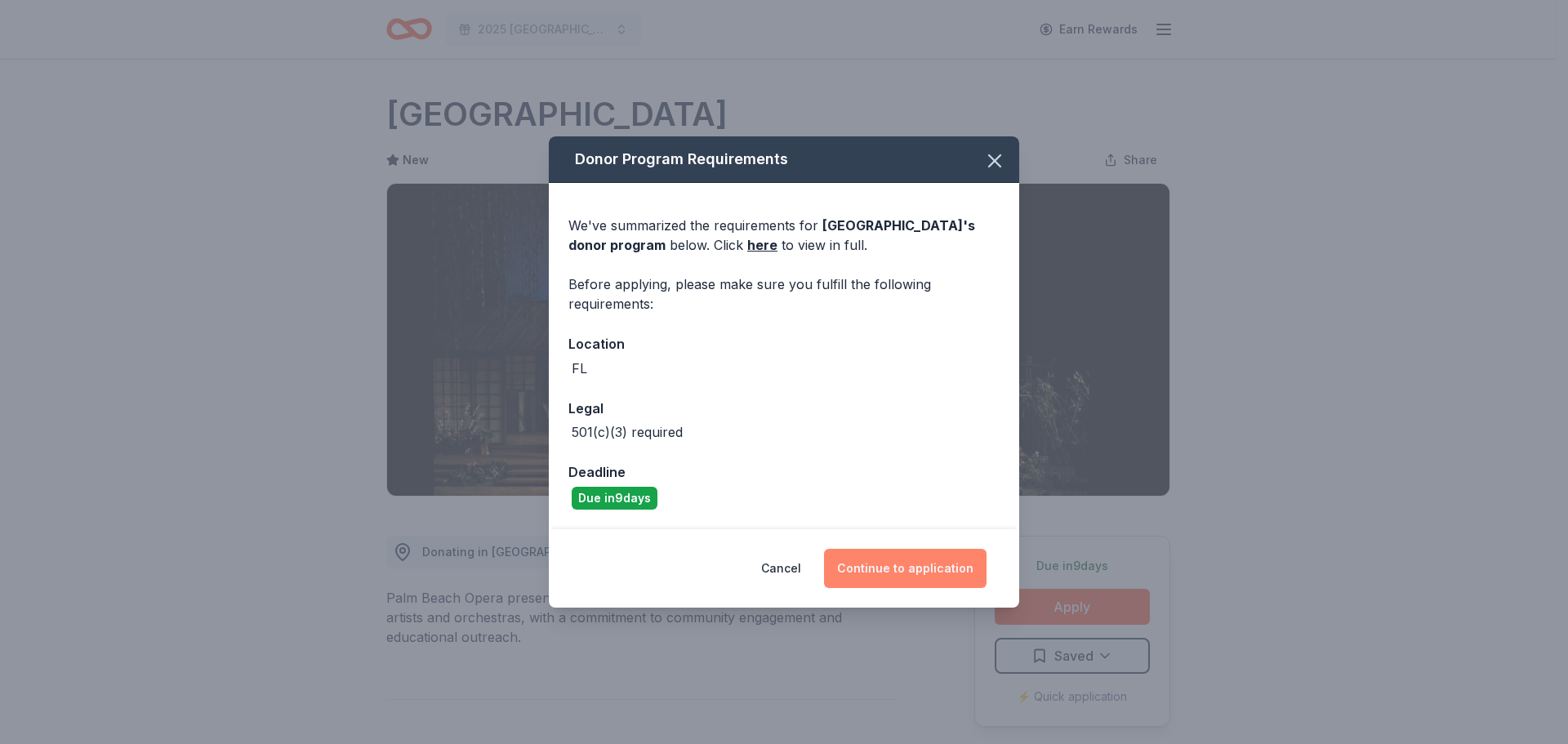
click at [888, 571] on button "Continue to application" at bounding box center [905, 568] width 162 height 39
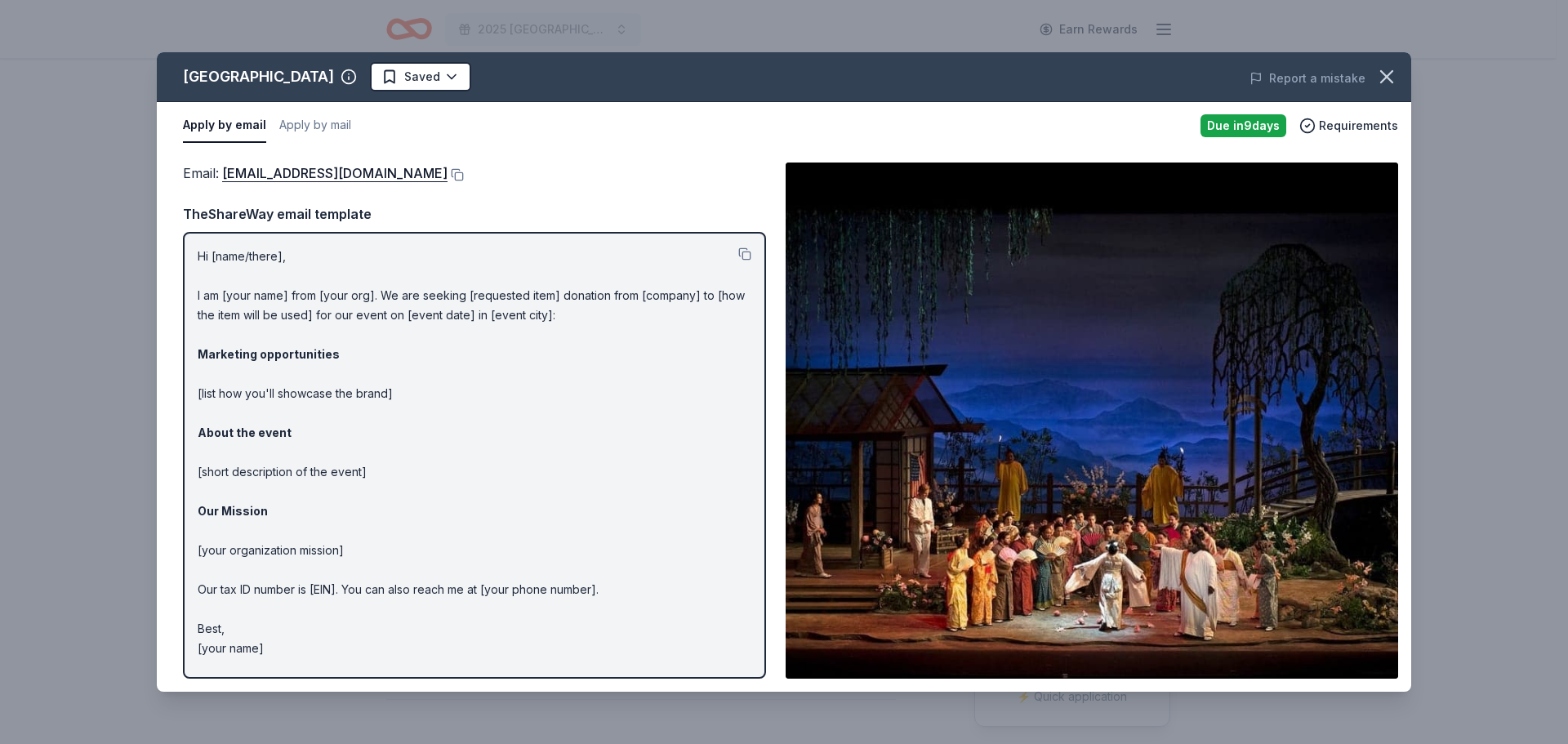
click at [748, 261] on div at bounding box center [744, 257] width 13 height 20
click at [741, 252] on button at bounding box center [744, 254] width 13 height 13
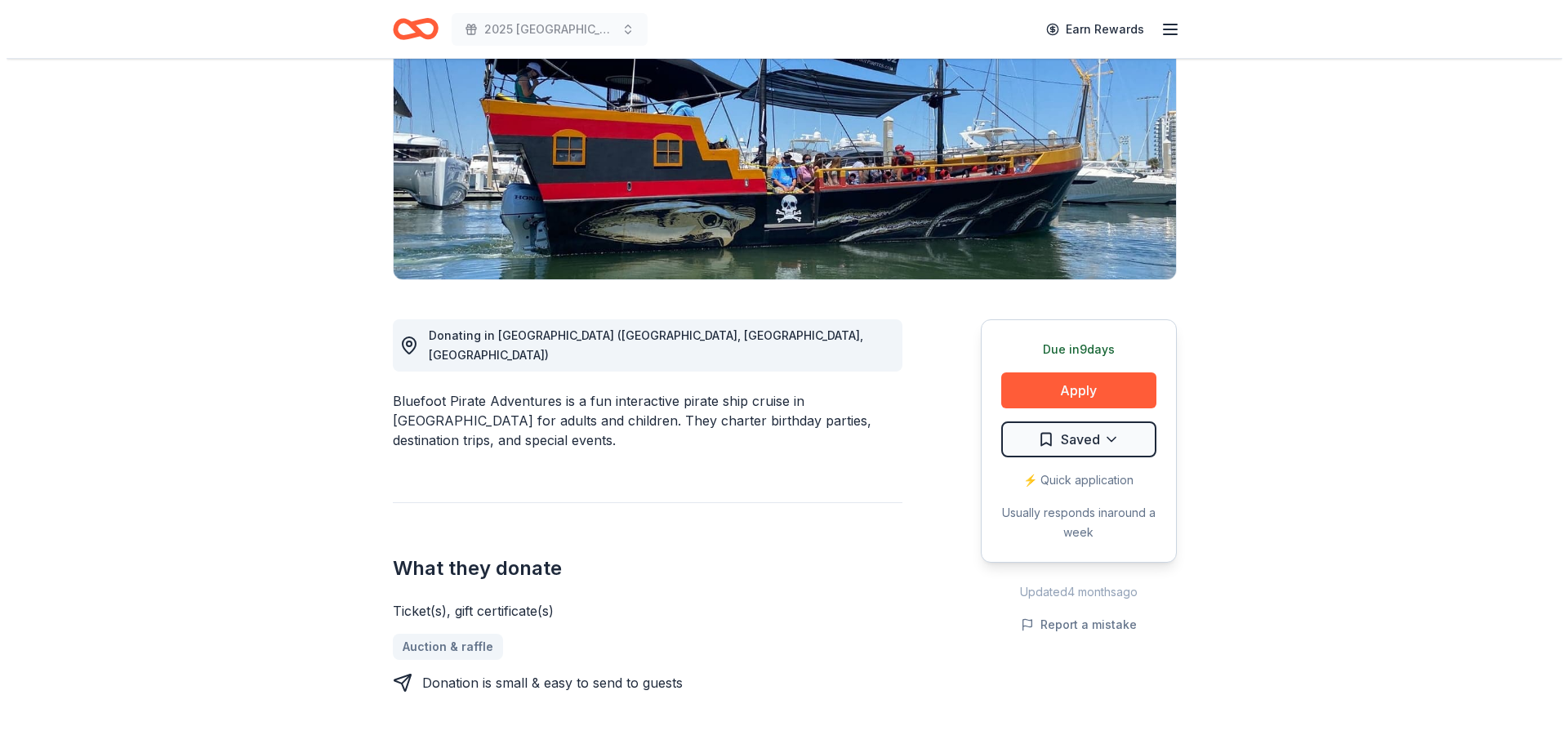
scroll to position [245, 0]
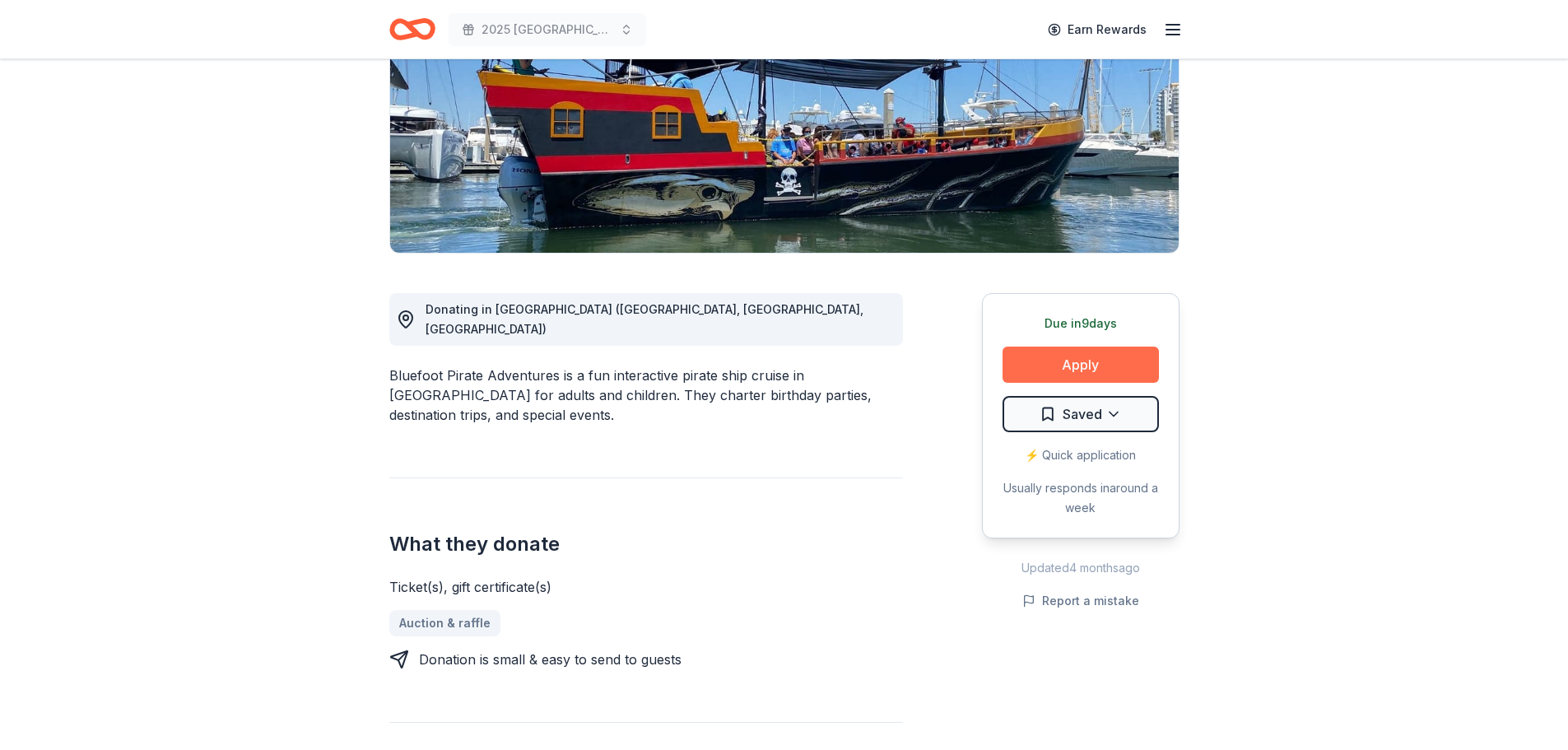
click at [1045, 370] on button "Apply" at bounding box center [1081, 365] width 156 height 36
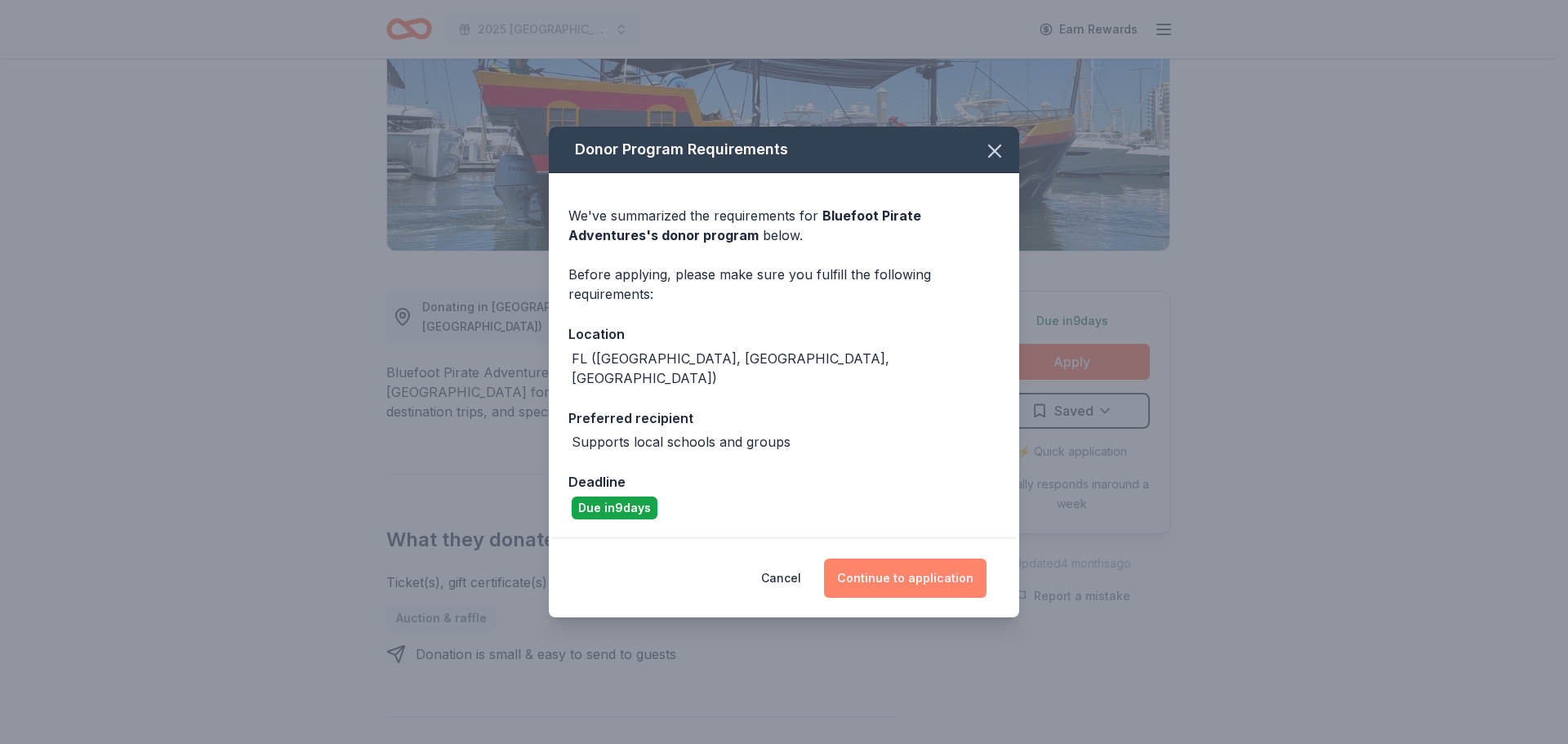
click at [890, 560] on button "Continue to application" at bounding box center [905, 578] width 162 height 39
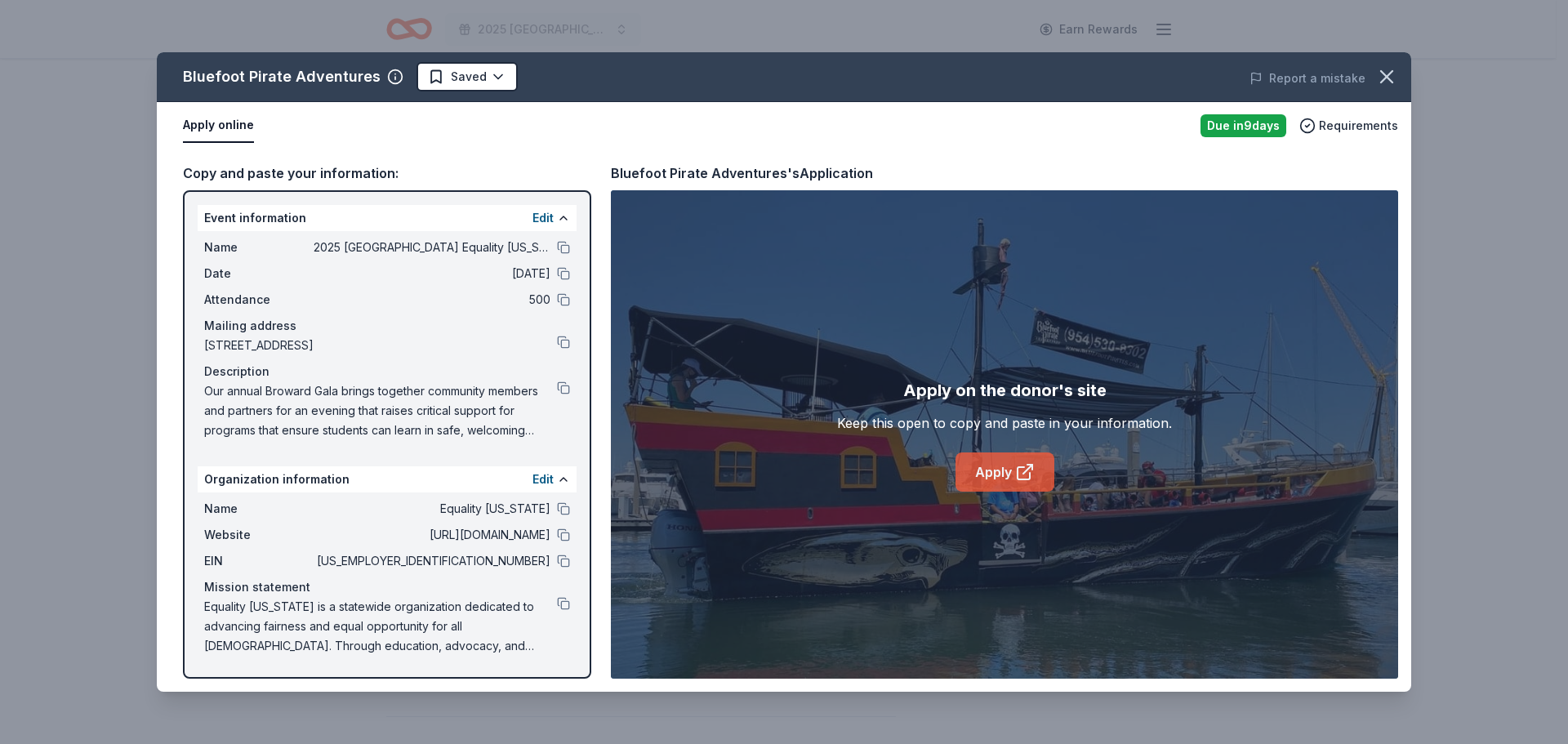
click at [999, 472] on link "Apply" at bounding box center [1005, 472] width 99 height 39
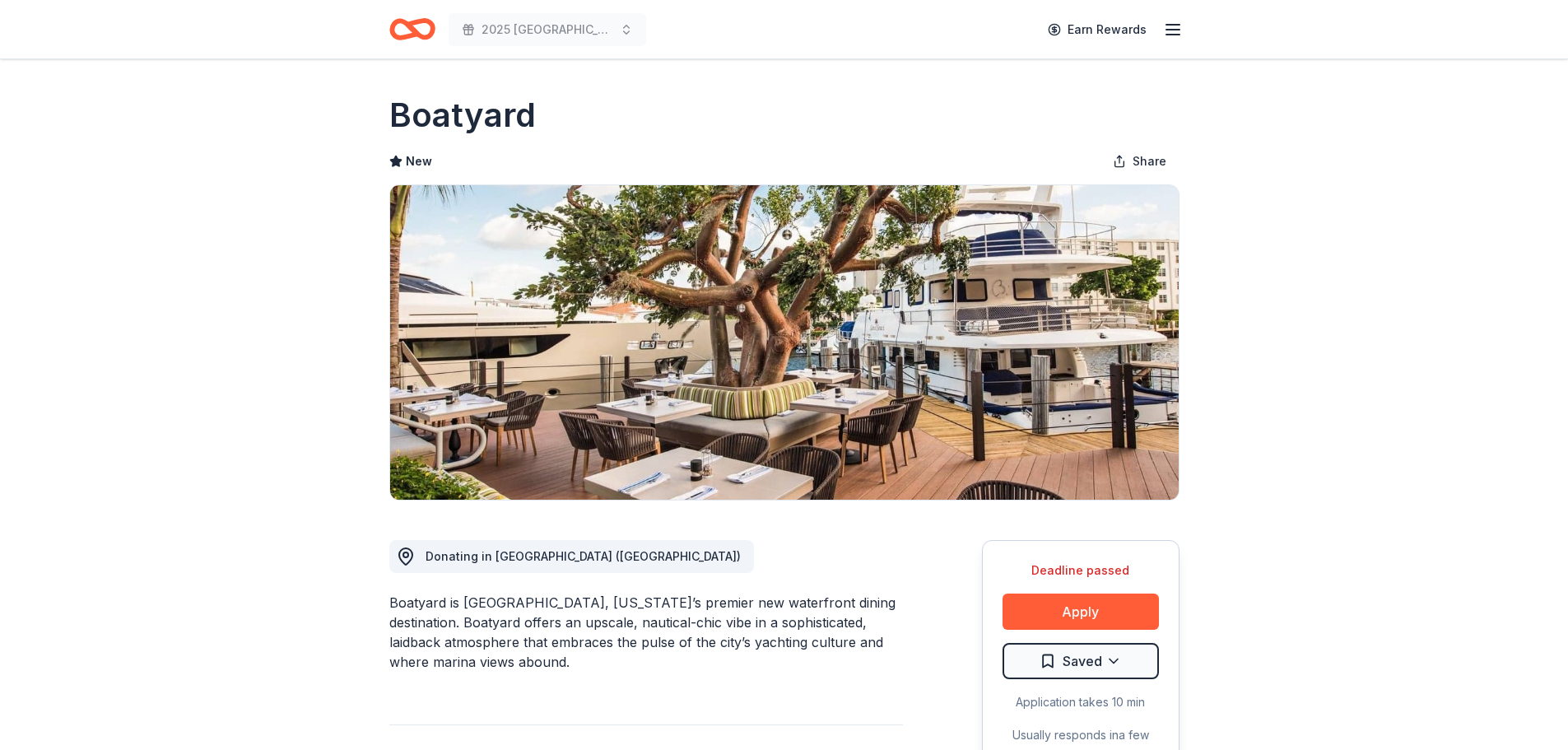
scroll to position [247, 0]
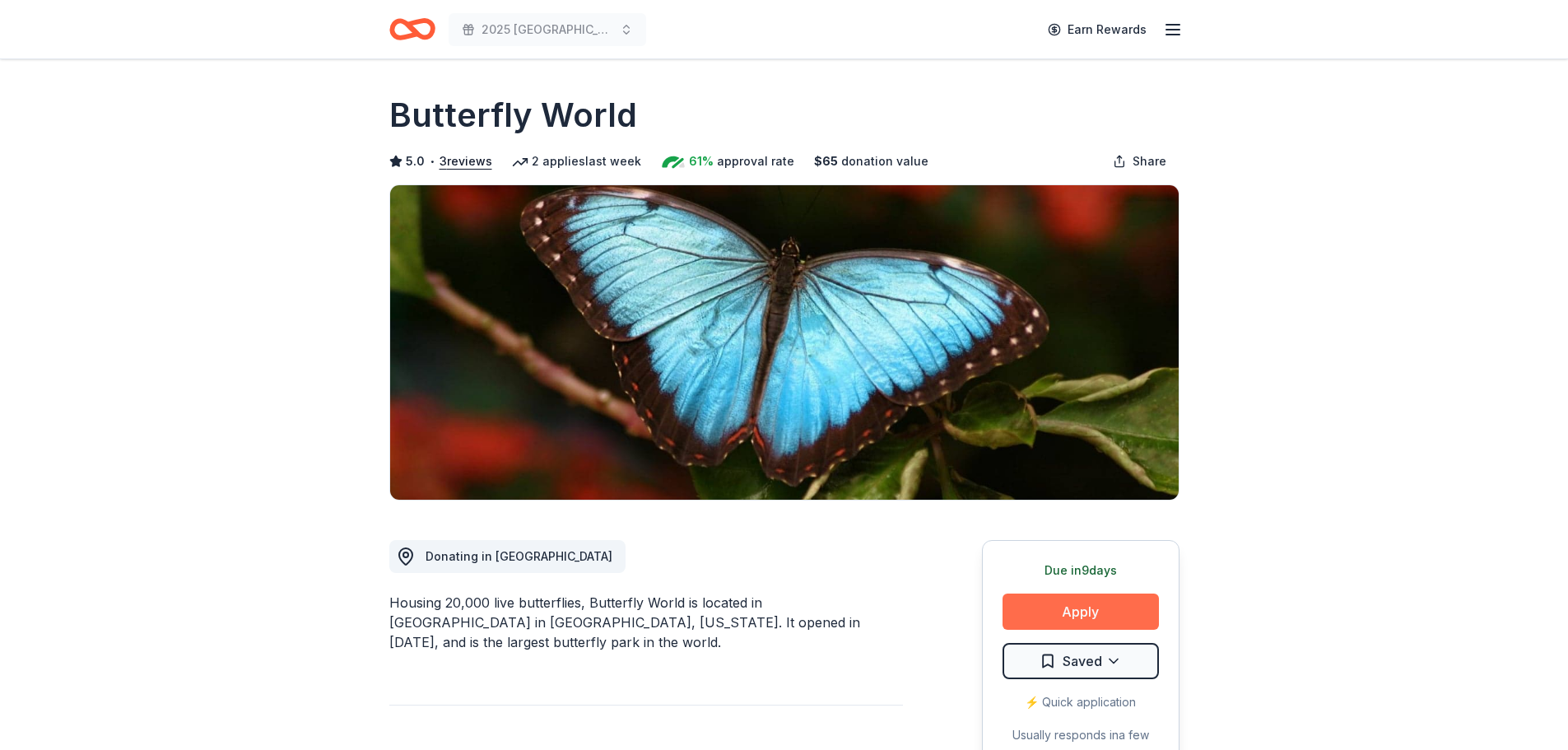
click at [1076, 608] on button "Apply" at bounding box center [1081, 612] width 156 height 36
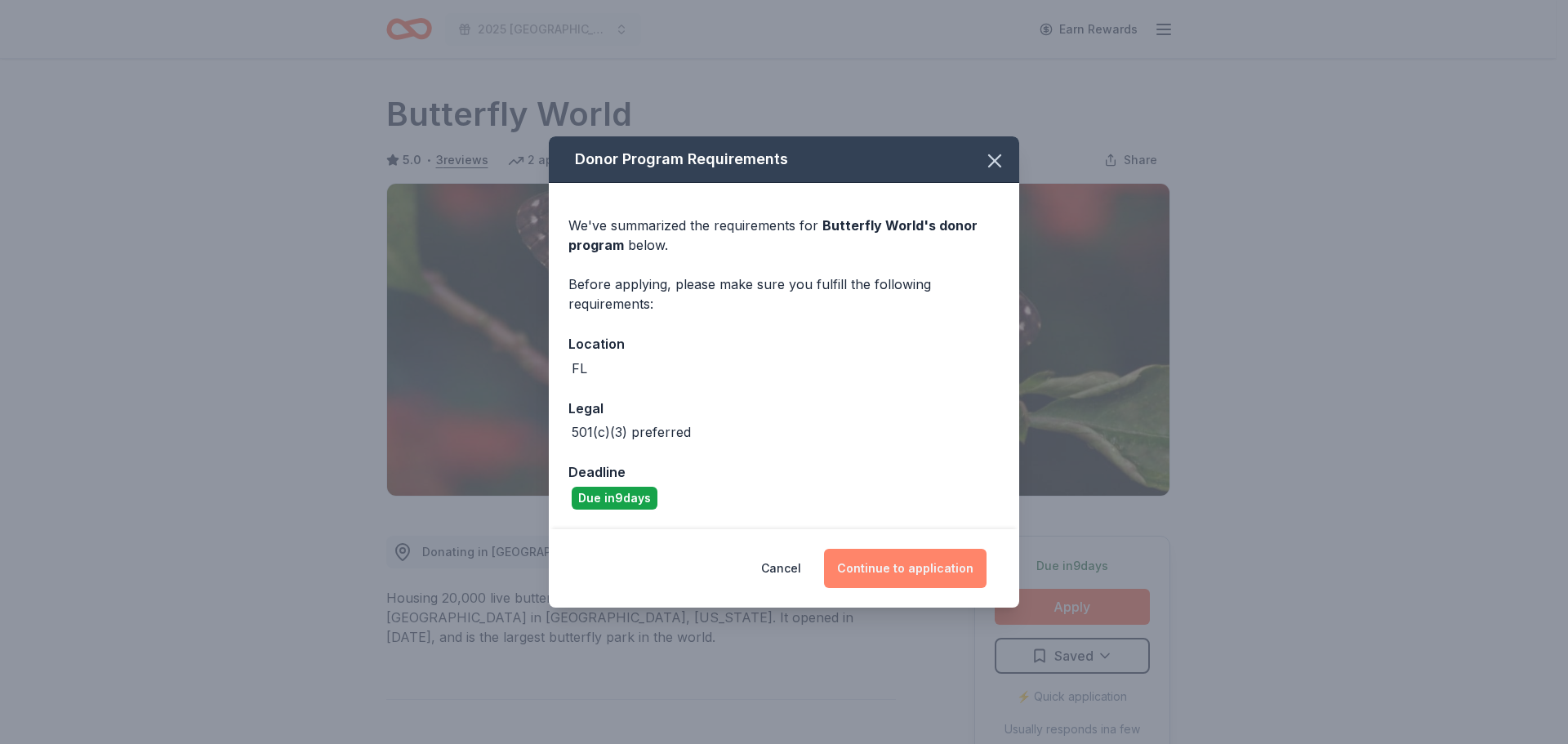
click at [951, 576] on button "Continue to application" at bounding box center [905, 568] width 162 height 39
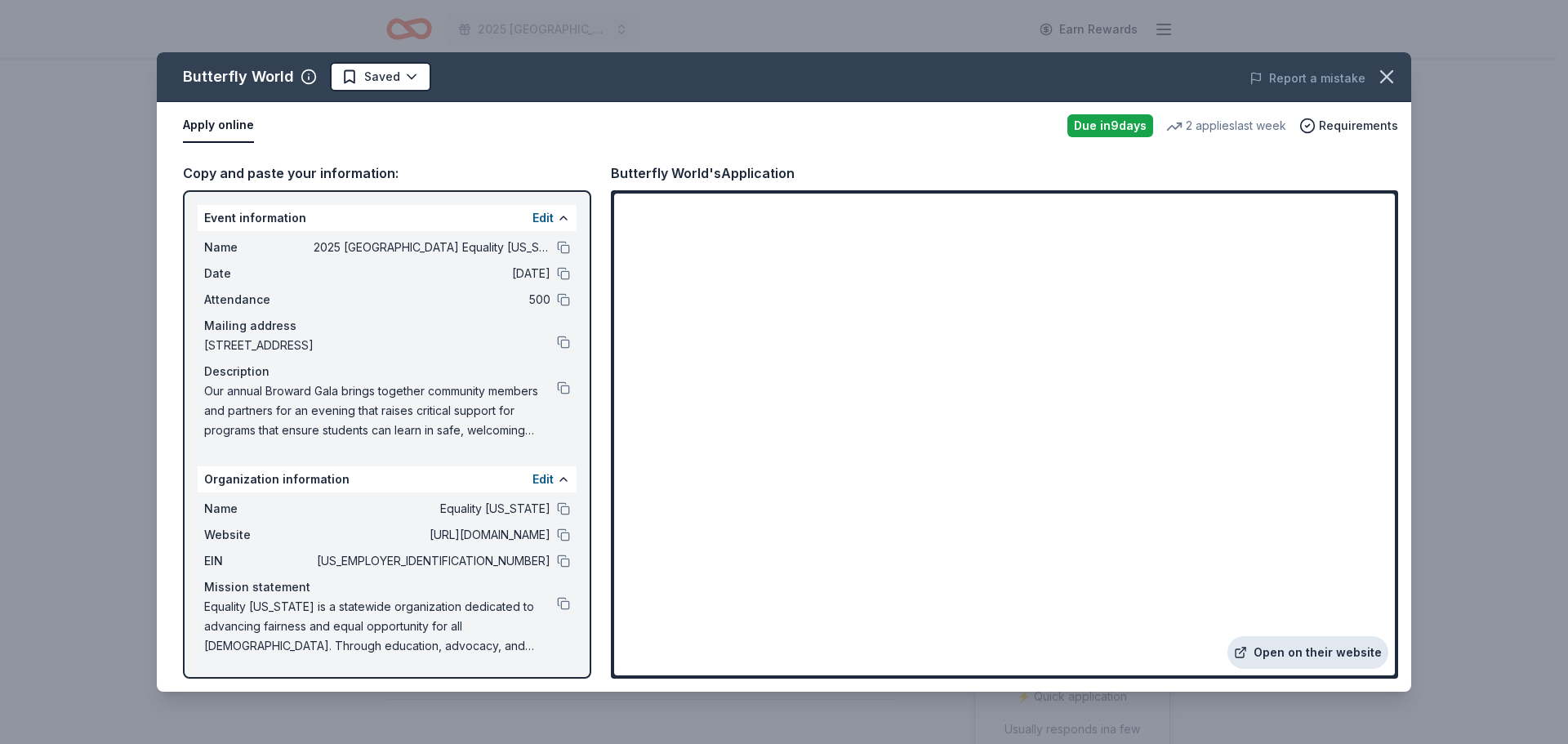
click at [1340, 653] on link "Open on their website" at bounding box center [1308, 652] width 160 height 33
